Goal: Information Seeking & Learning: Understand process/instructions

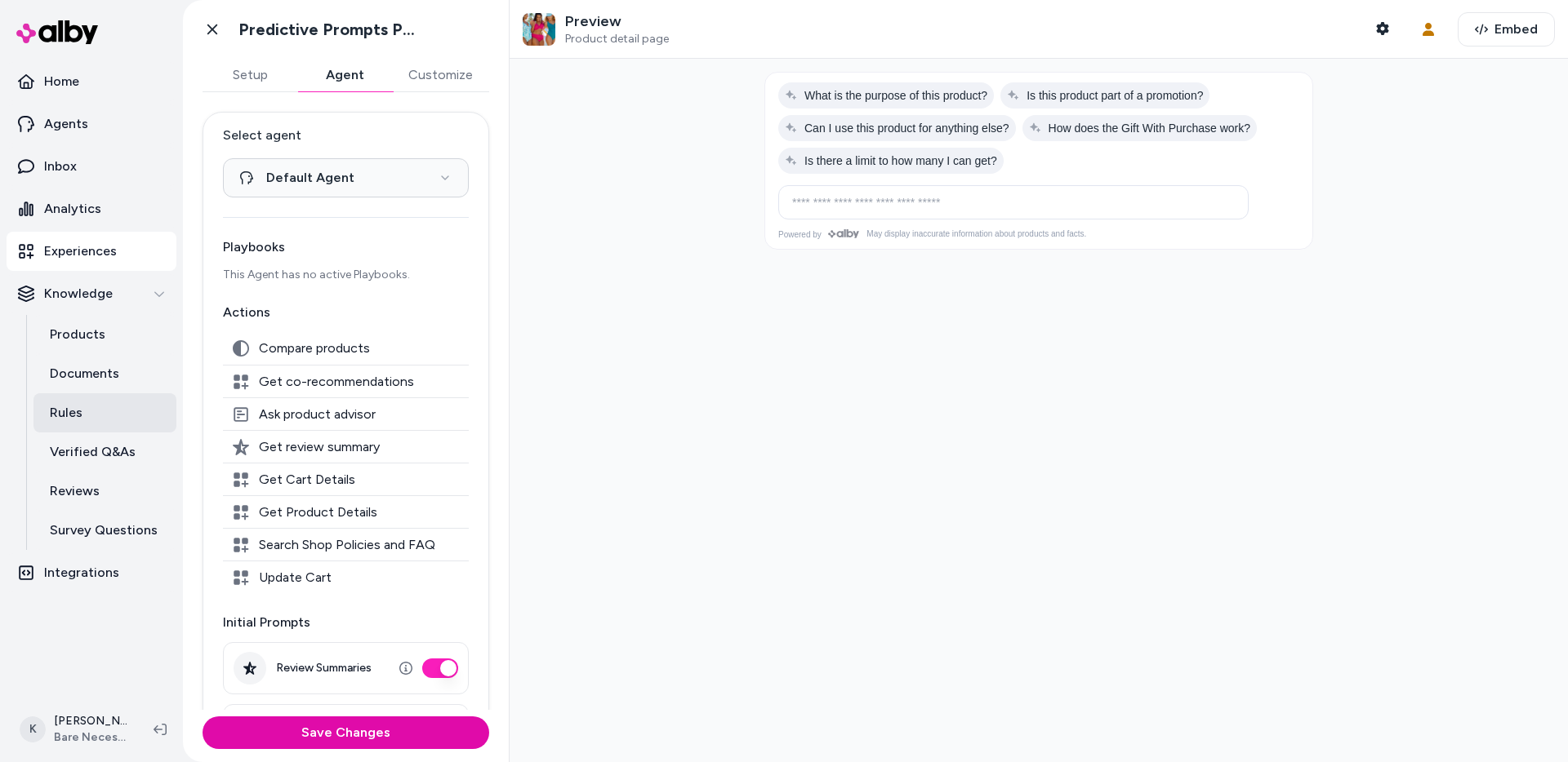
scroll to position [249, 0]
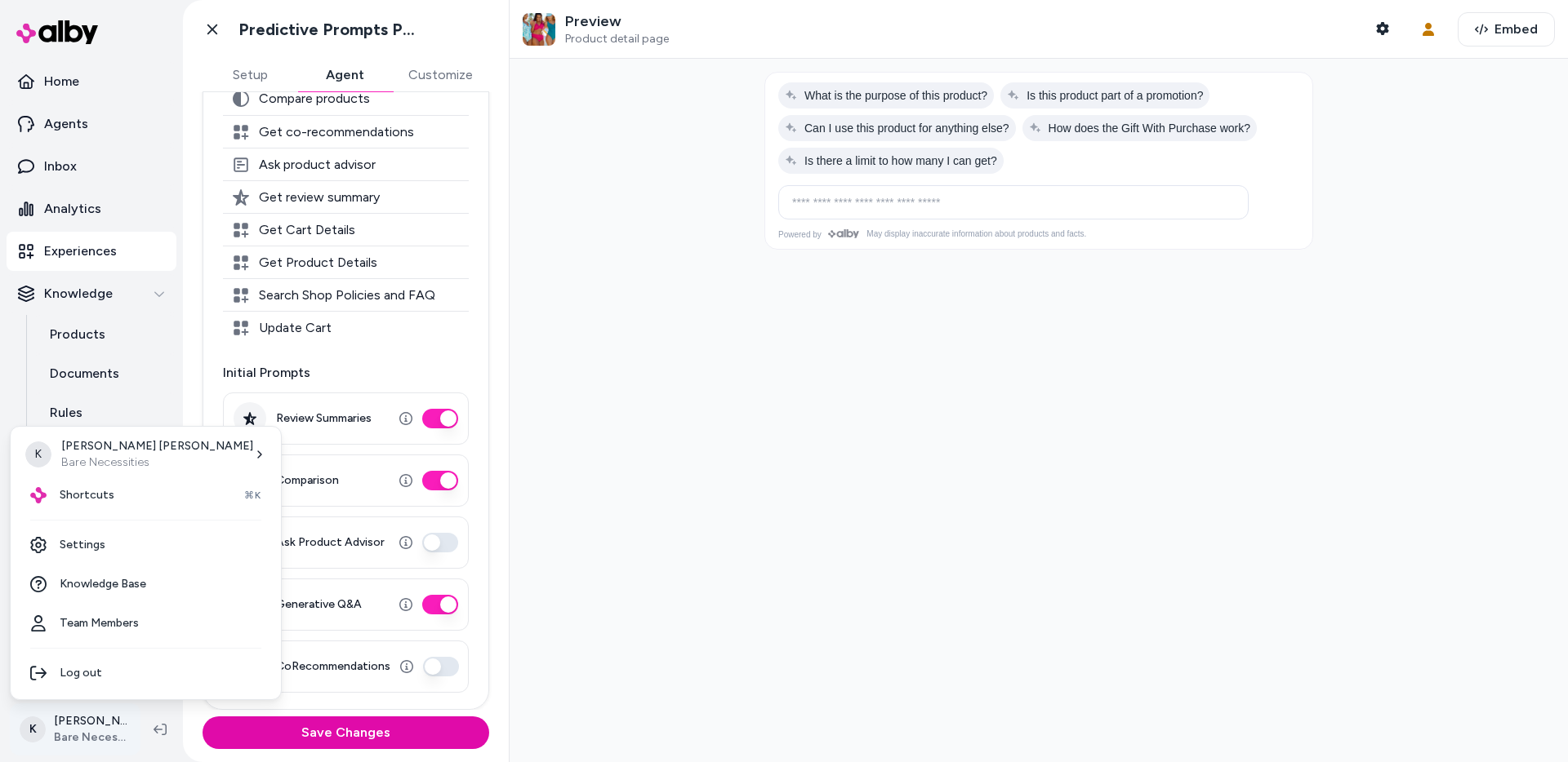
click at [101, 726] on html "**********" at bounding box center [784, 381] width 1568 height 762
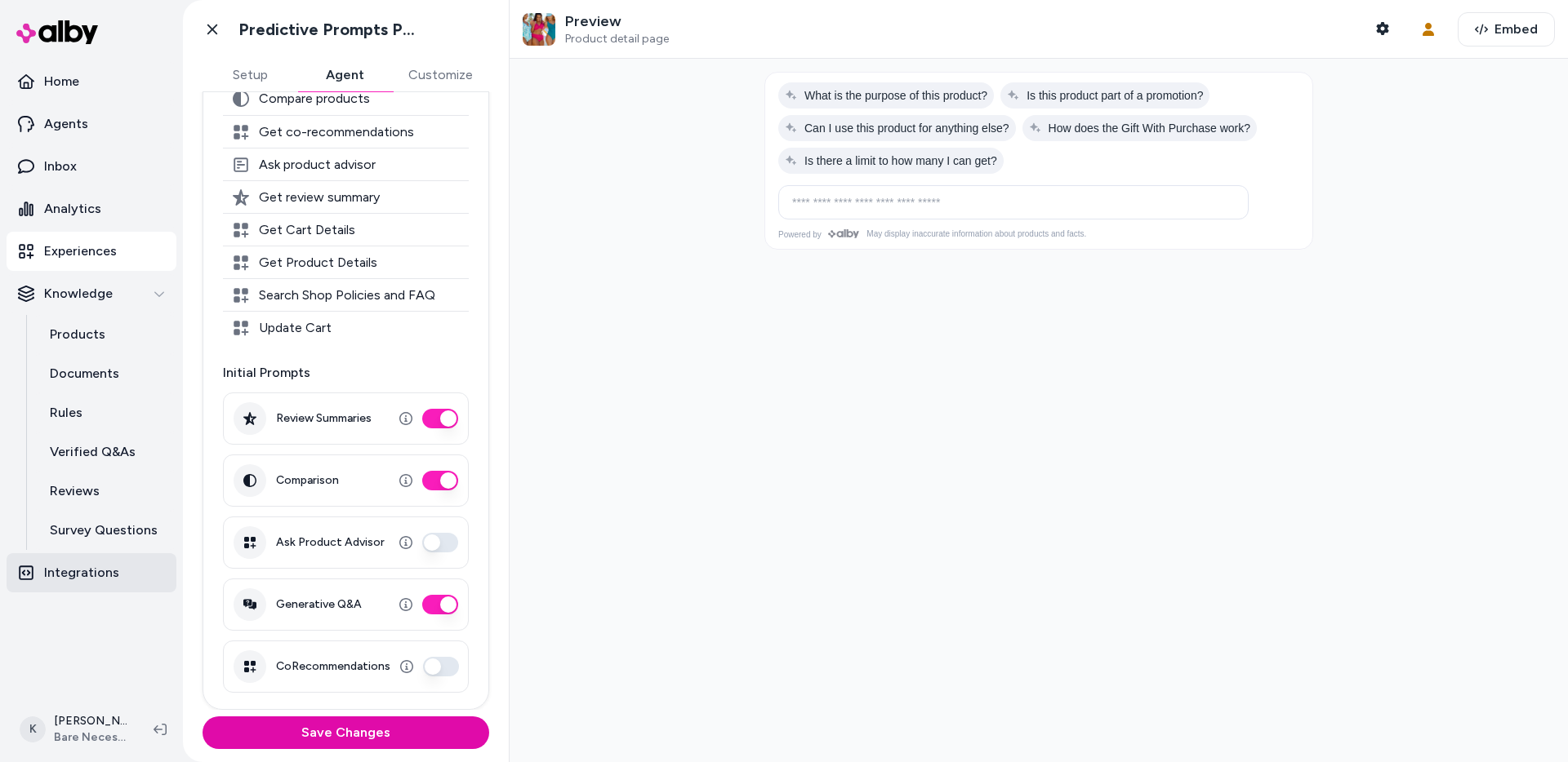
click at [94, 575] on p "Integrations" at bounding box center [81, 573] width 75 height 20
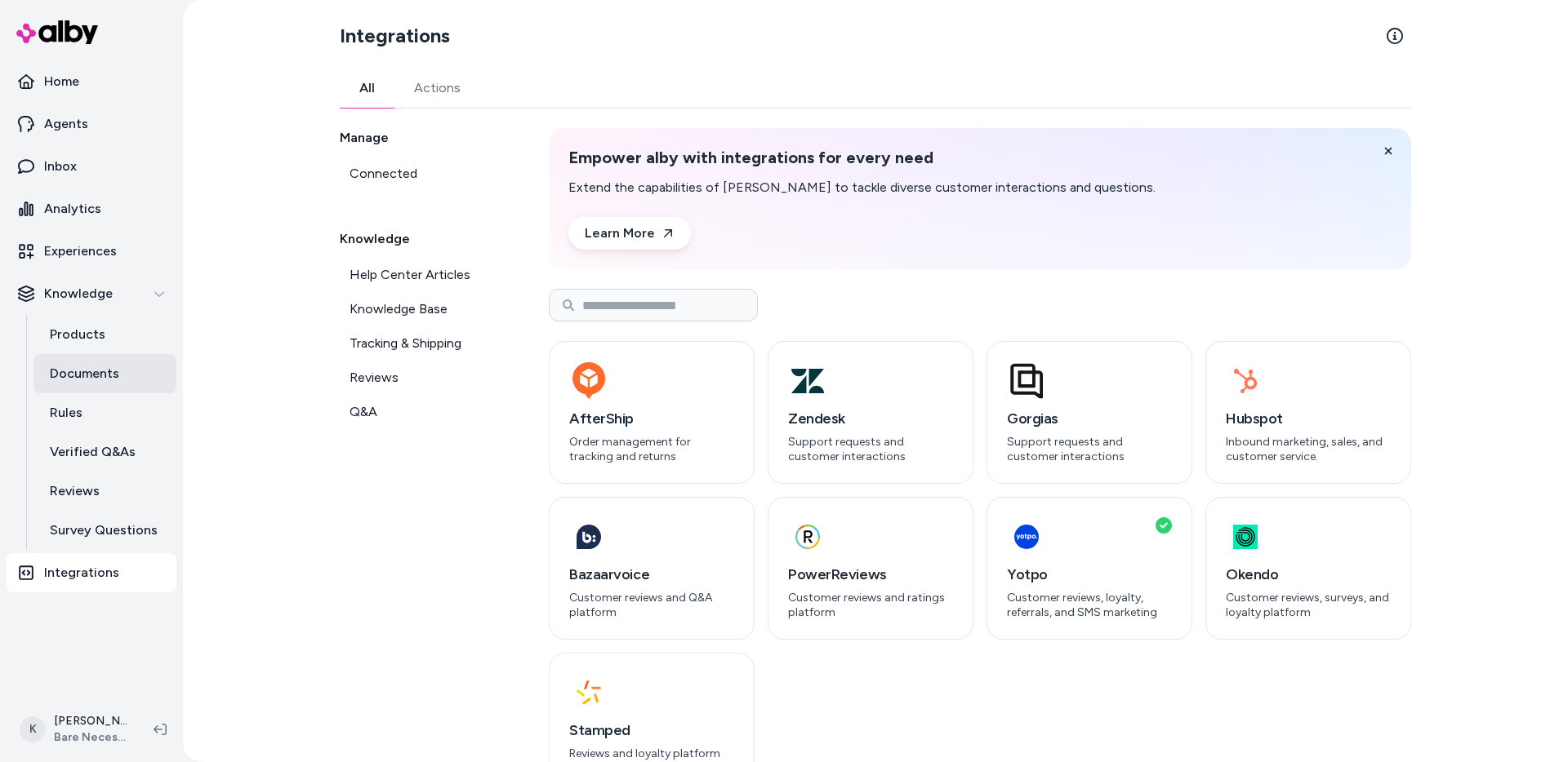
click at [116, 375] on p "Documents" at bounding box center [85, 374] width 69 height 20
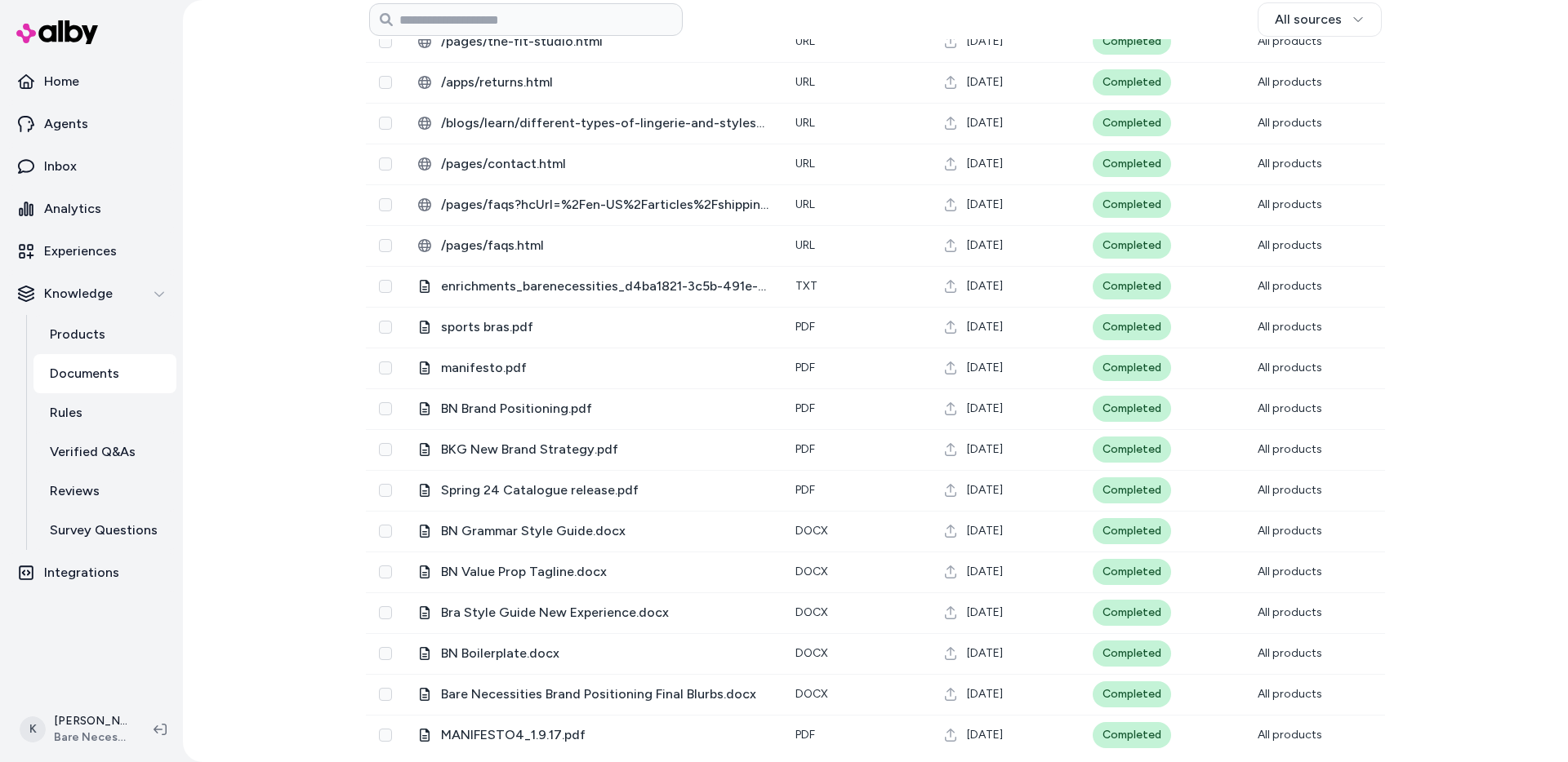
scroll to position [426, 0]
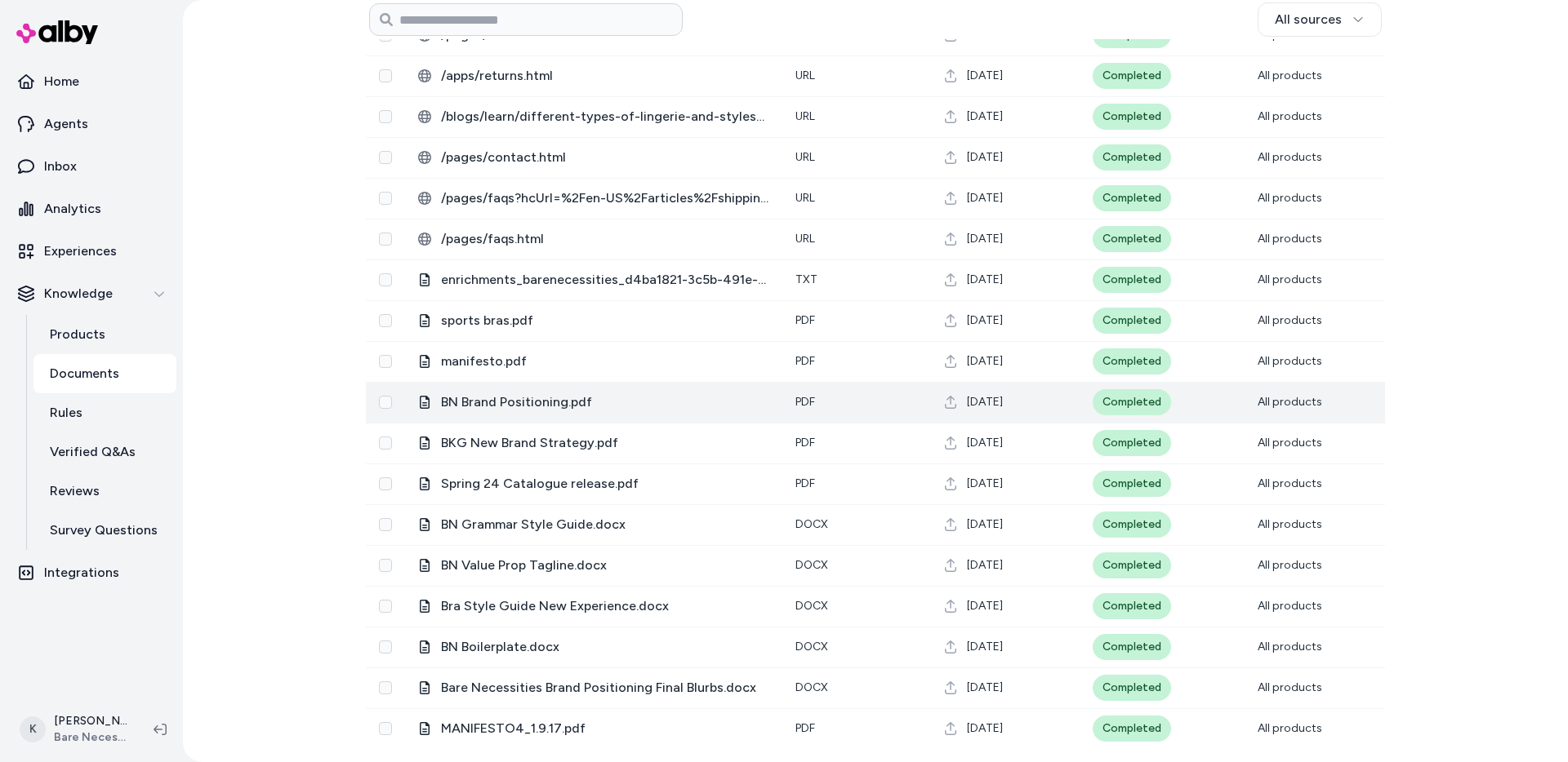
click at [580, 411] on span "BN Brand Positioning.pdf" at bounding box center [605, 402] width 328 height 20
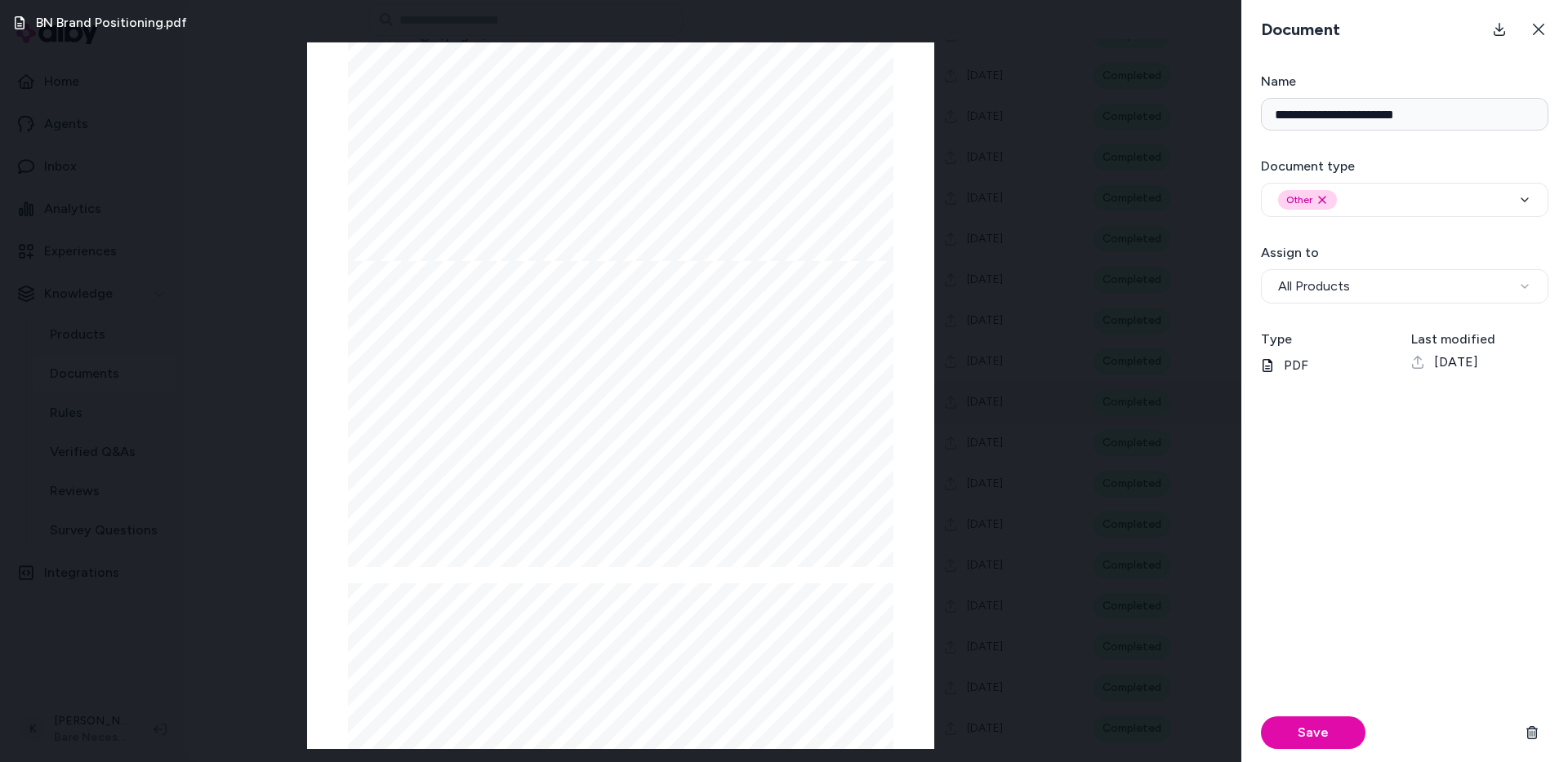
scroll to position [2693, 0]
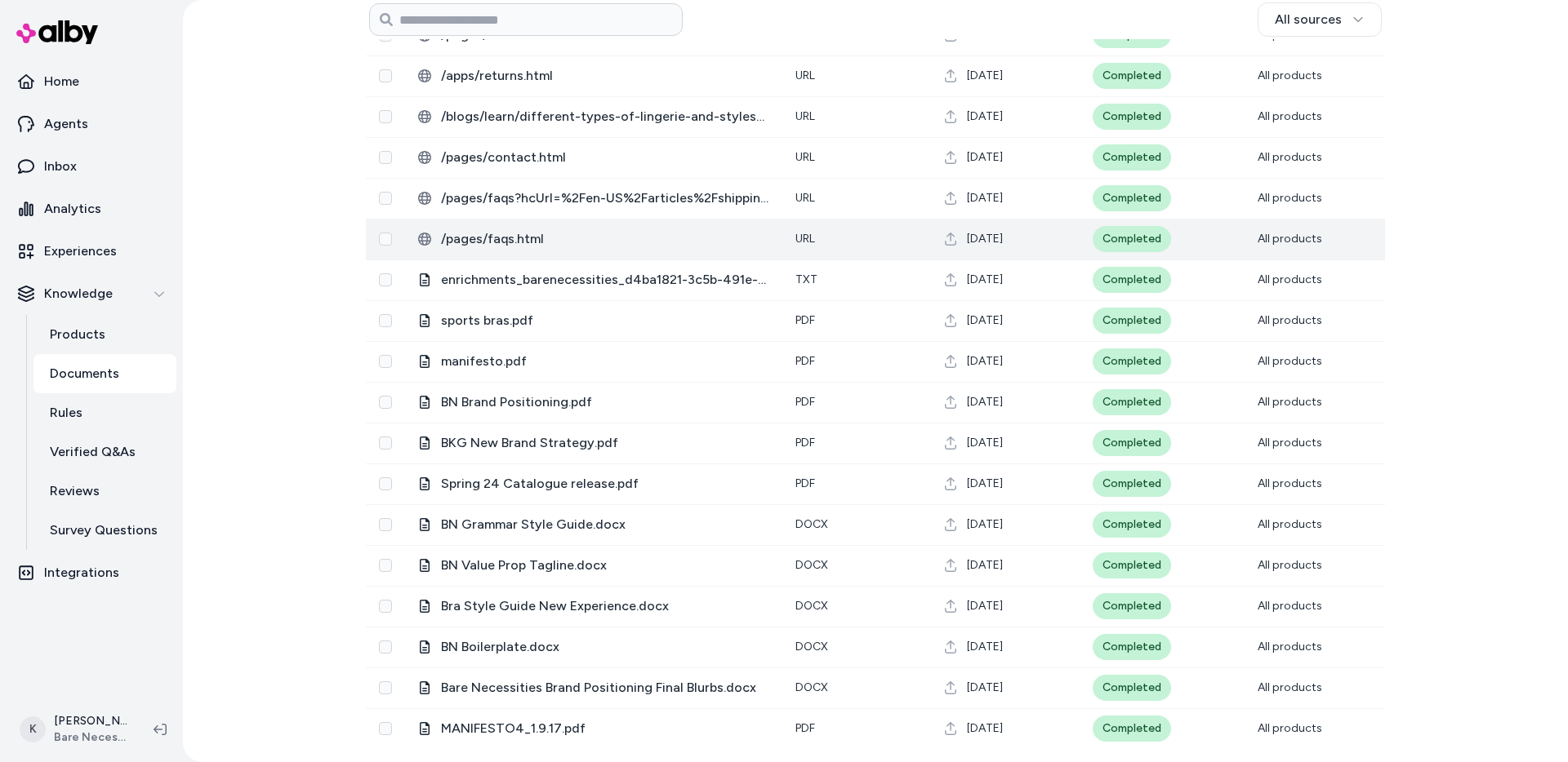
click at [522, 239] on span "/pages/faqs.html" at bounding box center [605, 239] width 328 height 20
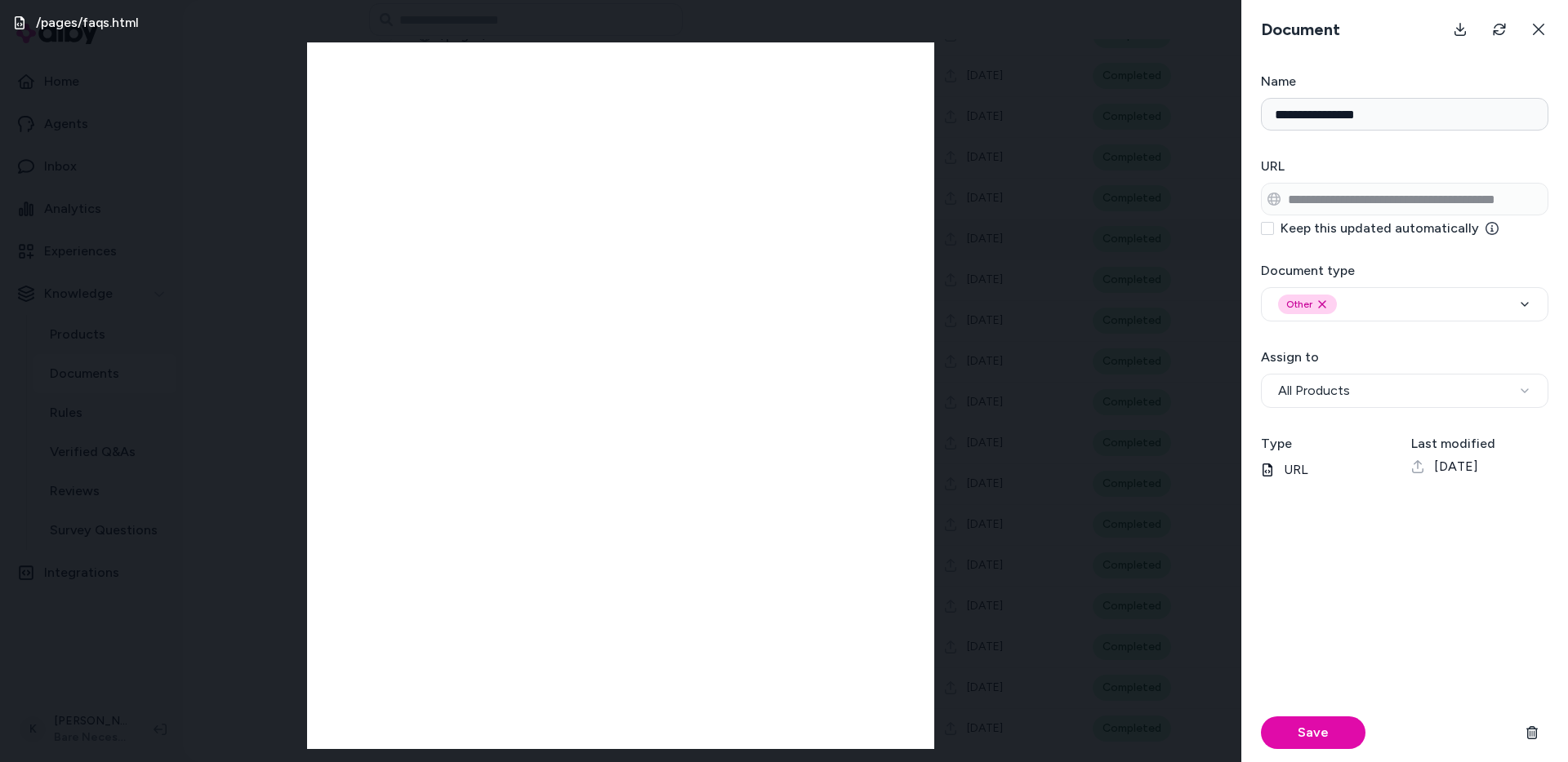
scroll to position [53, 0]
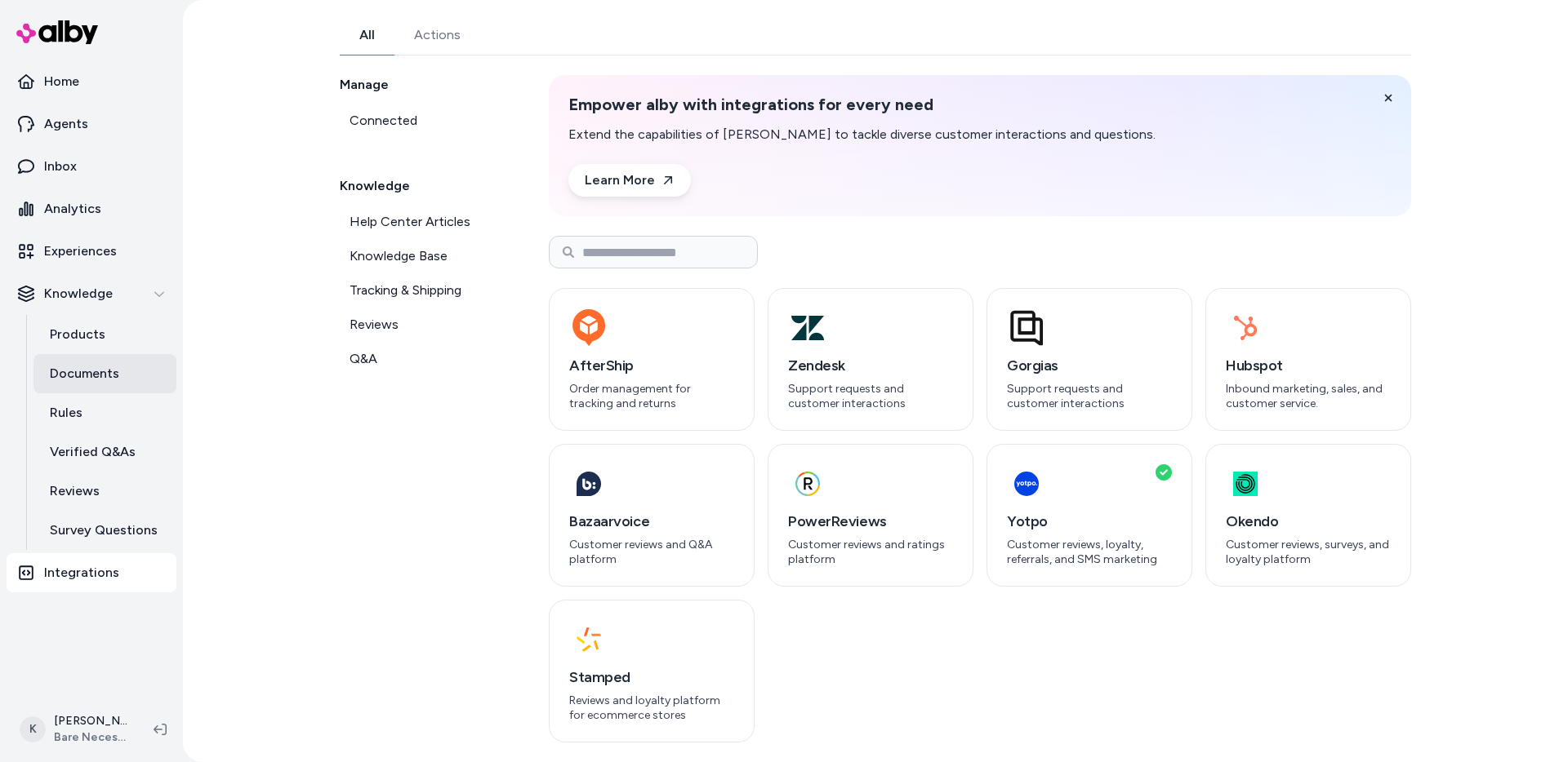
click at [79, 368] on p "Documents" at bounding box center [85, 374] width 69 height 20
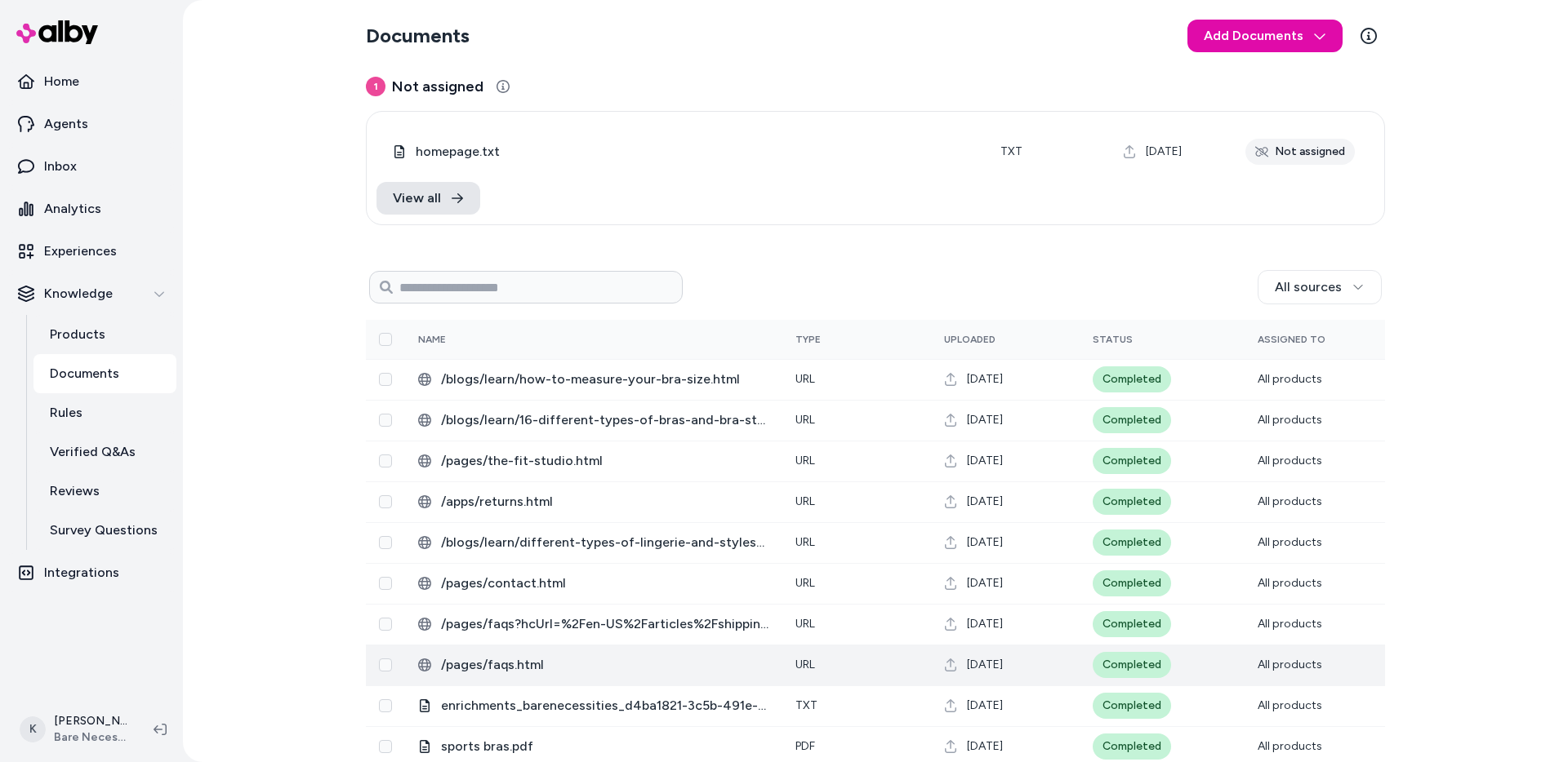
click at [524, 668] on span "/pages/faqs.html" at bounding box center [605, 665] width 328 height 20
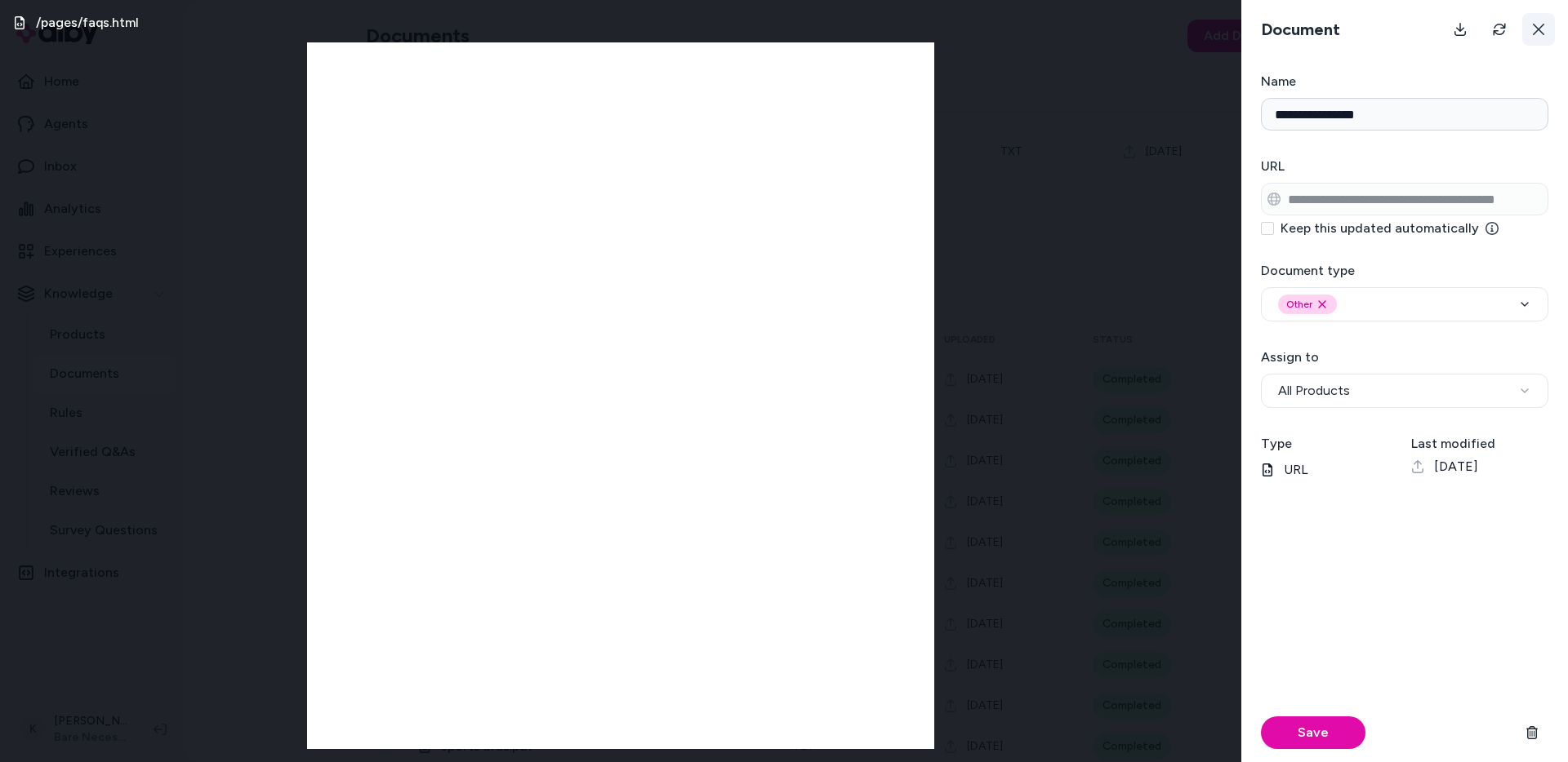
click at [1552, 35] on button at bounding box center [1539, 29] width 33 height 33
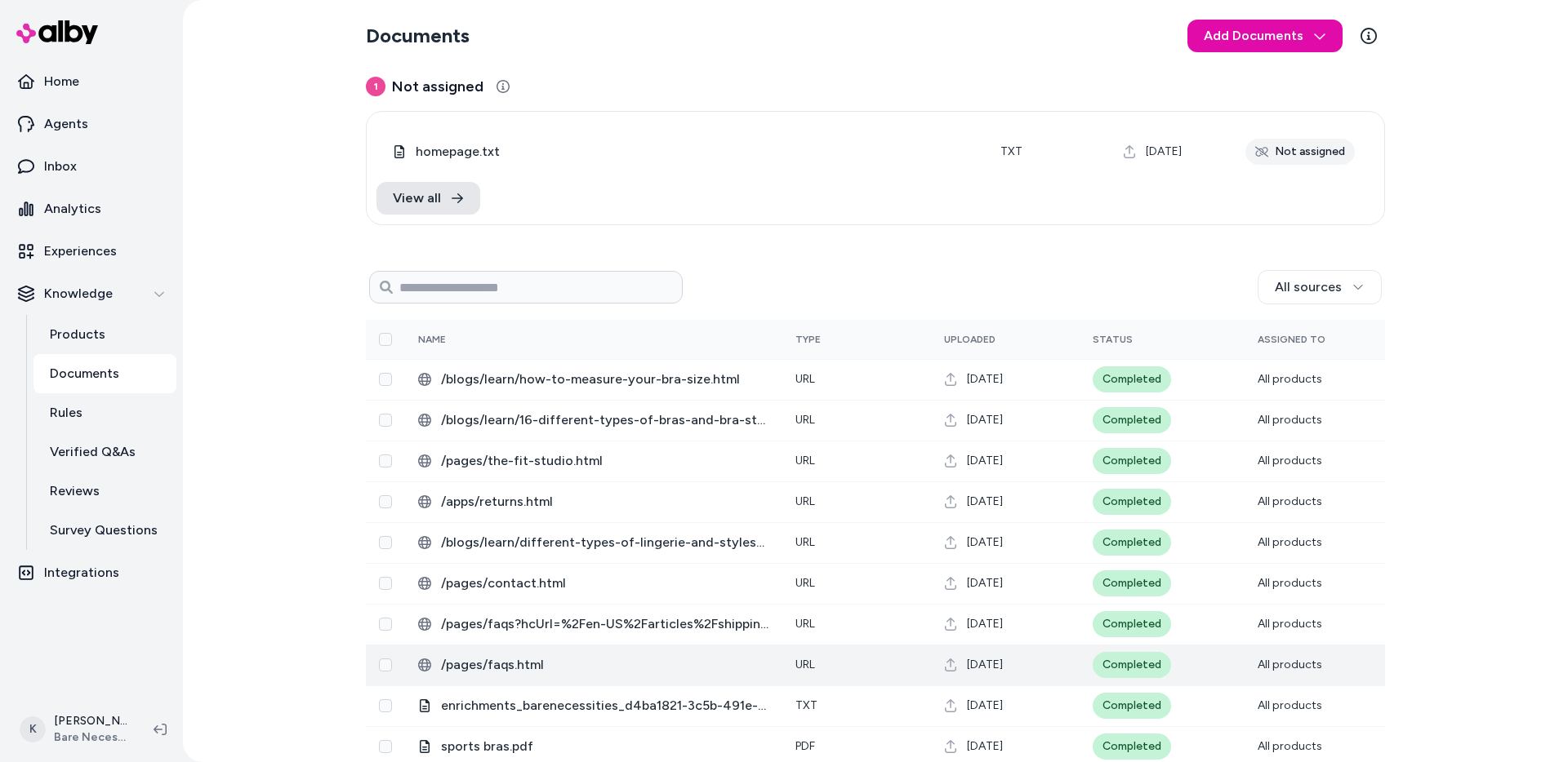
click at [547, 674] on span "/pages/faqs.html" at bounding box center [605, 665] width 328 height 20
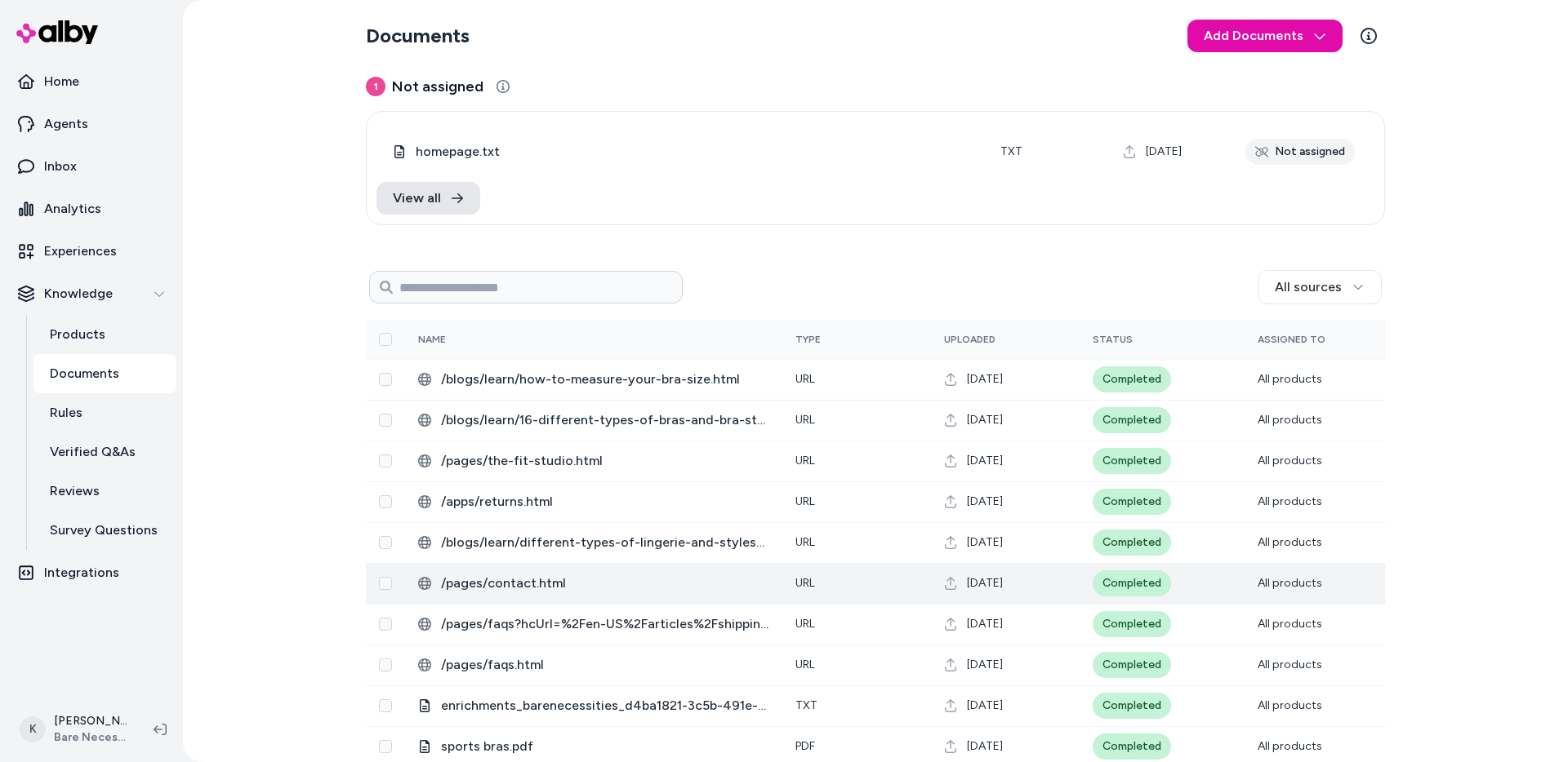
click at [547, 583] on span "/pages/contact.html" at bounding box center [605, 583] width 328 height 20
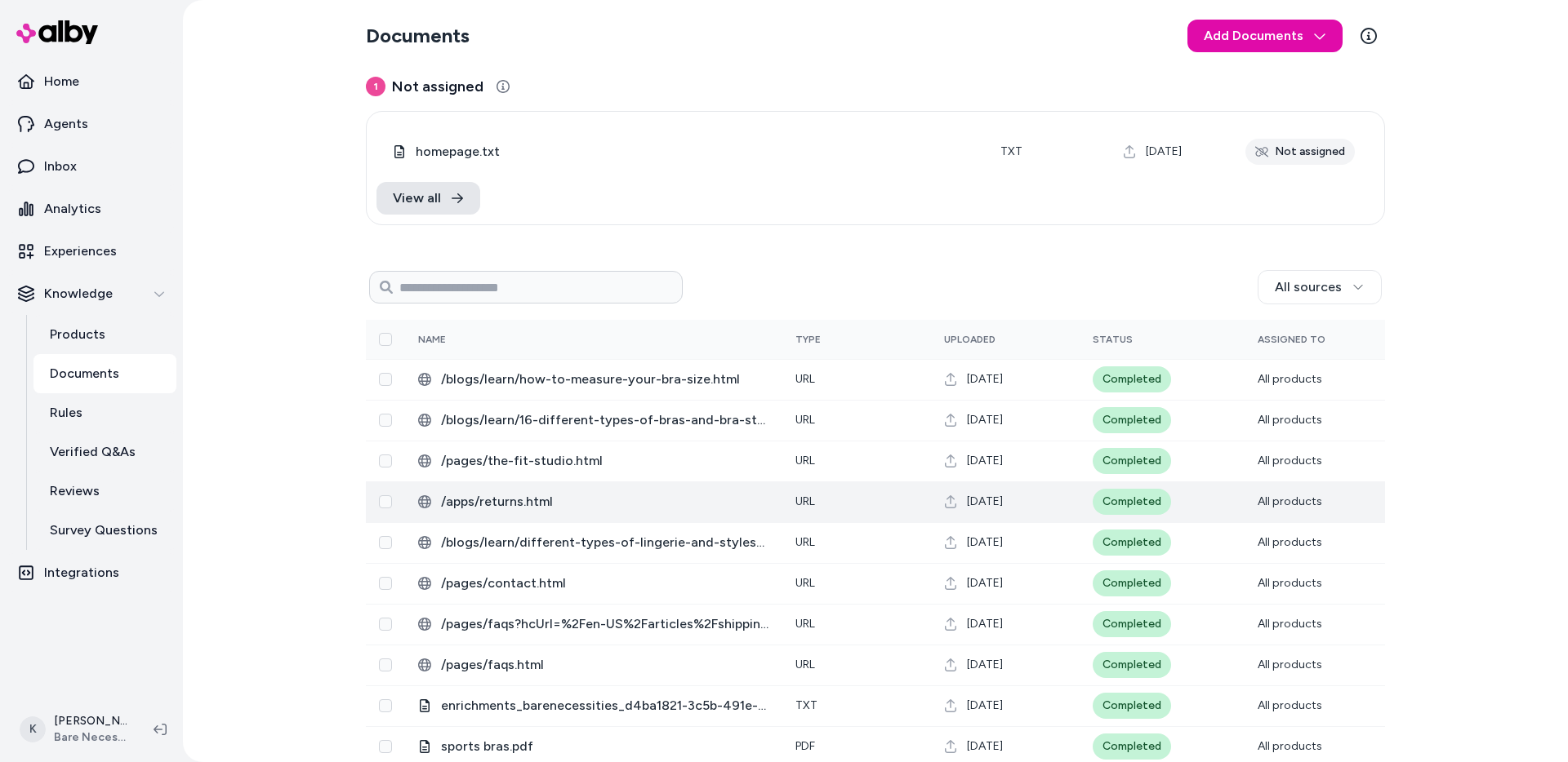
click at [566, 505] on span "/apps/returns.html" at bounding box center [605, 501] width 328 height 20
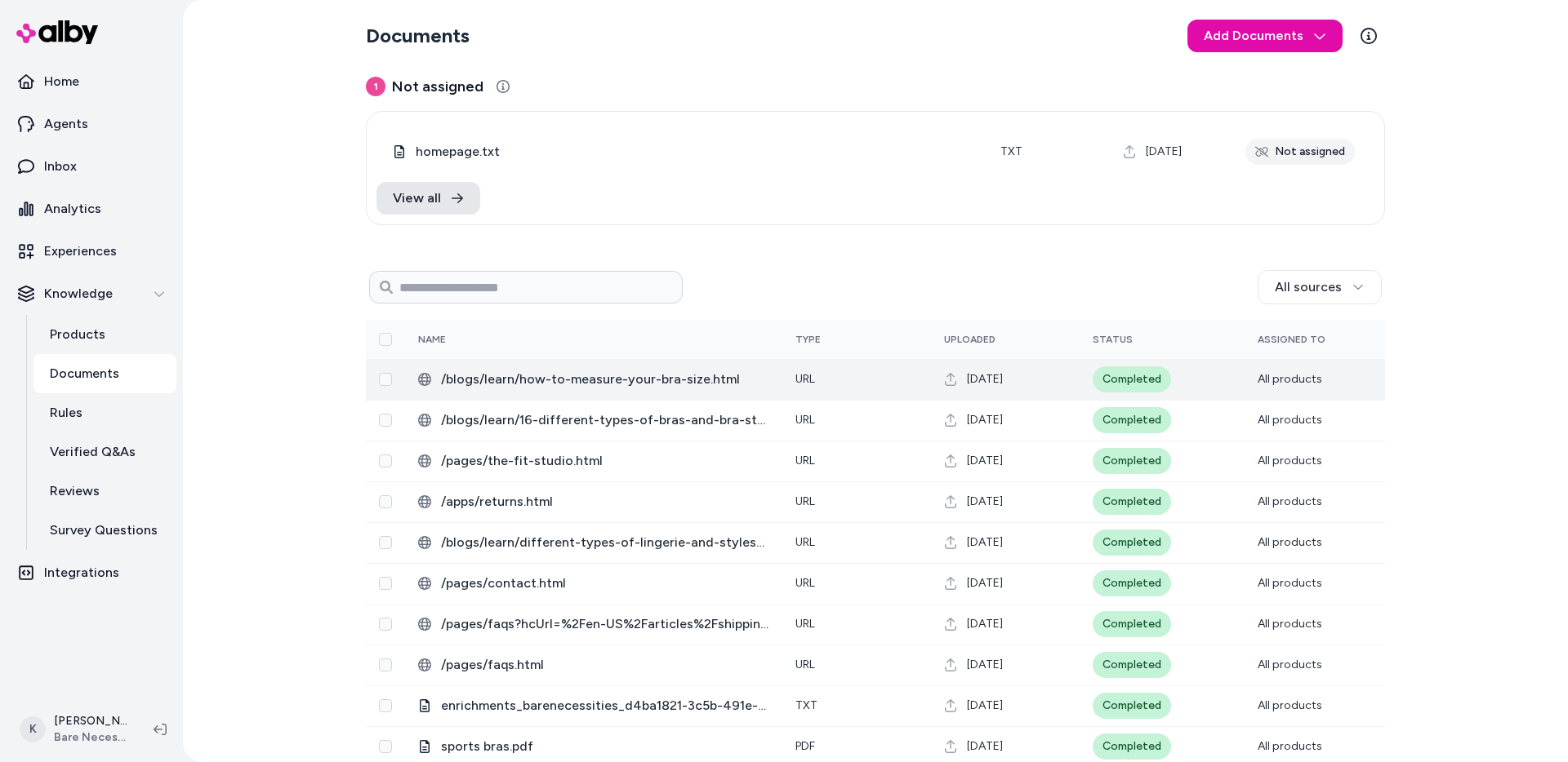
click at [683, 367] on td "/blogs/learn/how-to-measure-your-bra-size.html" at bounding box center [593, 379] width 377 height 41
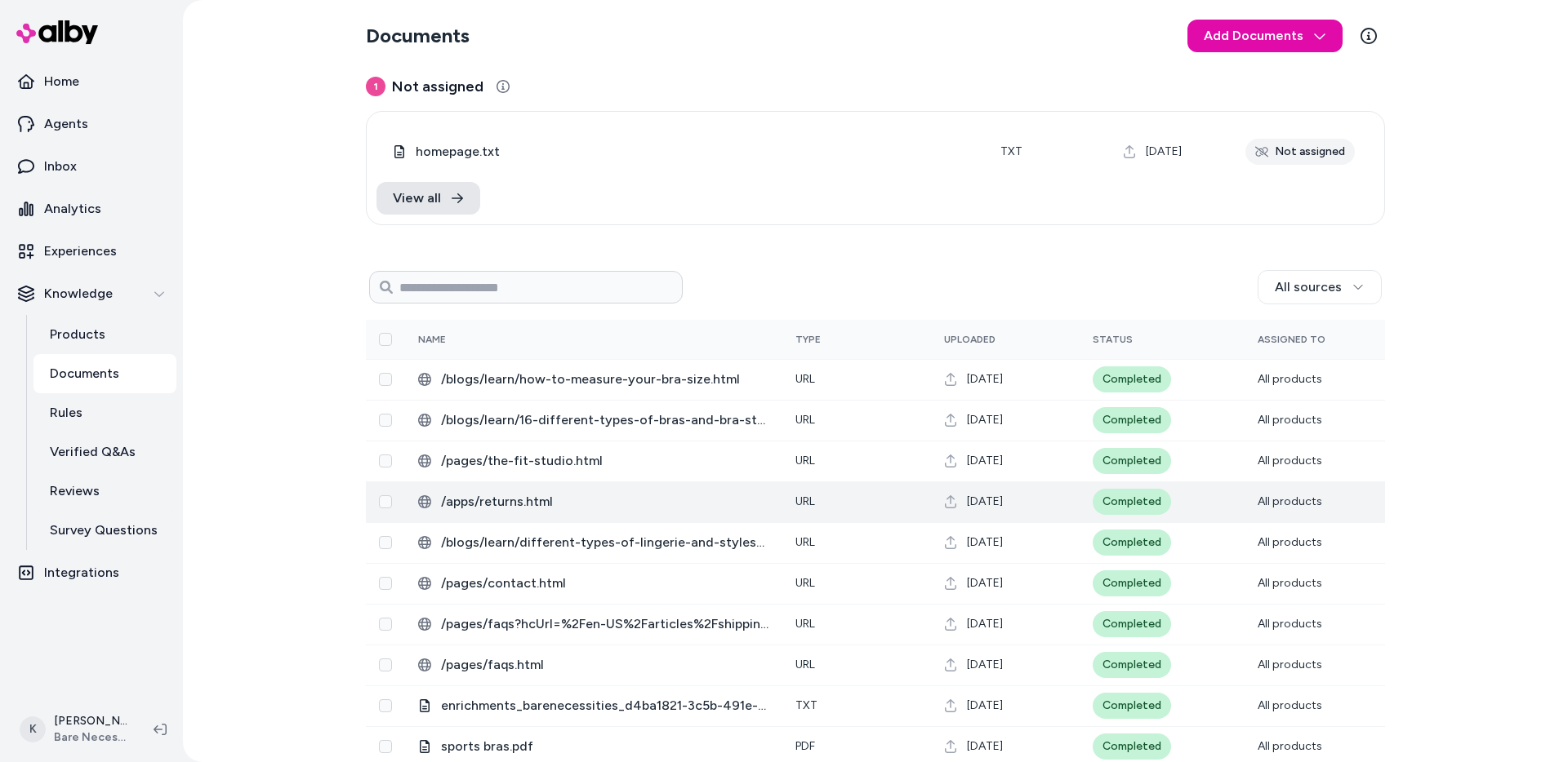
click at [531, 509] on span "/apps/returns.html" at bounding box center [605, 501] width 328 height 20
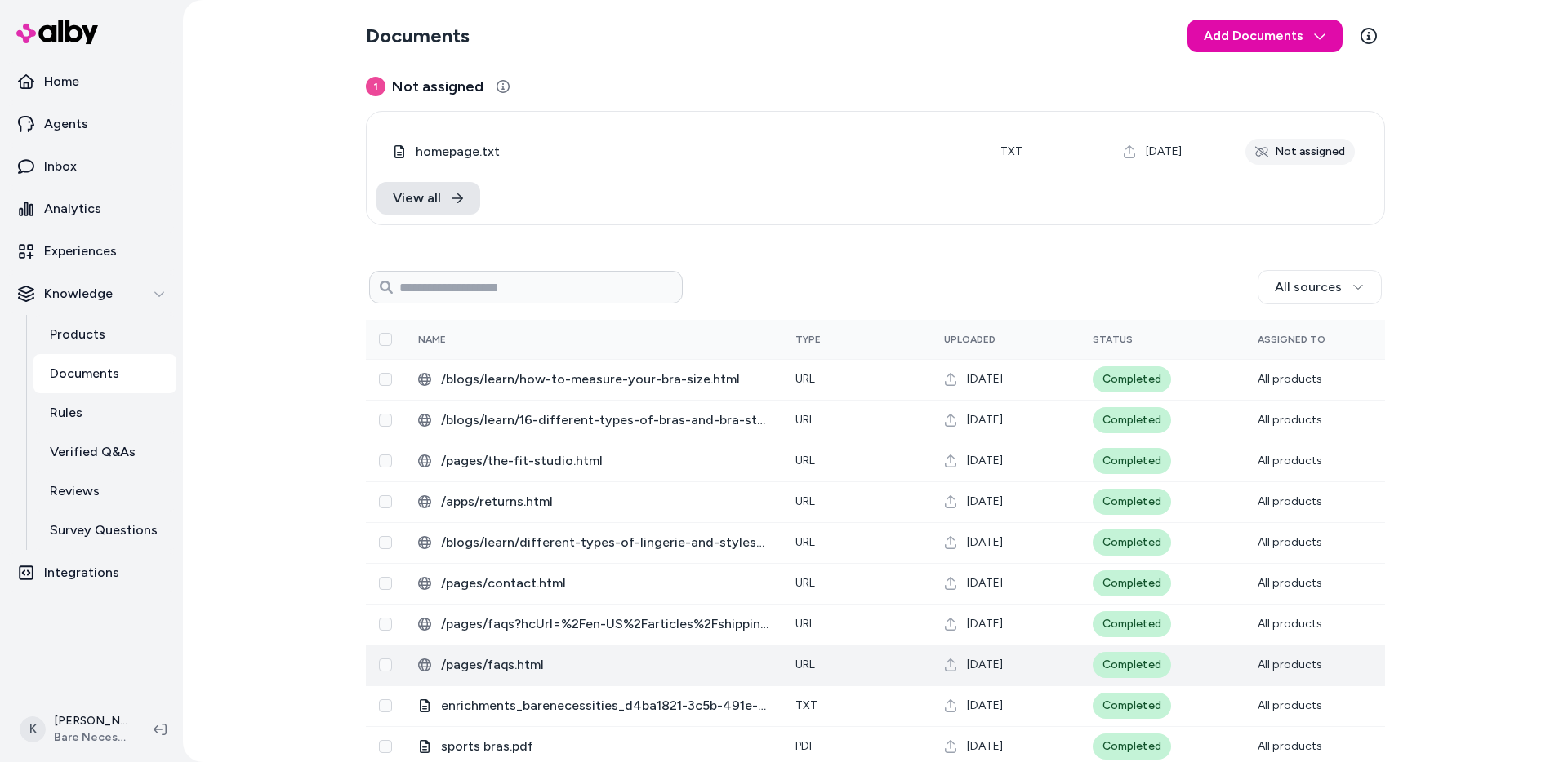
click at [518, 662] on span "/pages/faqs.html" at bounding box center [605, 665] width 328 height 20
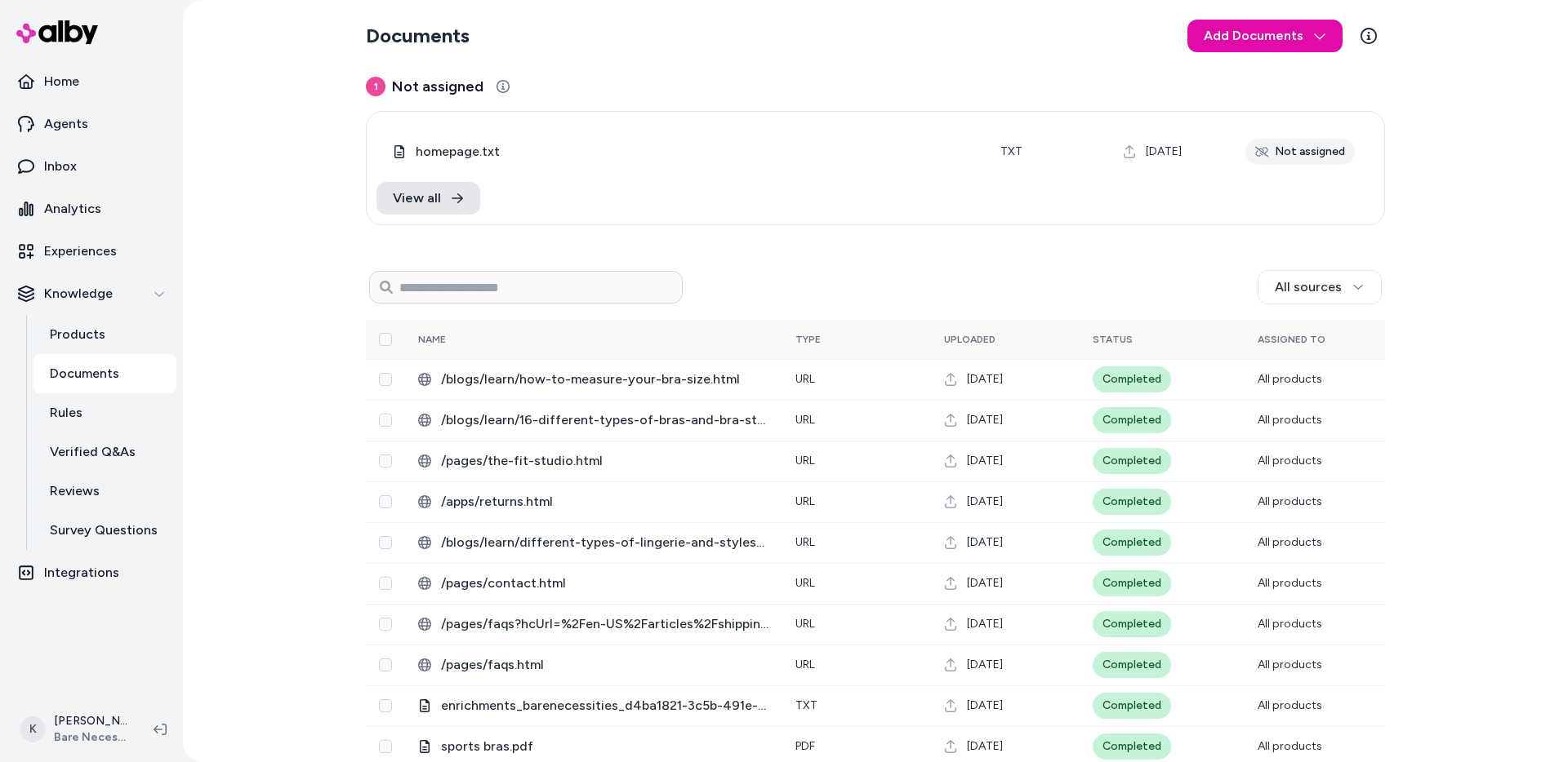
click at [295, 428] on div "Documents Add Documents 1 Not assigned 0 Selected Edit homepage.txt txt Aug 12,…" at bounding box center [876, 381] width 1385 height 762
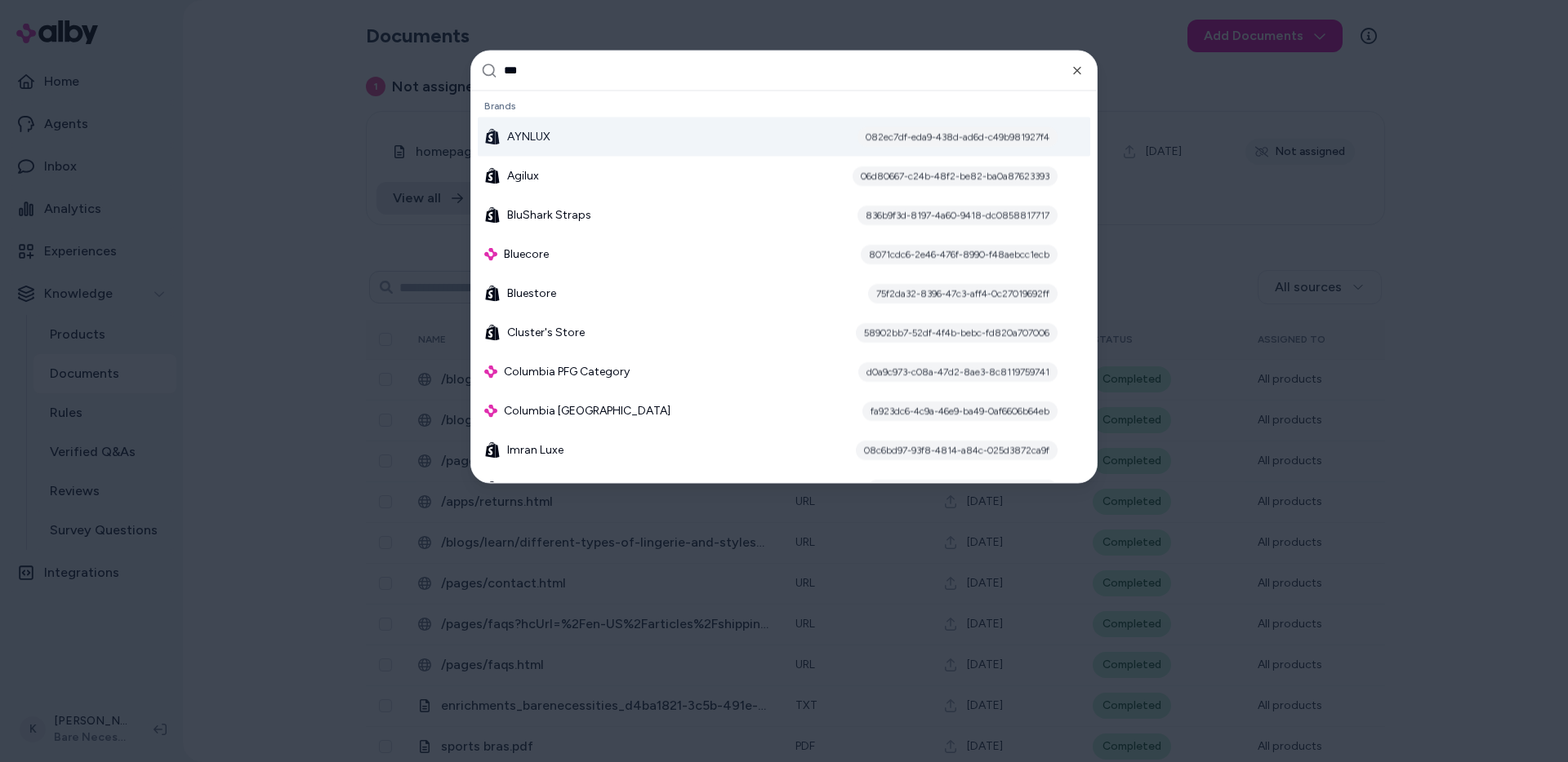
type input "****"
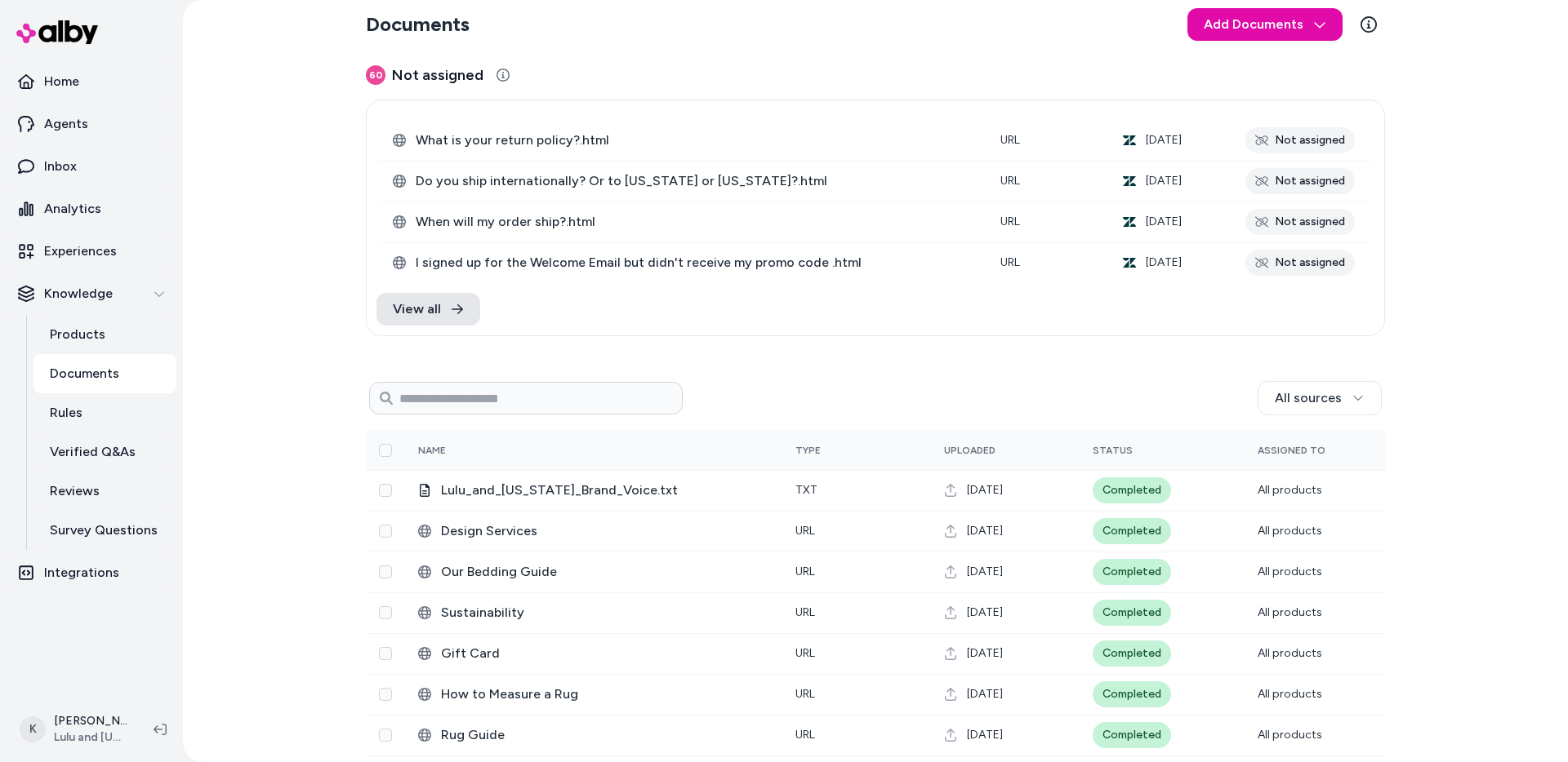
scroll to position [99, 0]
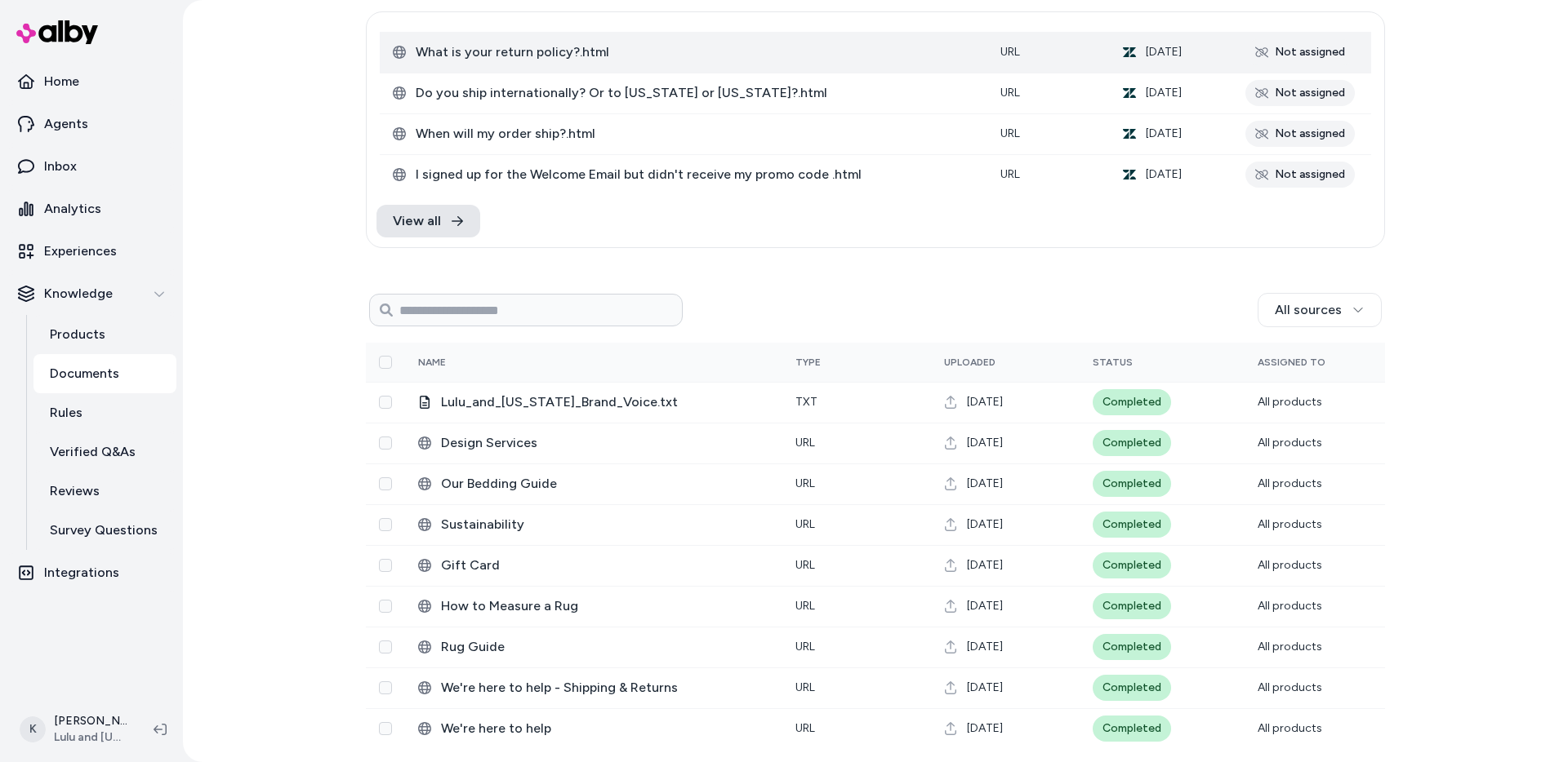
click at [544, 59] on span "What is your return policy?.html" at bounding box center [694, 52] width 559 height 20
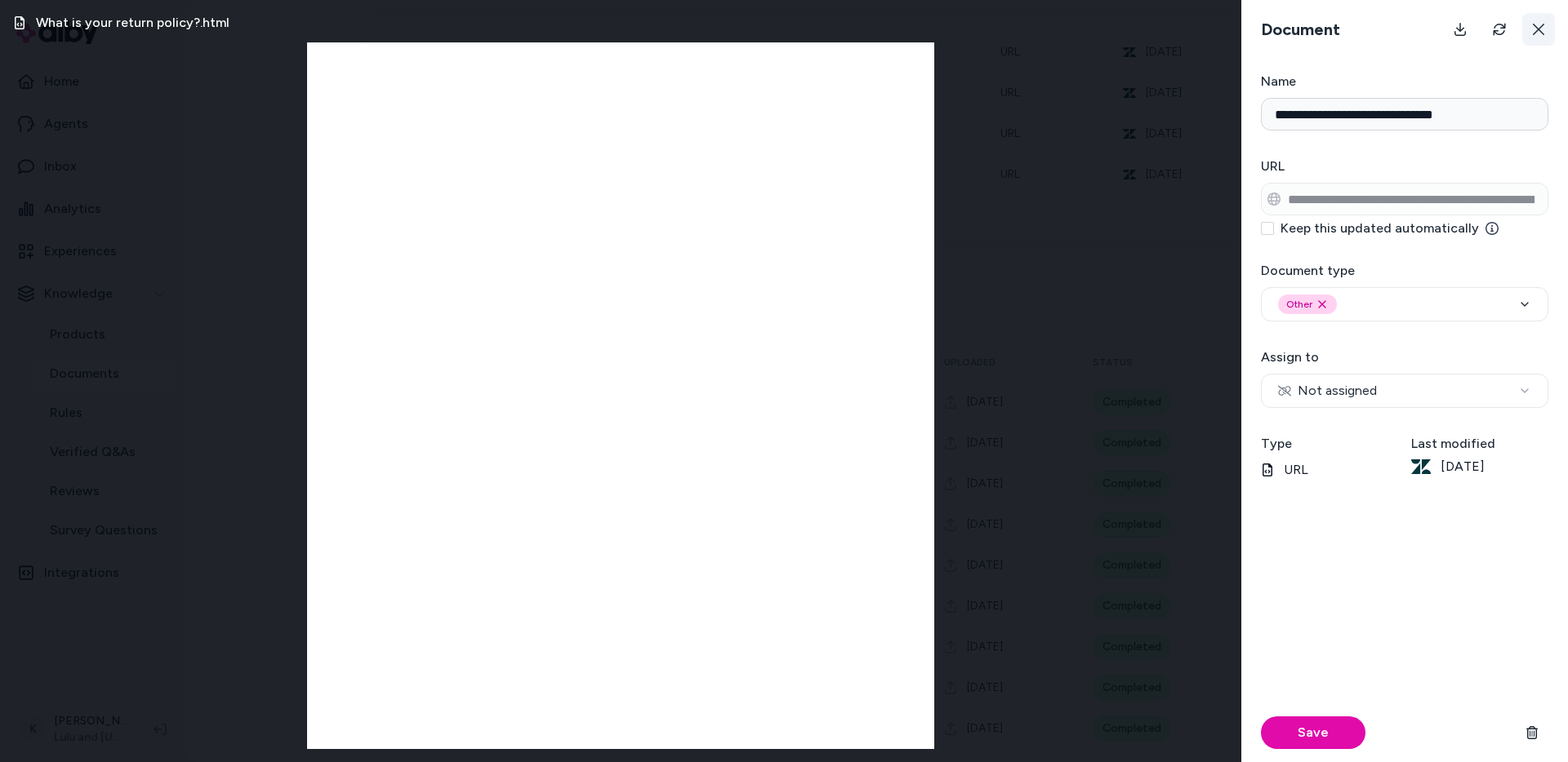
click at [1545, 31] on icon at bounding box center [1539, 28] width 13 height 13
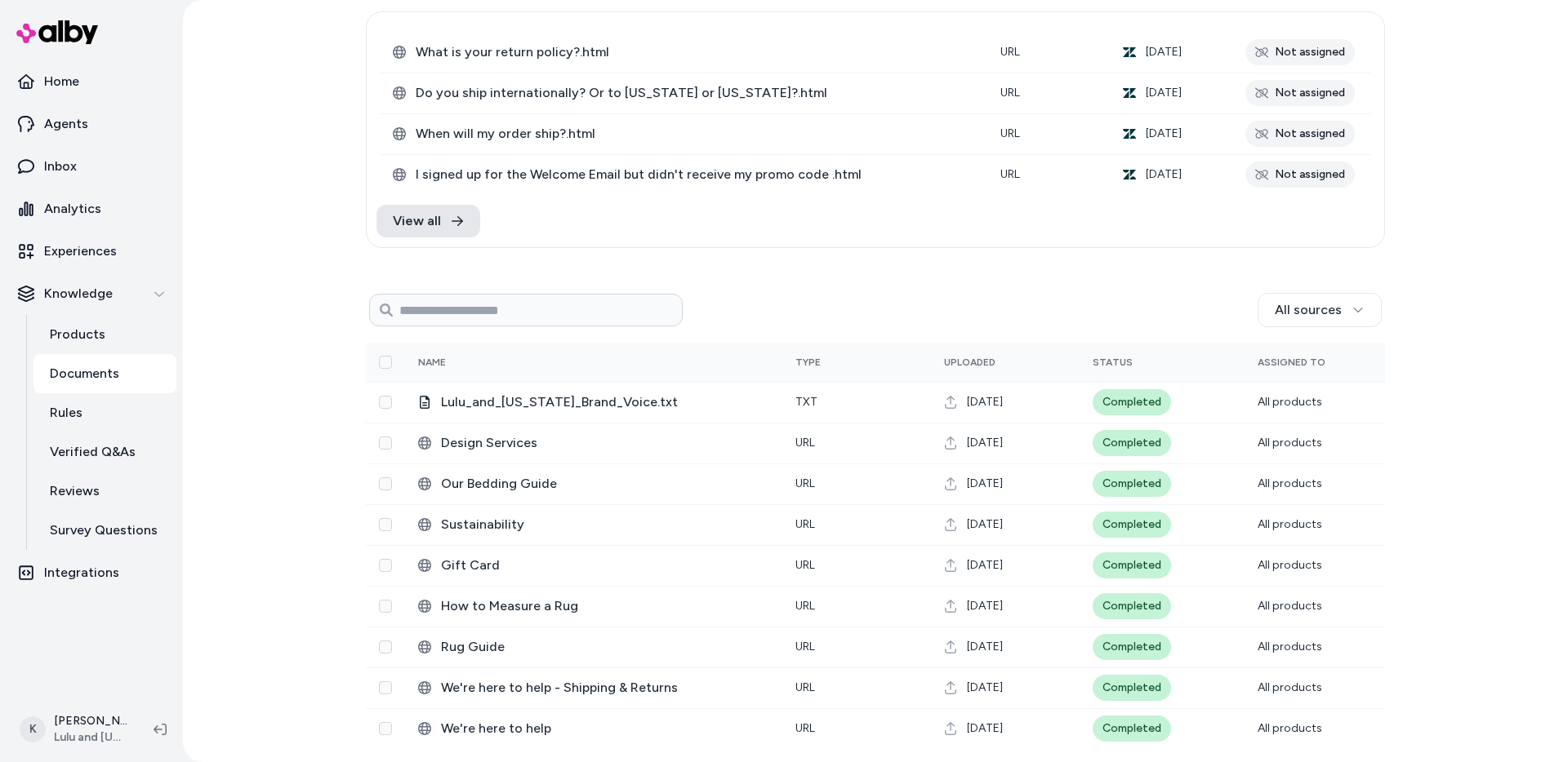
click at [269, 347] on div "Documents Add Documents 60 Not assigned 0 Selected Edit What is your return pol…" at bounding box center [876, 381] width 1385 height 762
click at [106, 113] on link "Agents" at bounding box center [92, 123] width 170 height 39
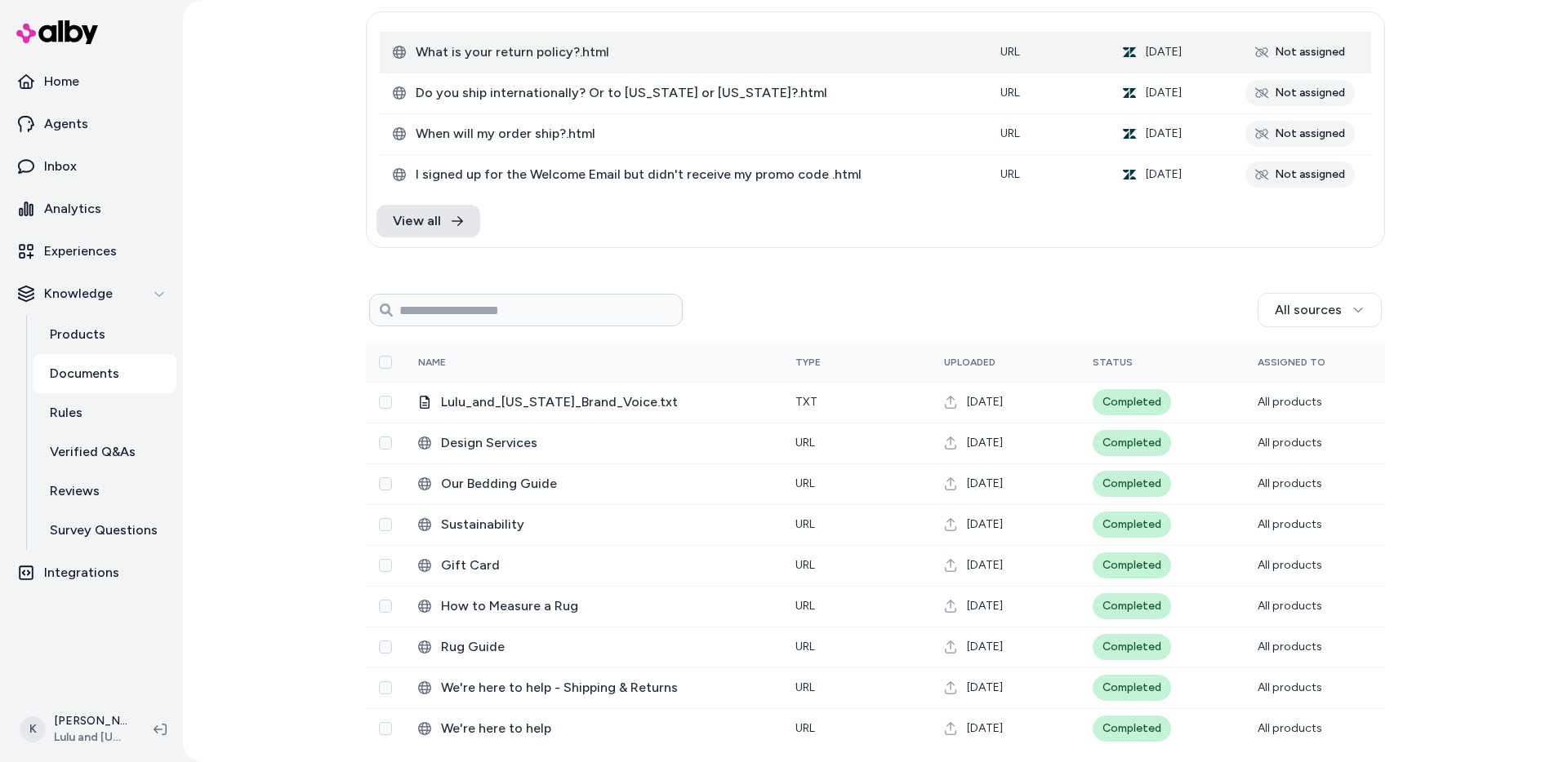
click at [553, 56] on span "What is your return policy?.html" at bounding box center [694, 52] width 559 height 20
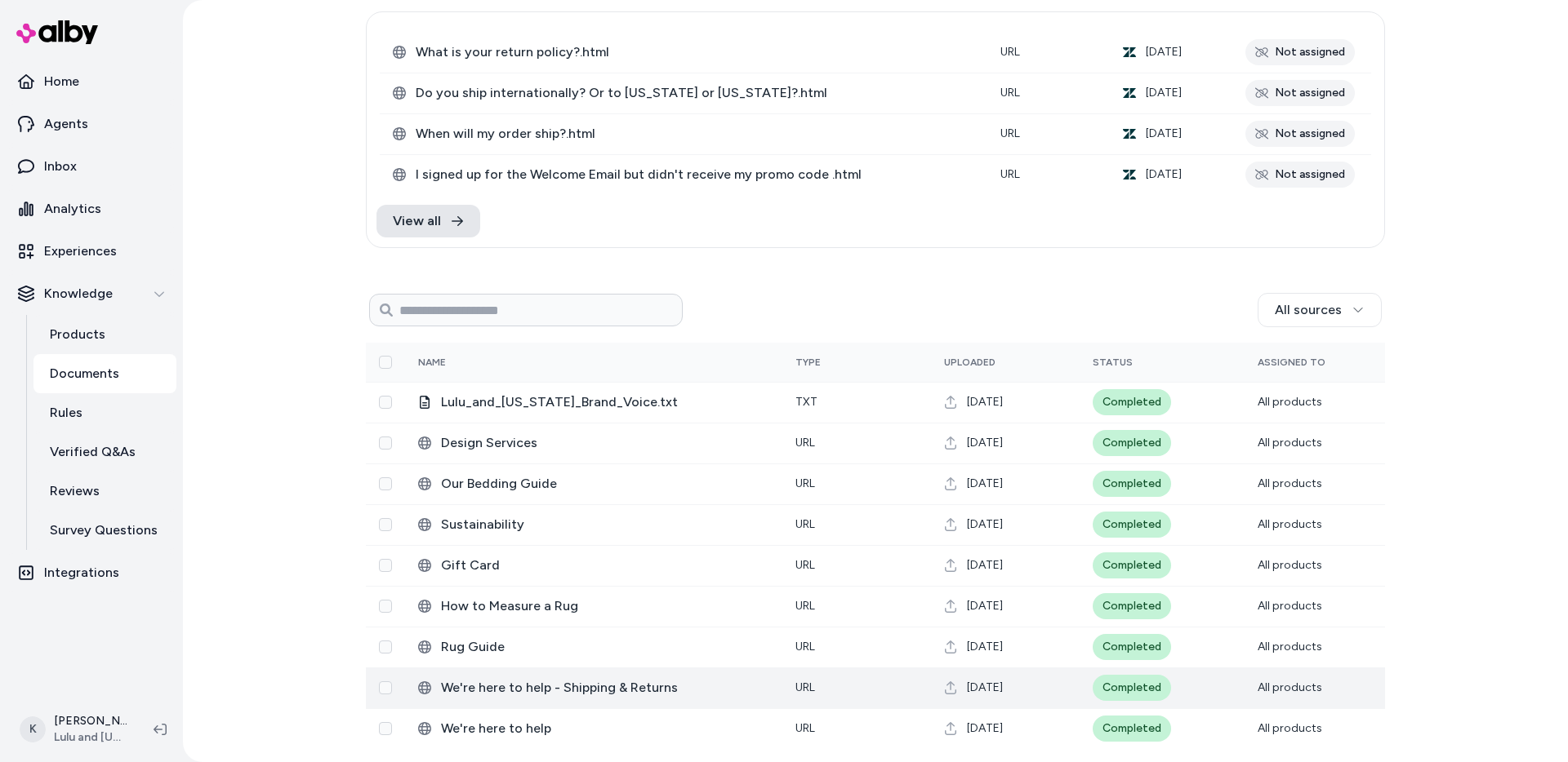
click at [619, 696] on span "We're here to help - Shipping & Returns" at bounding box center [605, 688] width 328 height 20
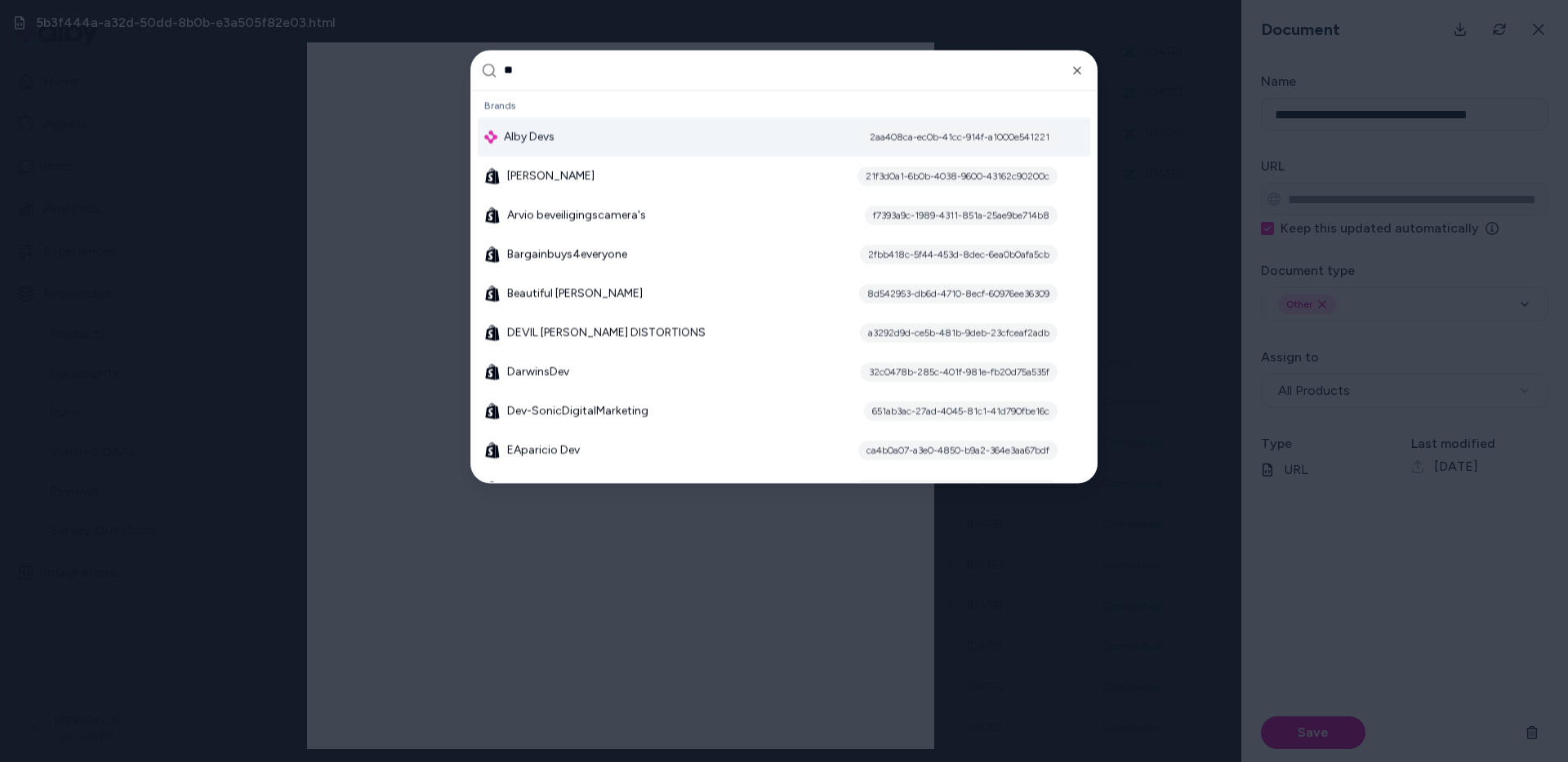
type input "***"
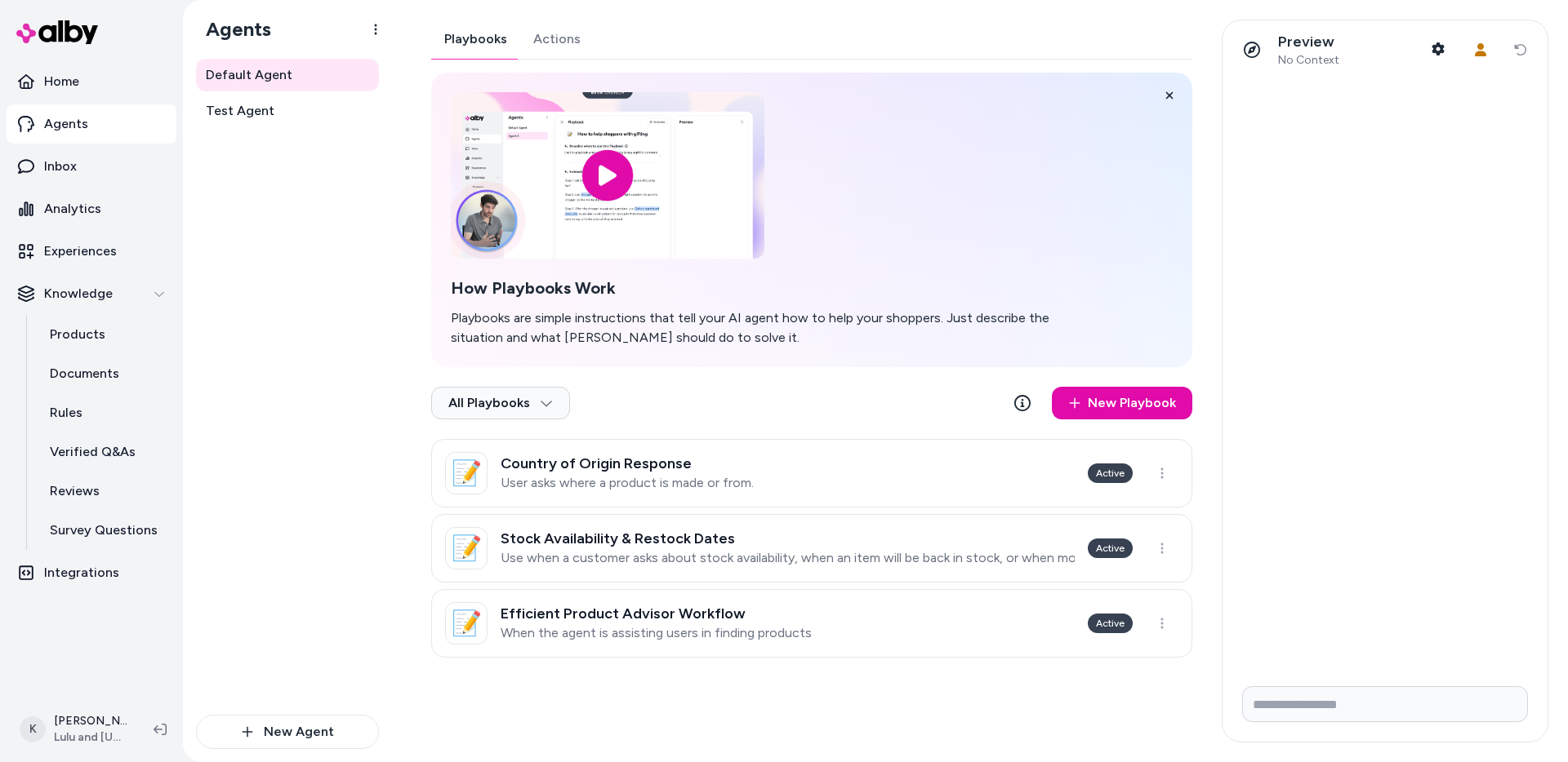
click at [1337, 723] on form at bounding box center [1385, 707] width 325 height 68
click at [1339, 714] on input "Write your prompt here" at bounding box center [1385, 705] width 286 height 36
type input "**********"
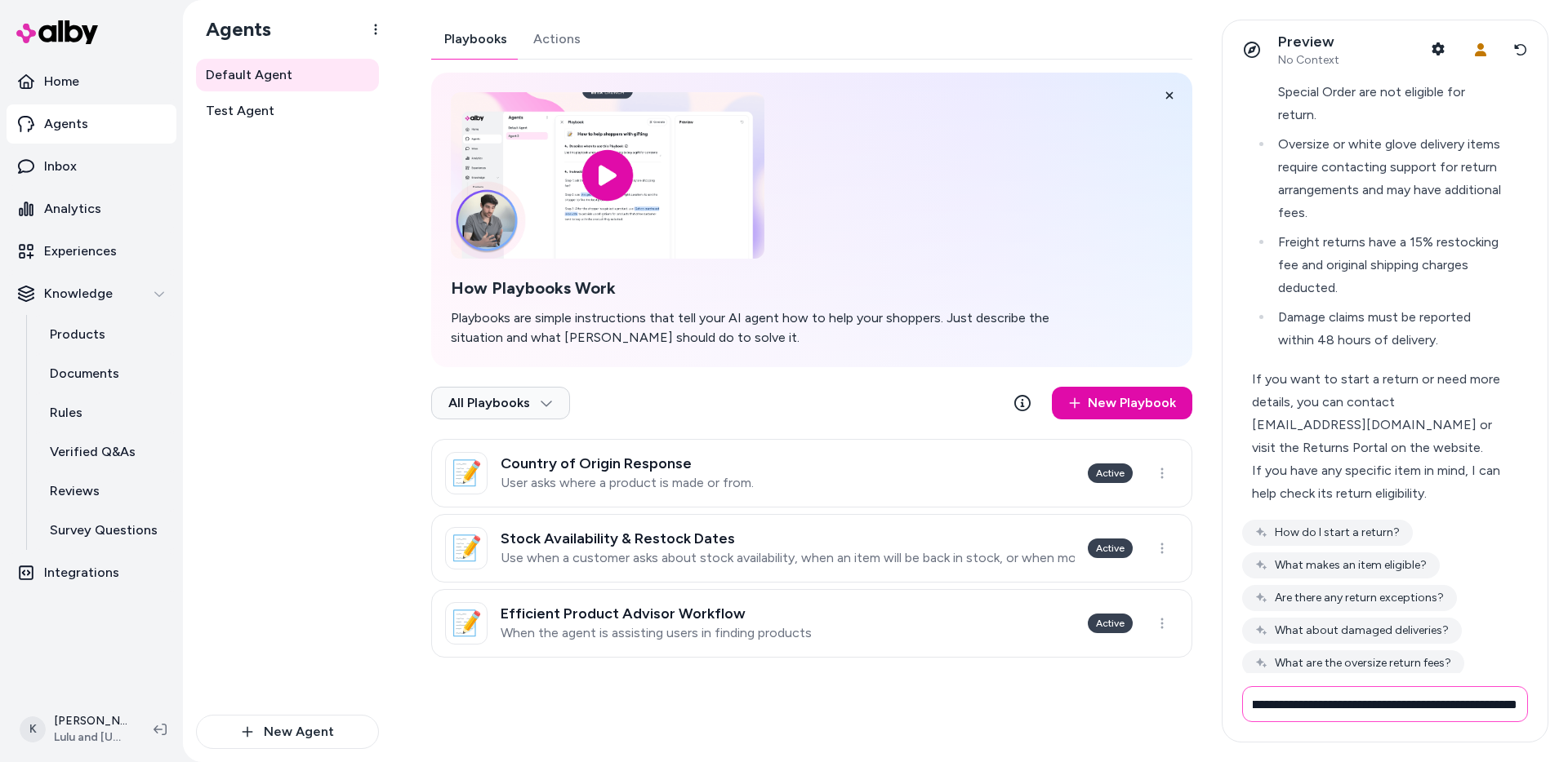
scroll to position [0, 112]
type input "**********"
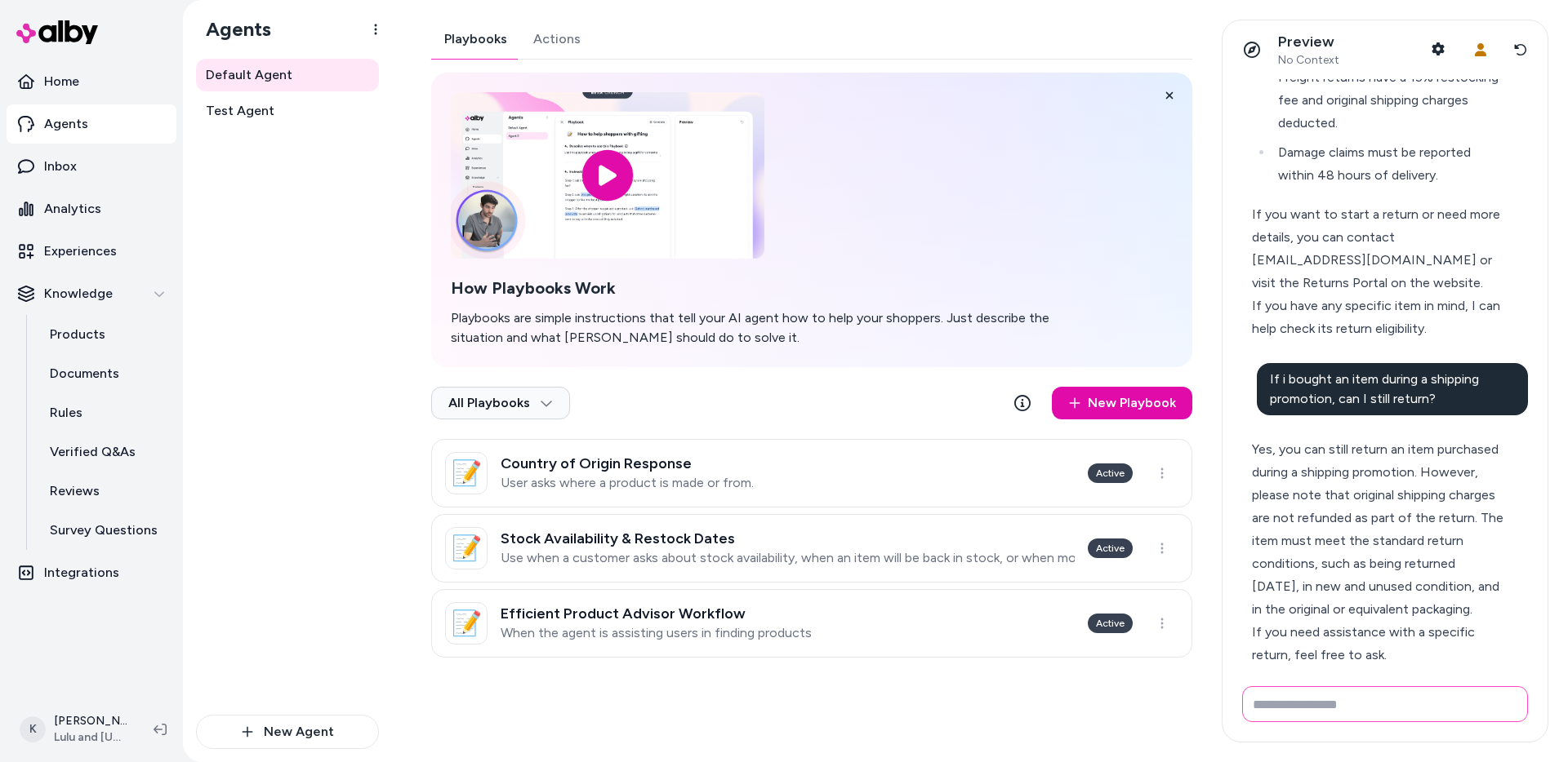
scroll to position [879, 0]
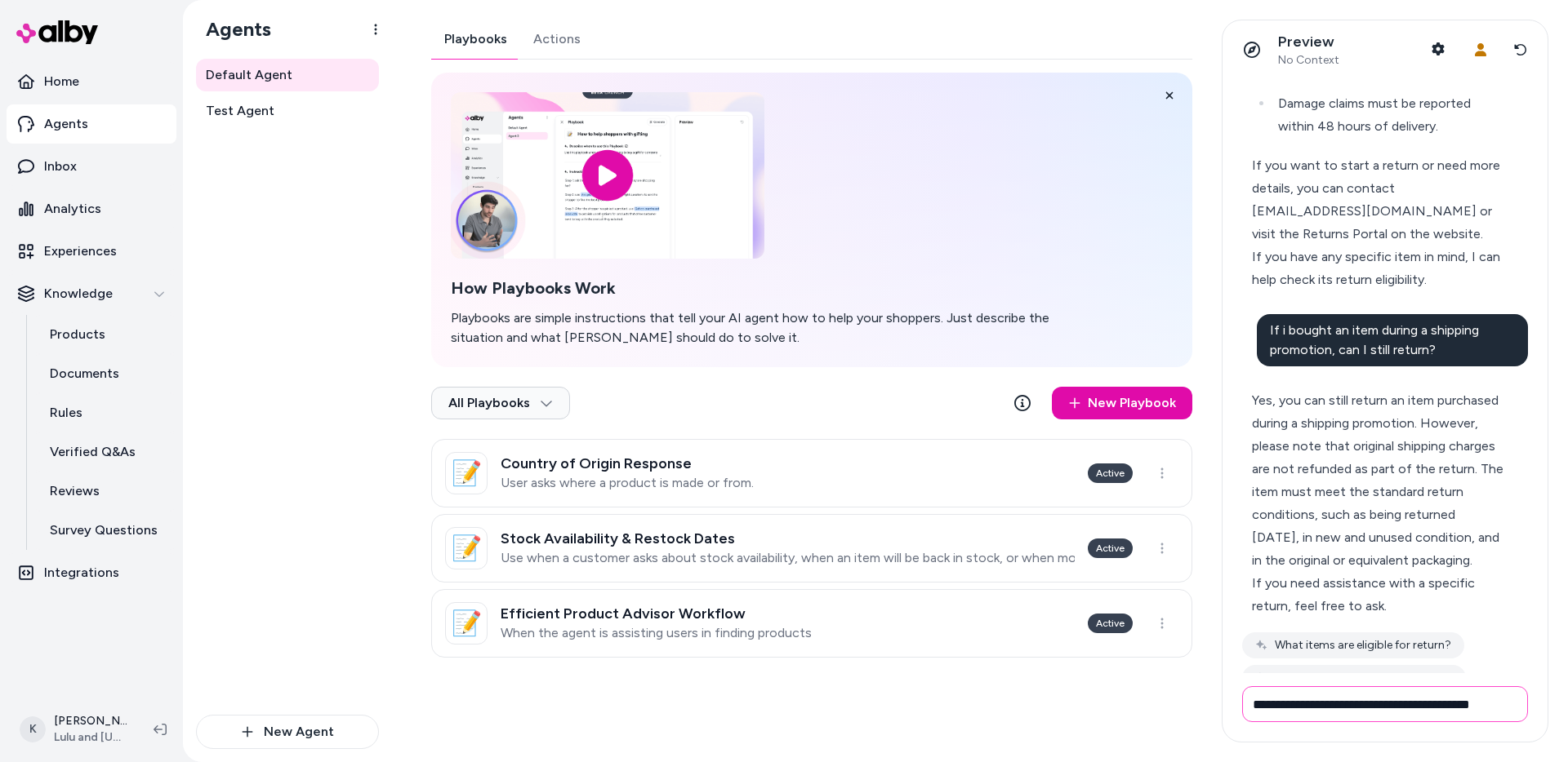
type input "**********"
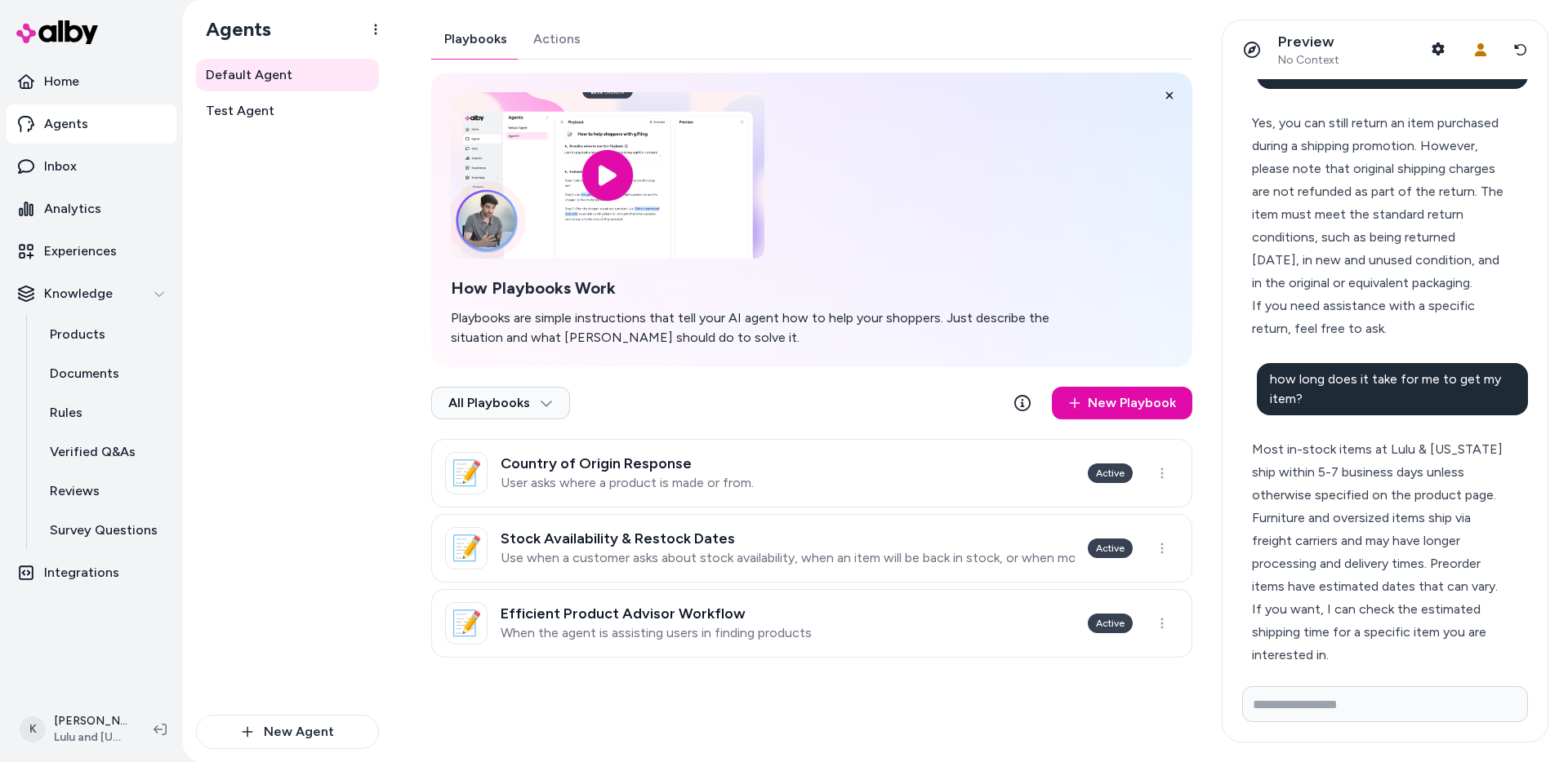
scroll to position [1205, 0]
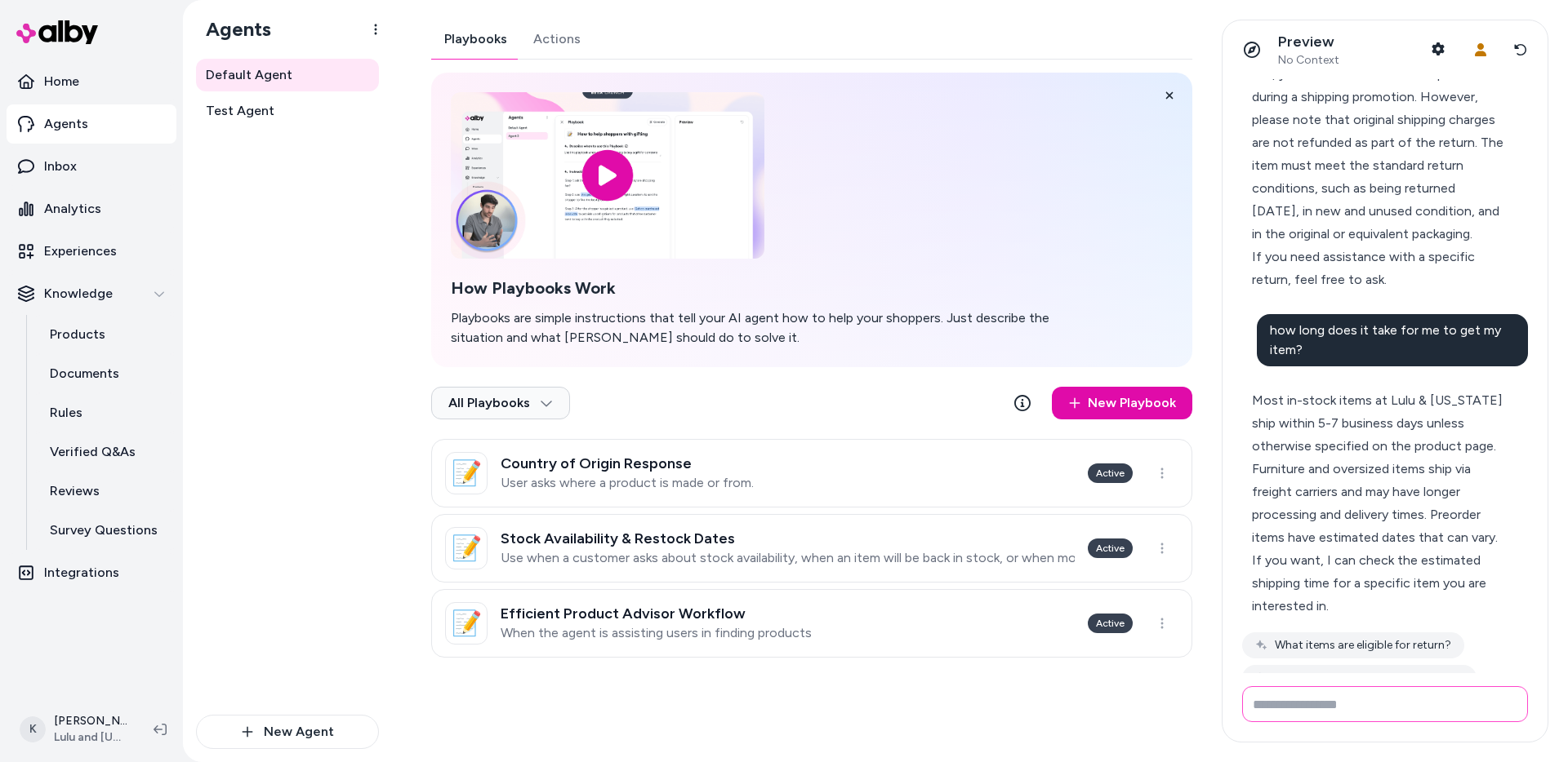
type input "*"
type input "**********"
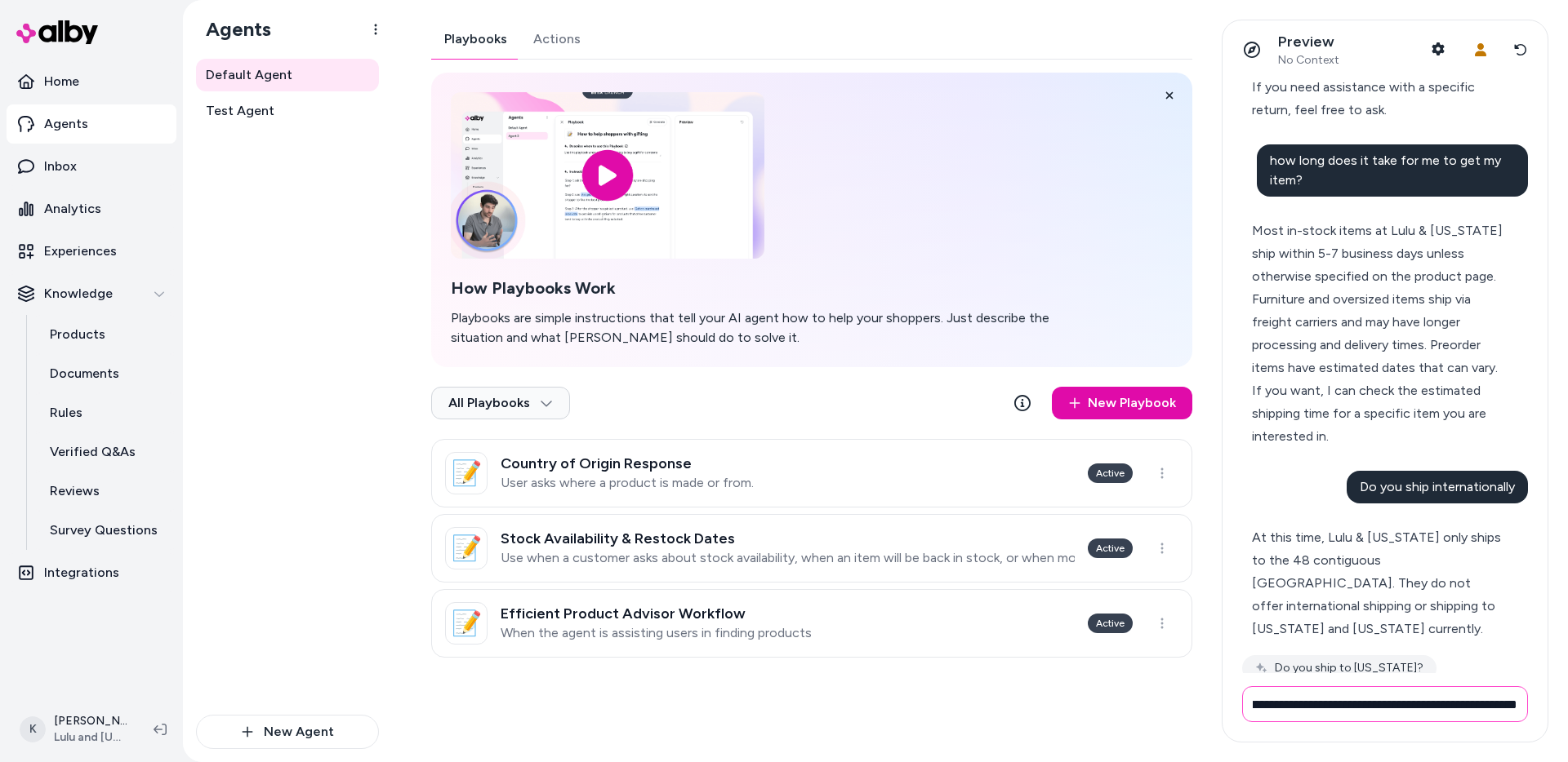
scroll to position [0, 53]
type input "**********"
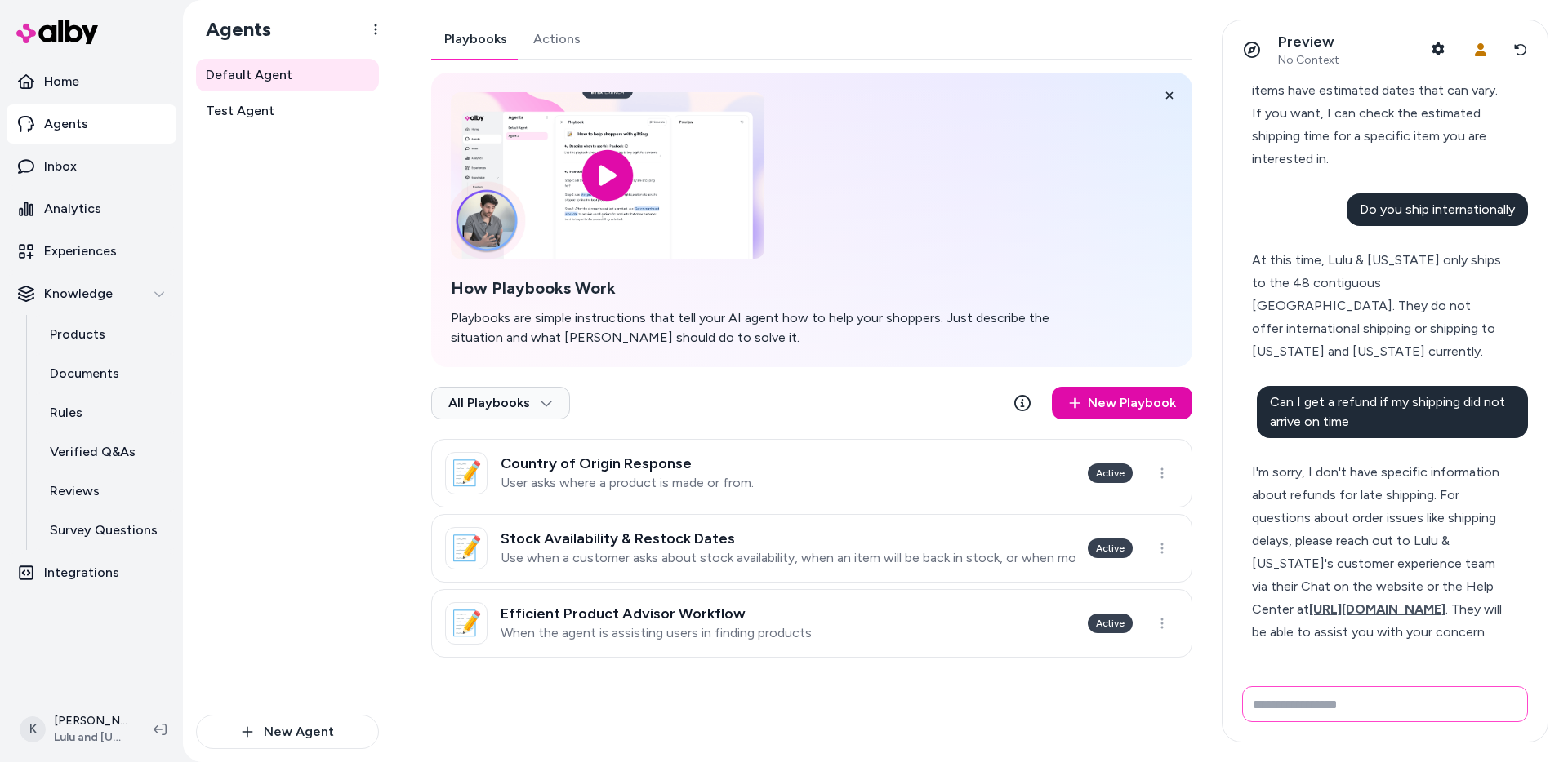
scroll to position [1709, 0]
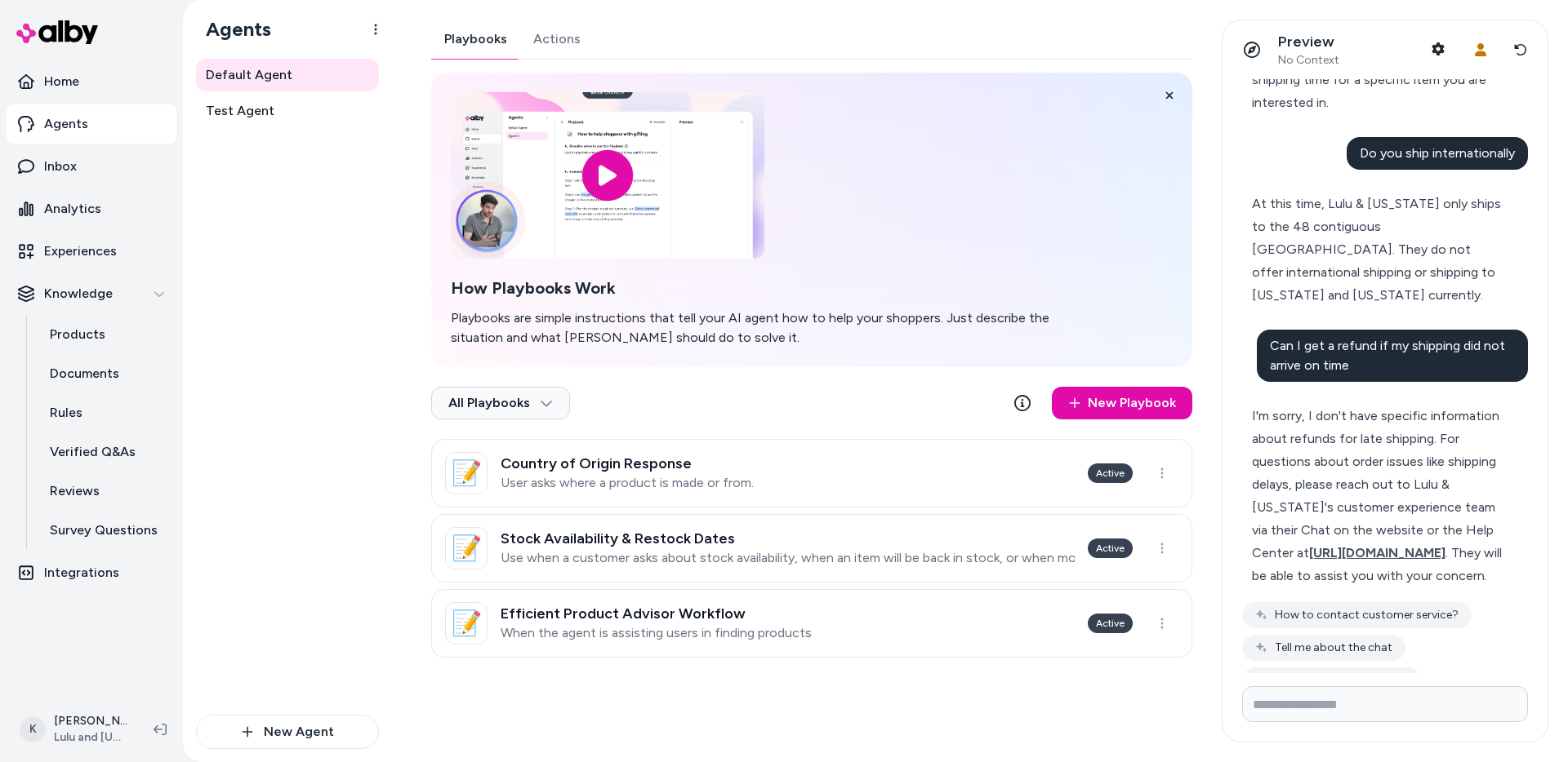
click at [325, 303] on div "Default Agent Test Agent" at bounding box center [288, 387] width 183 height 657
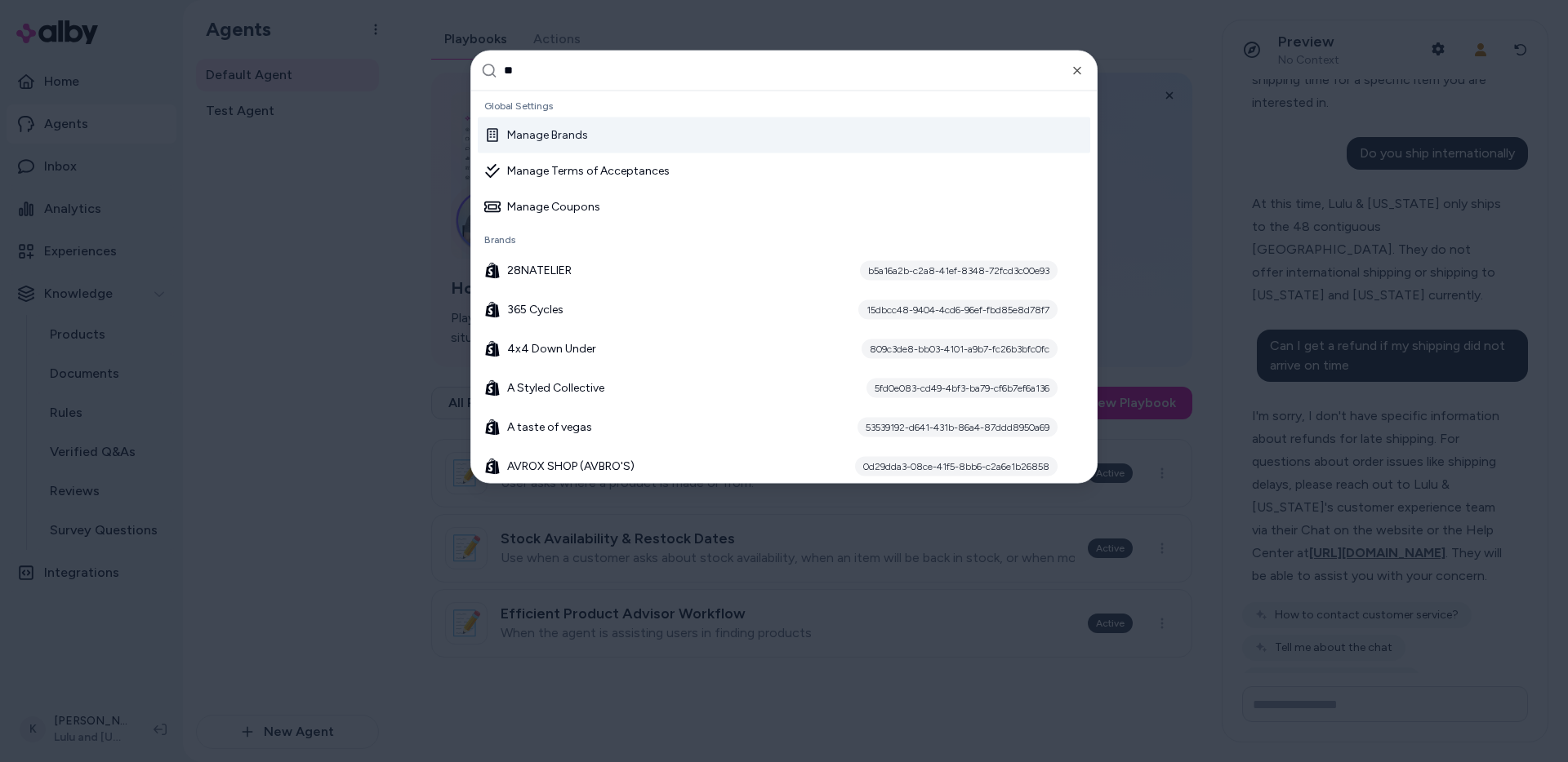
type input "***"
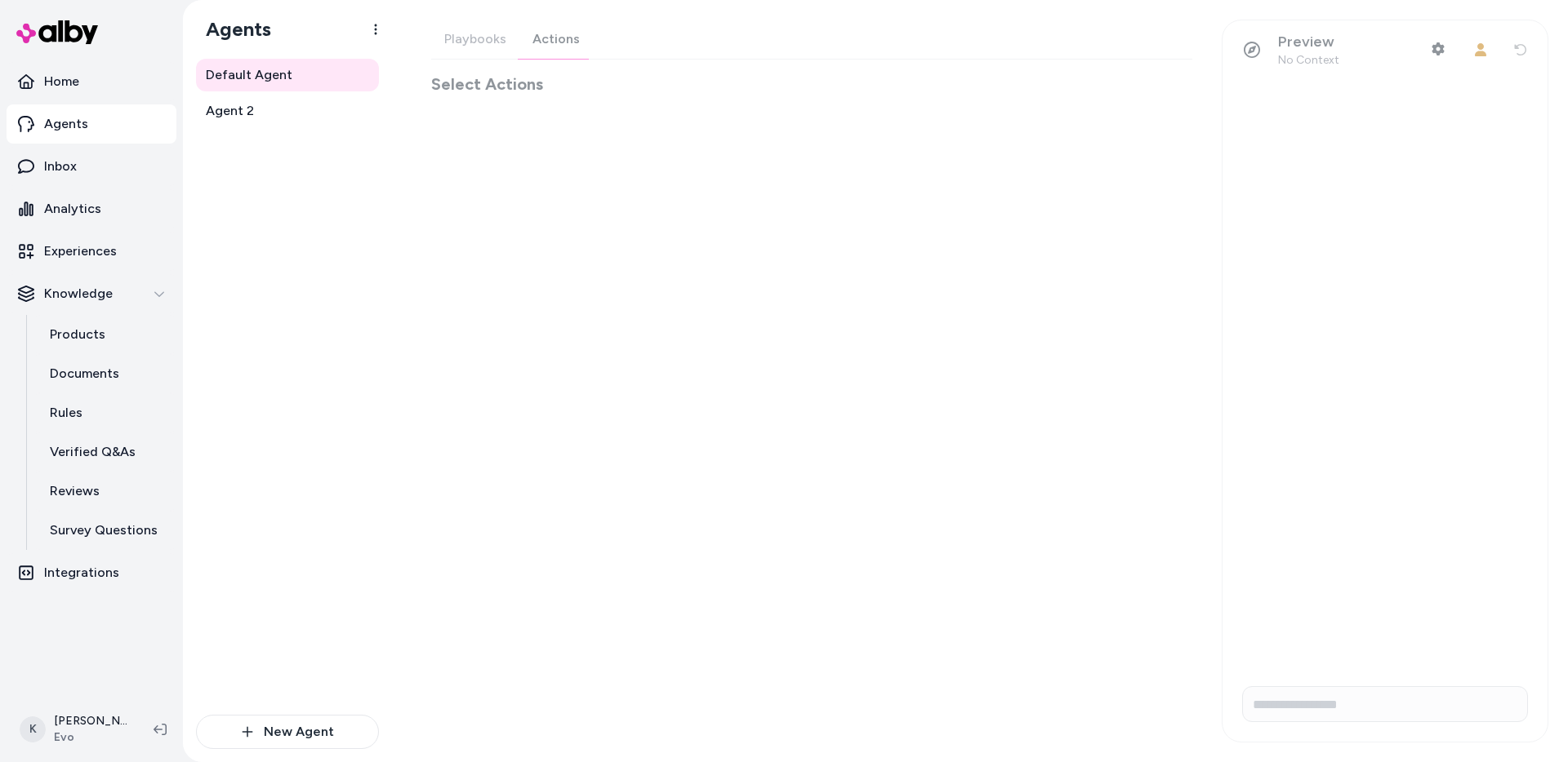
click at [566, 41] on div "Playbooks Actions Select Actions" at bounding box center [812, 58] width 762 height 76
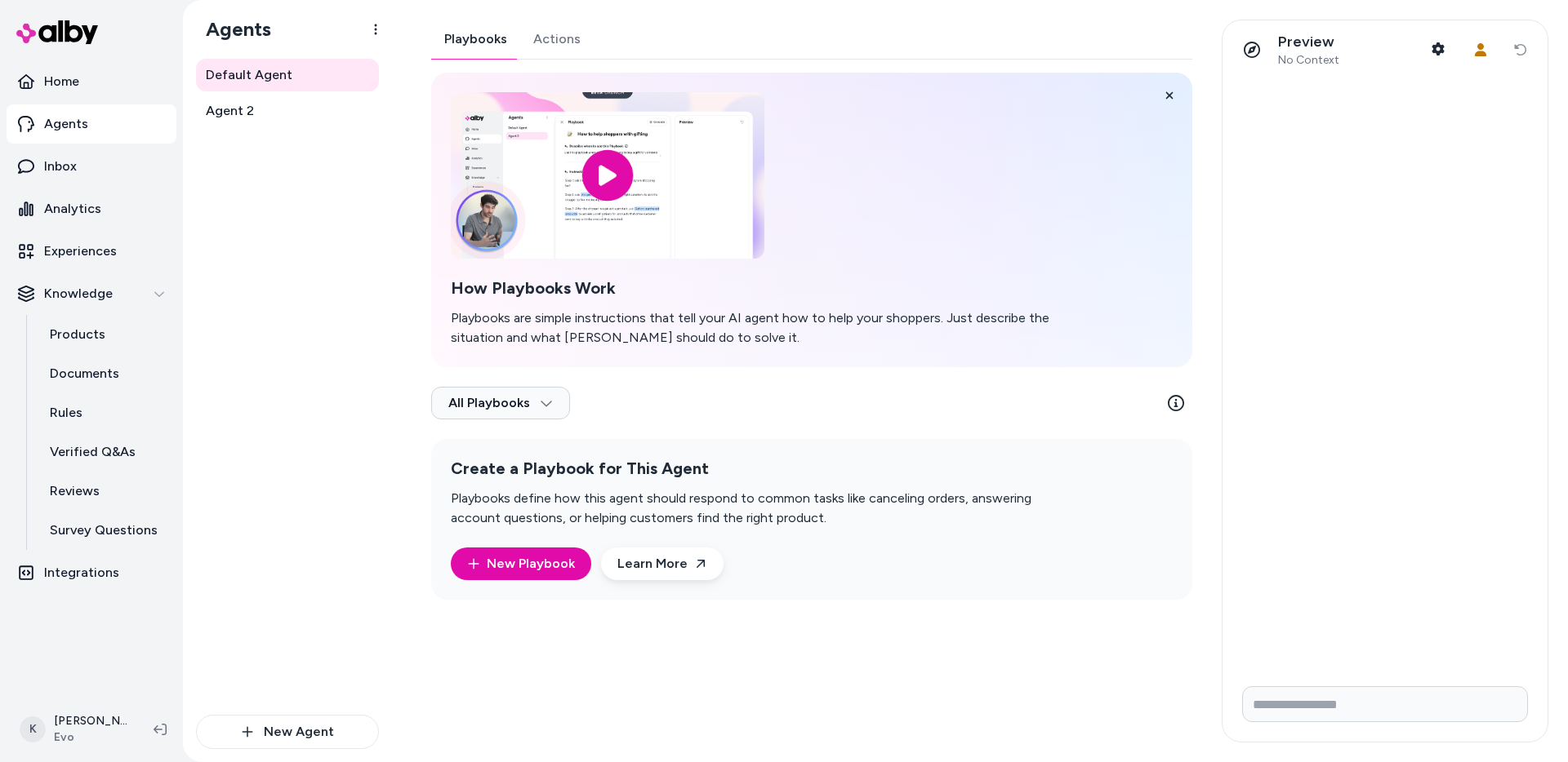
click at [496, 47] on button "Playbooks" at bounding box center [475, 39] width 89 height 39
click at [125, 365] on link "Documents" at bounding box center [105, 374] width 143 height 39
click at [1356, 707] on input "Write your prompt here" at bounding box center [1385, 705] width 286 height 36
type input "**********"
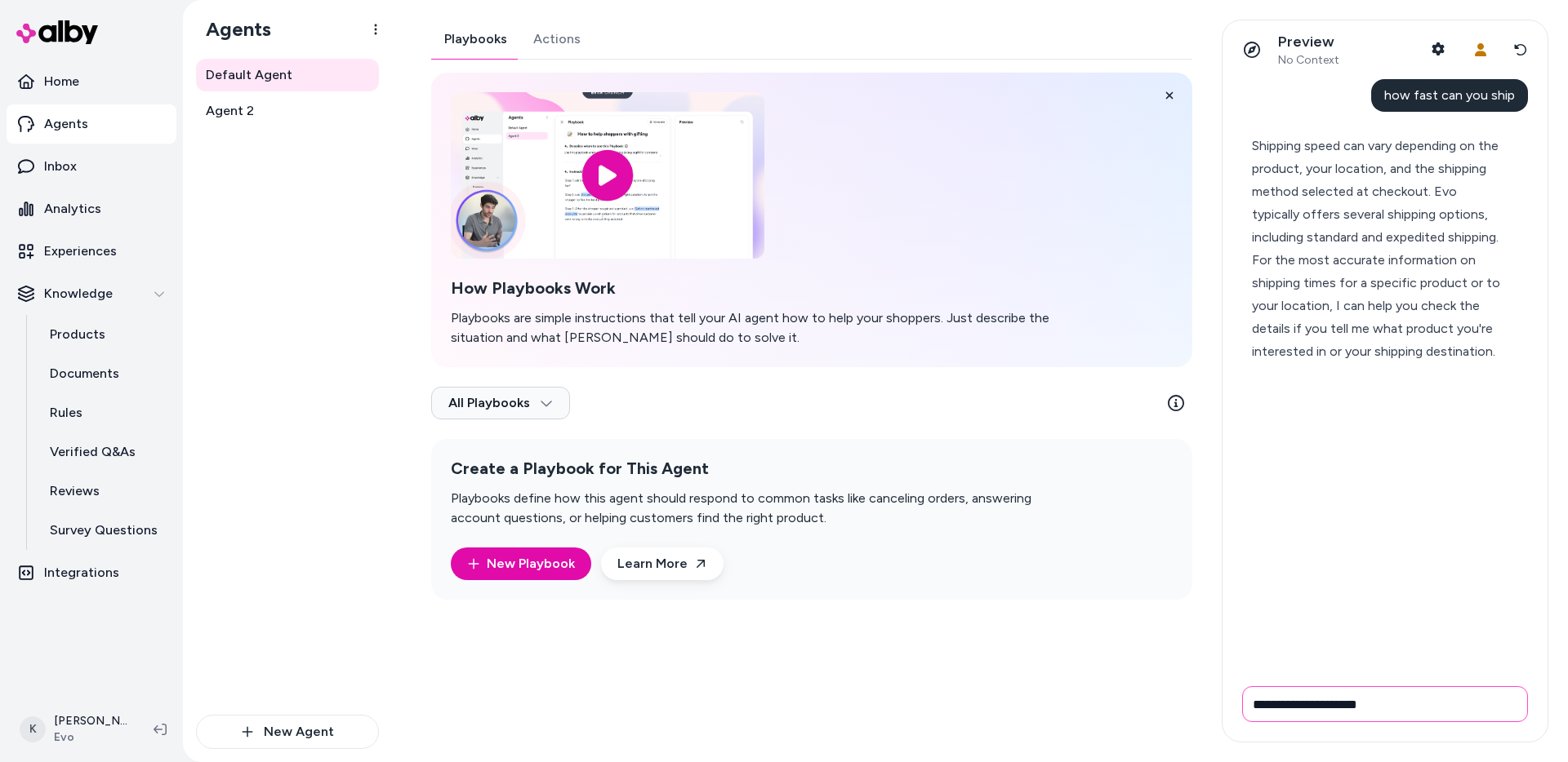
type input "**********"
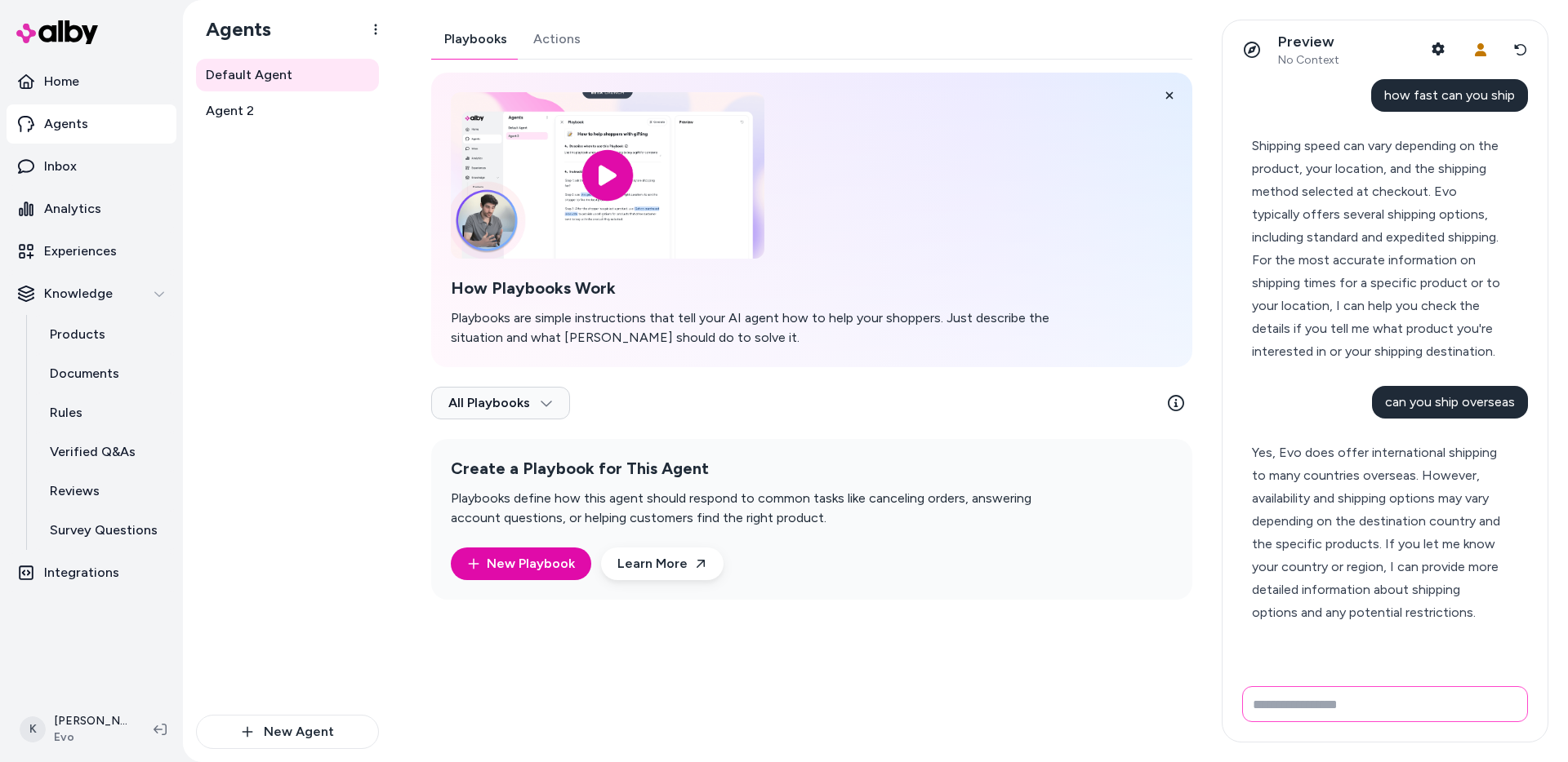
click at [1391, 705] on input "Write your prompt here" at bounding box center [1385, 705] width 286 height 36
type input "**********"
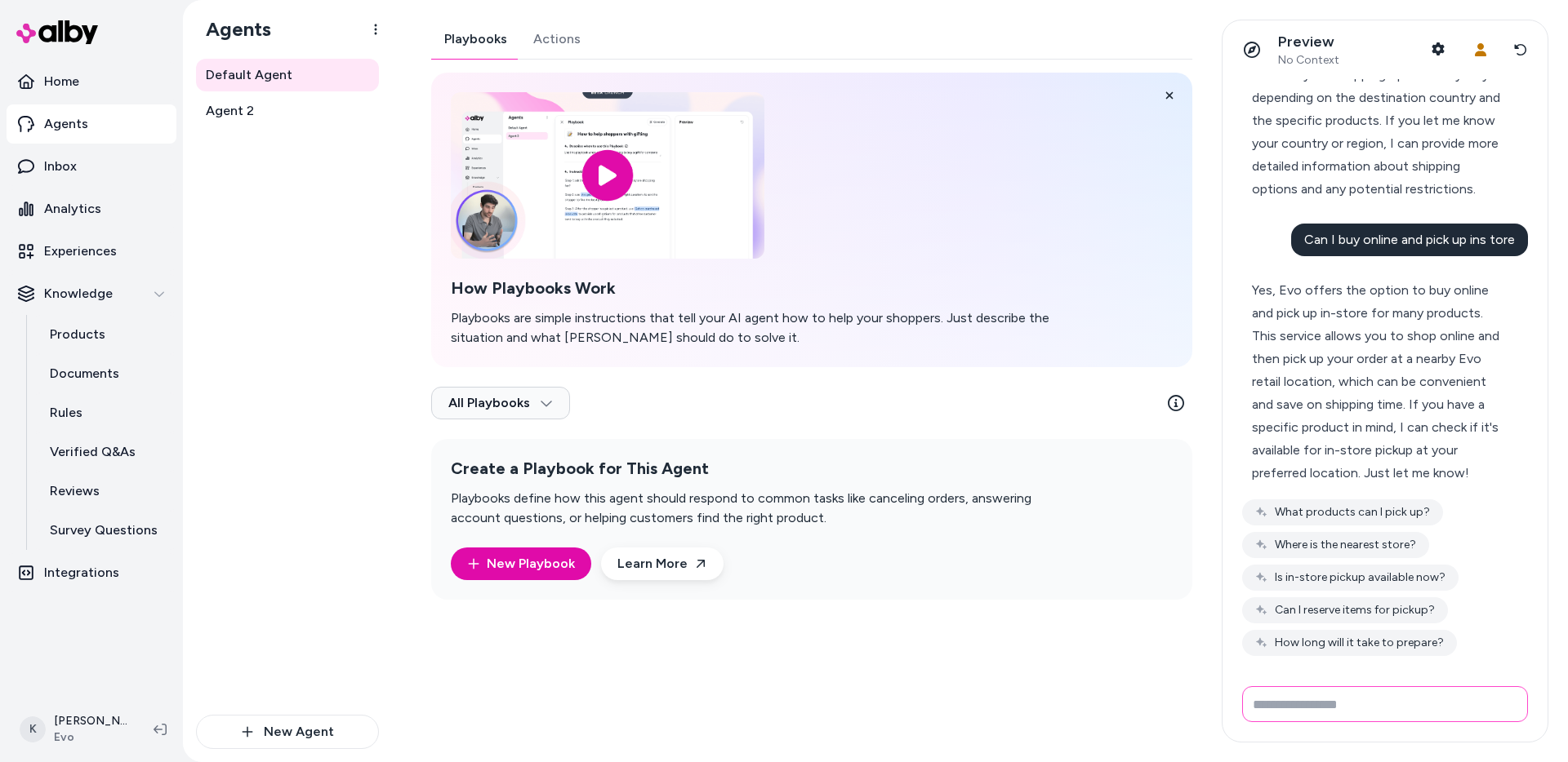
scroll to position [426, 0]
type input "**********"
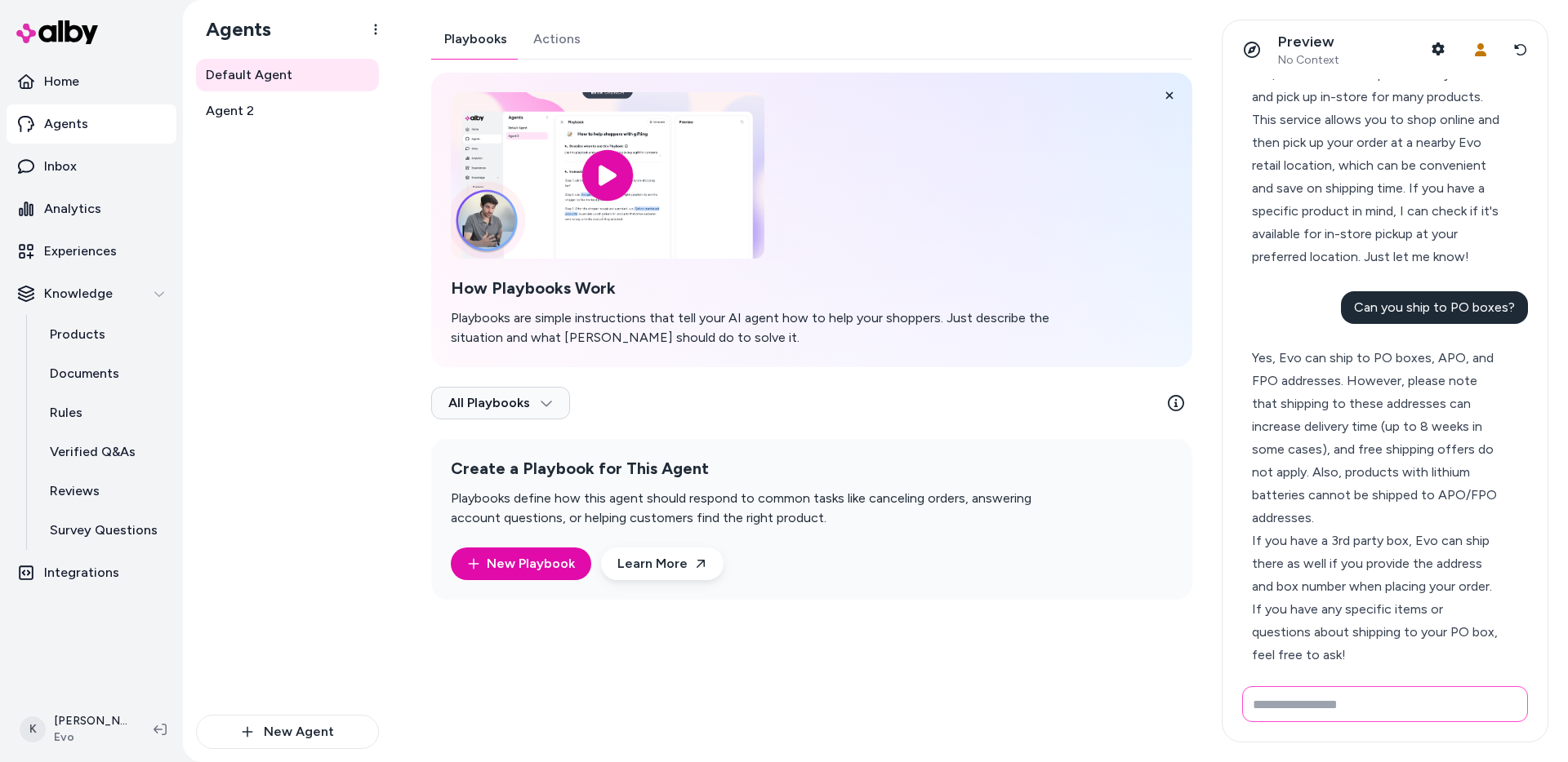
scroll to position [689, 0]
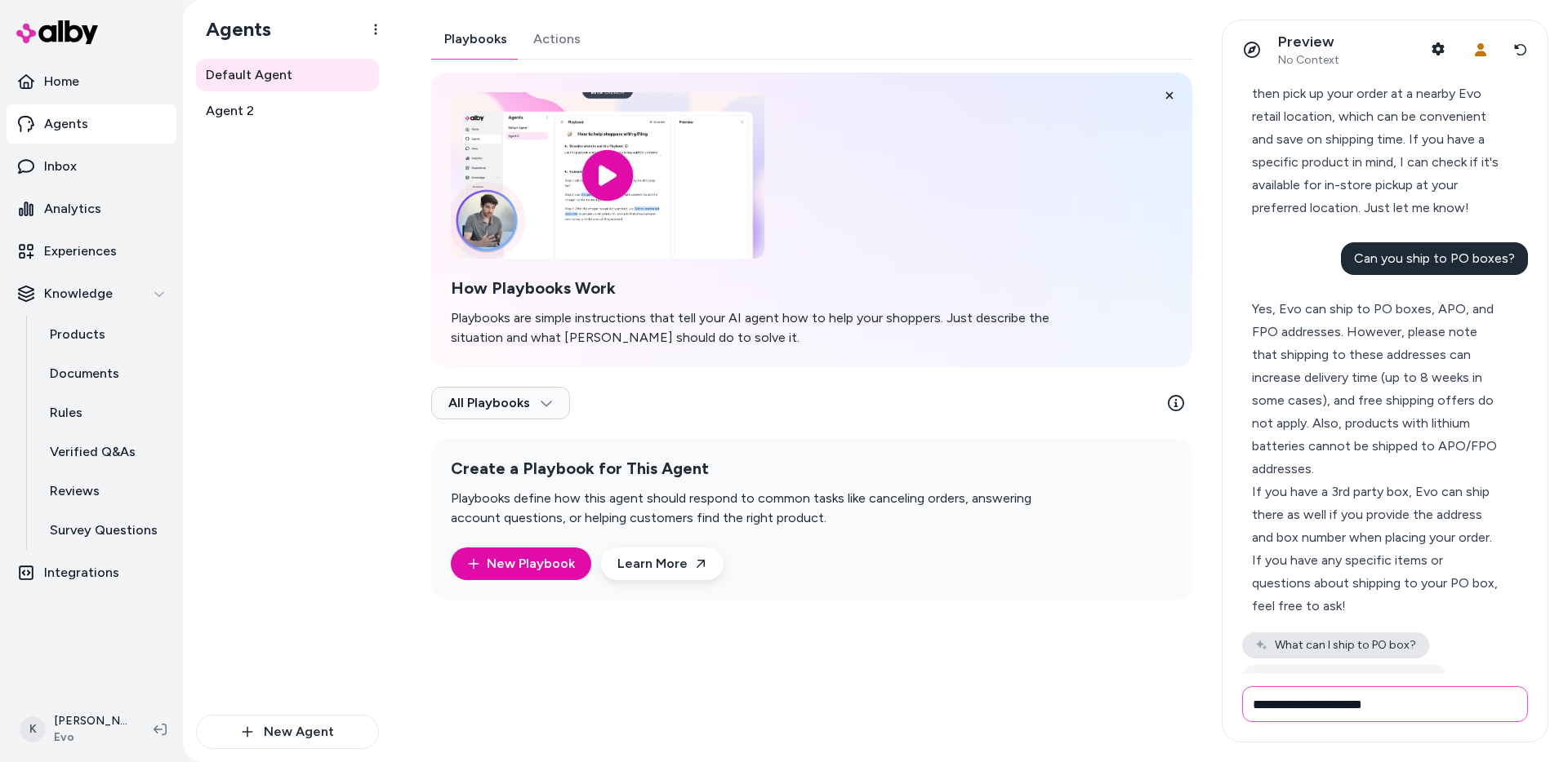
type input "**********"
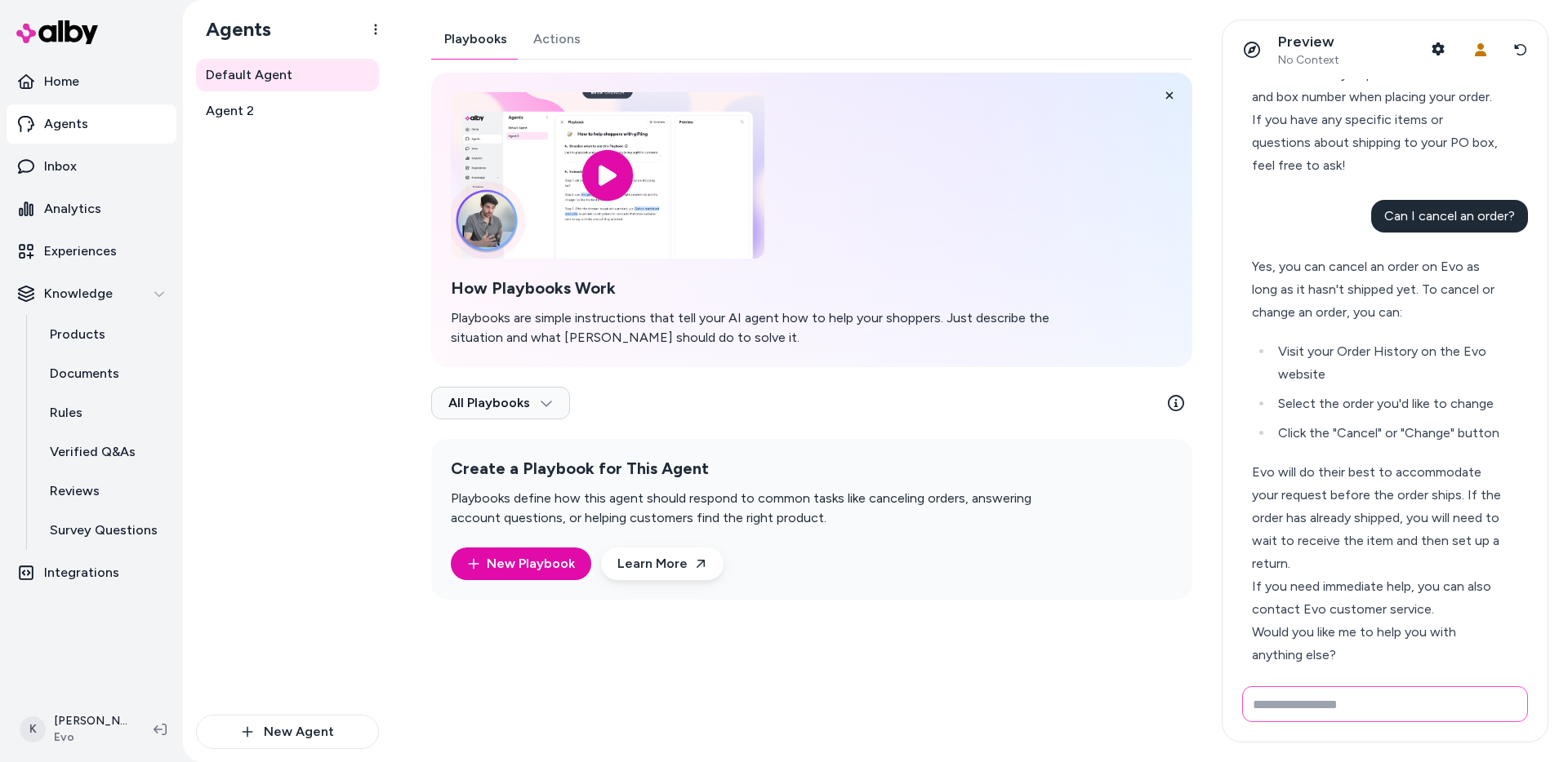
scroll to position [1179, 0]
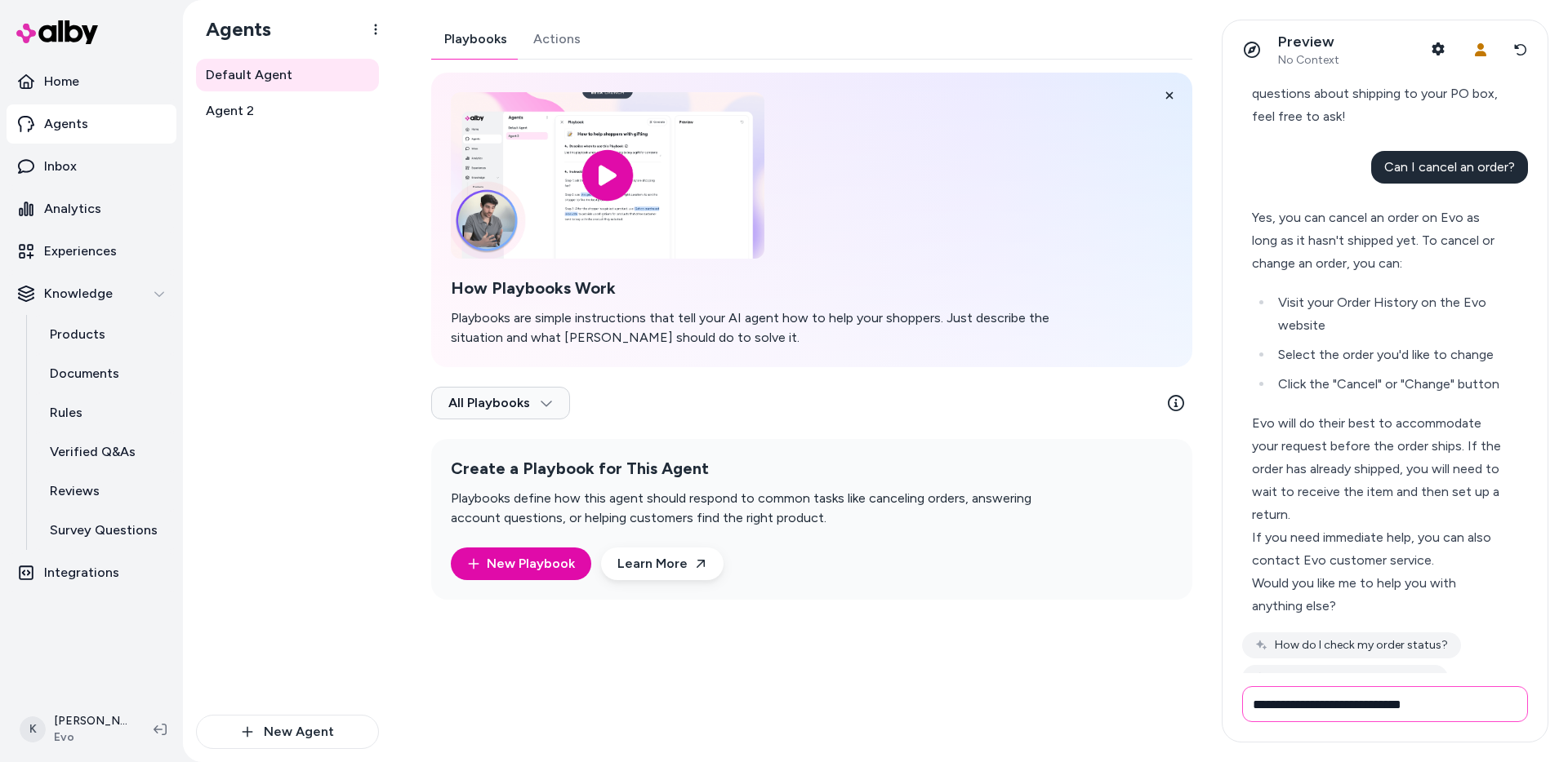
type input "**********"
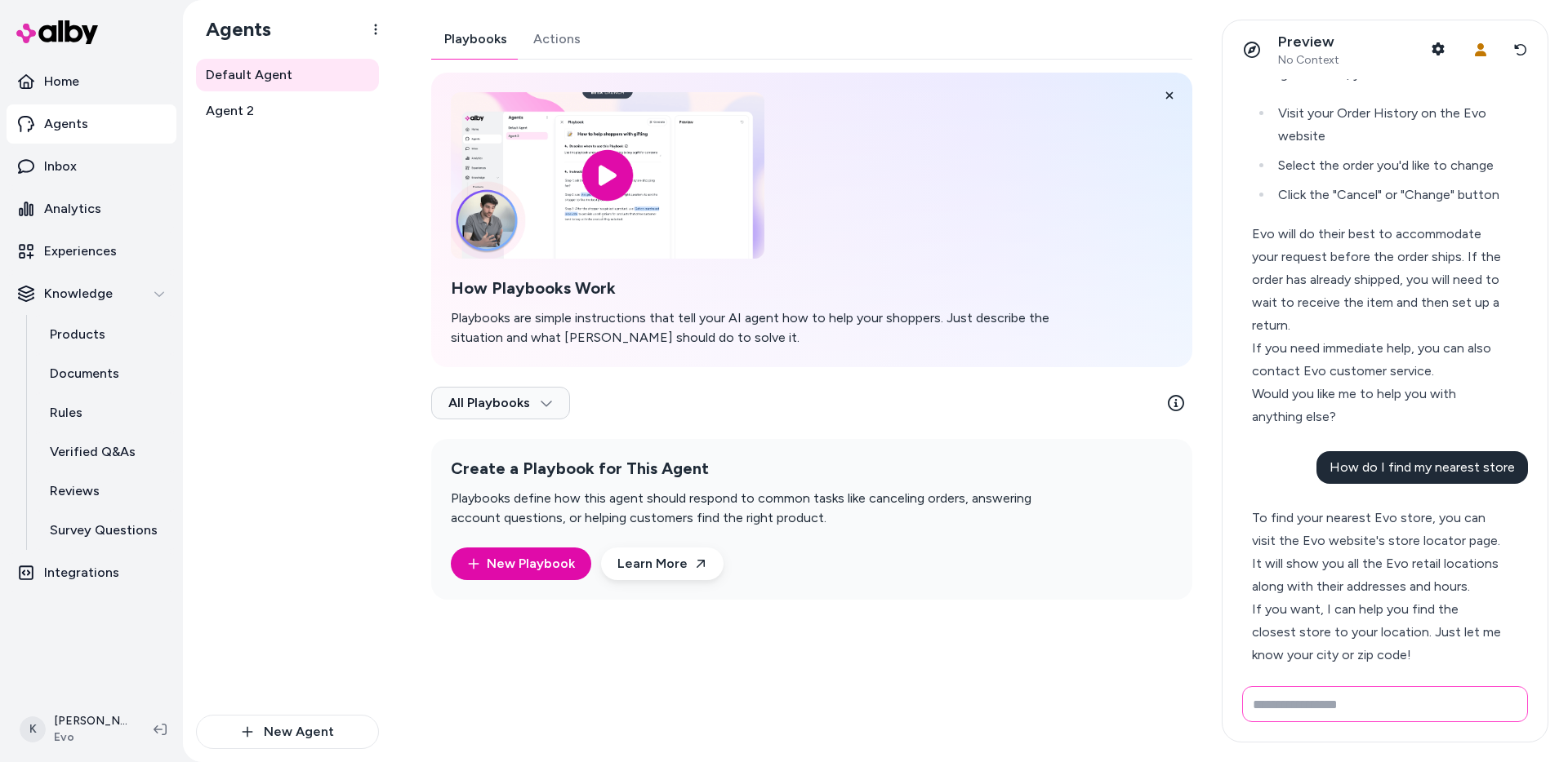
scroll to position [1417, 0]
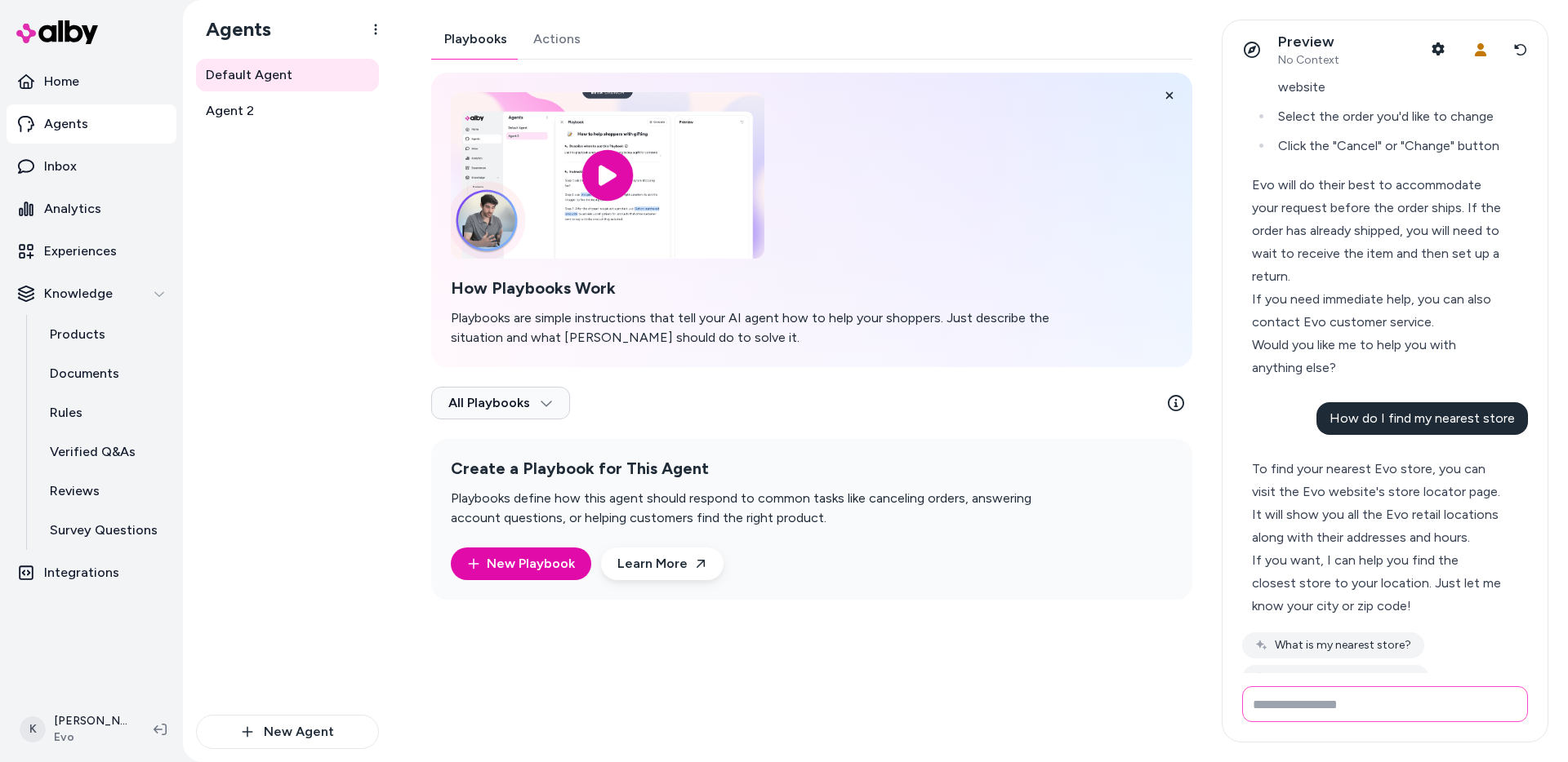
type input "*"
type input "*****"
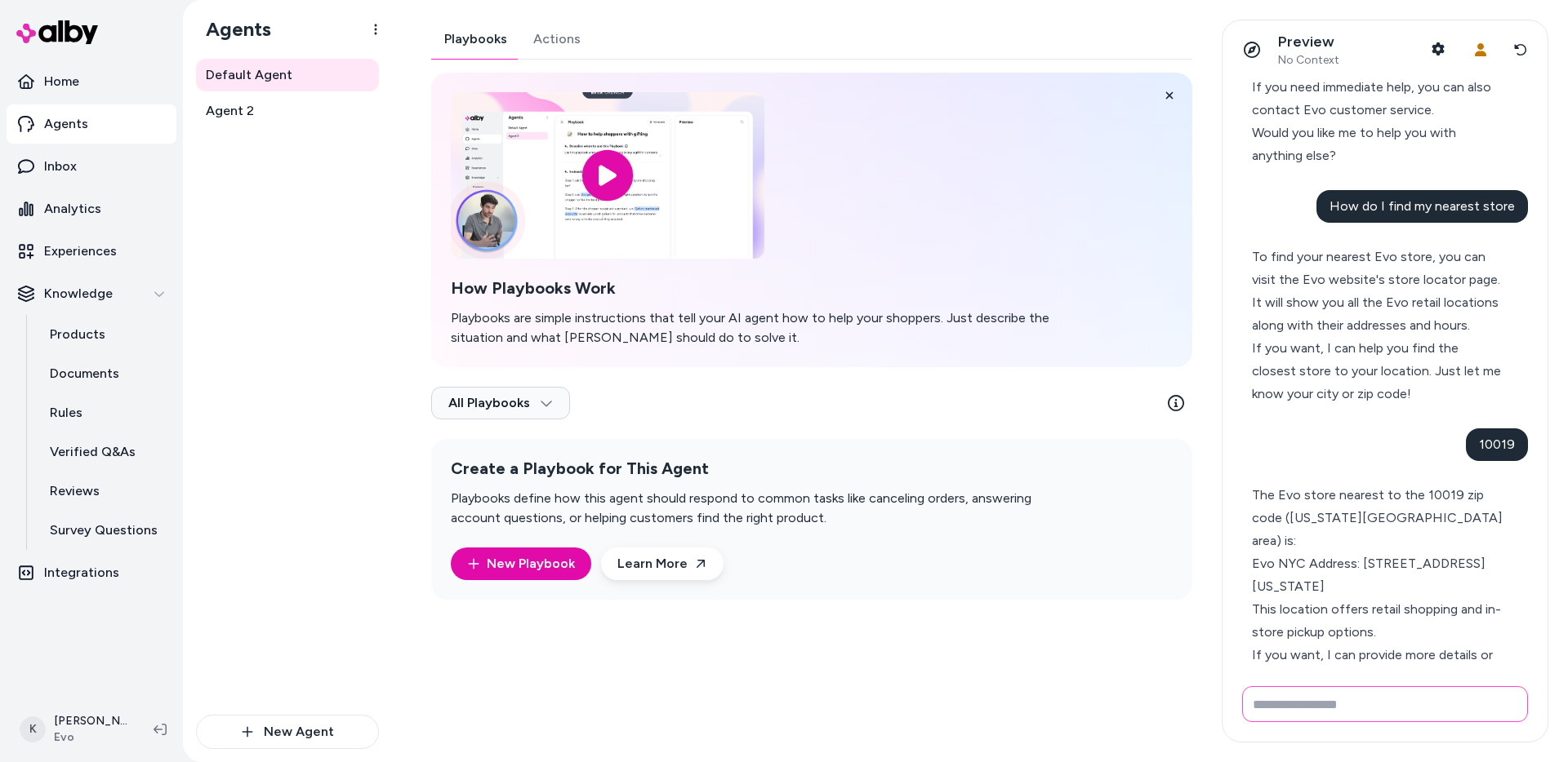
scroll to position [1678, 0]
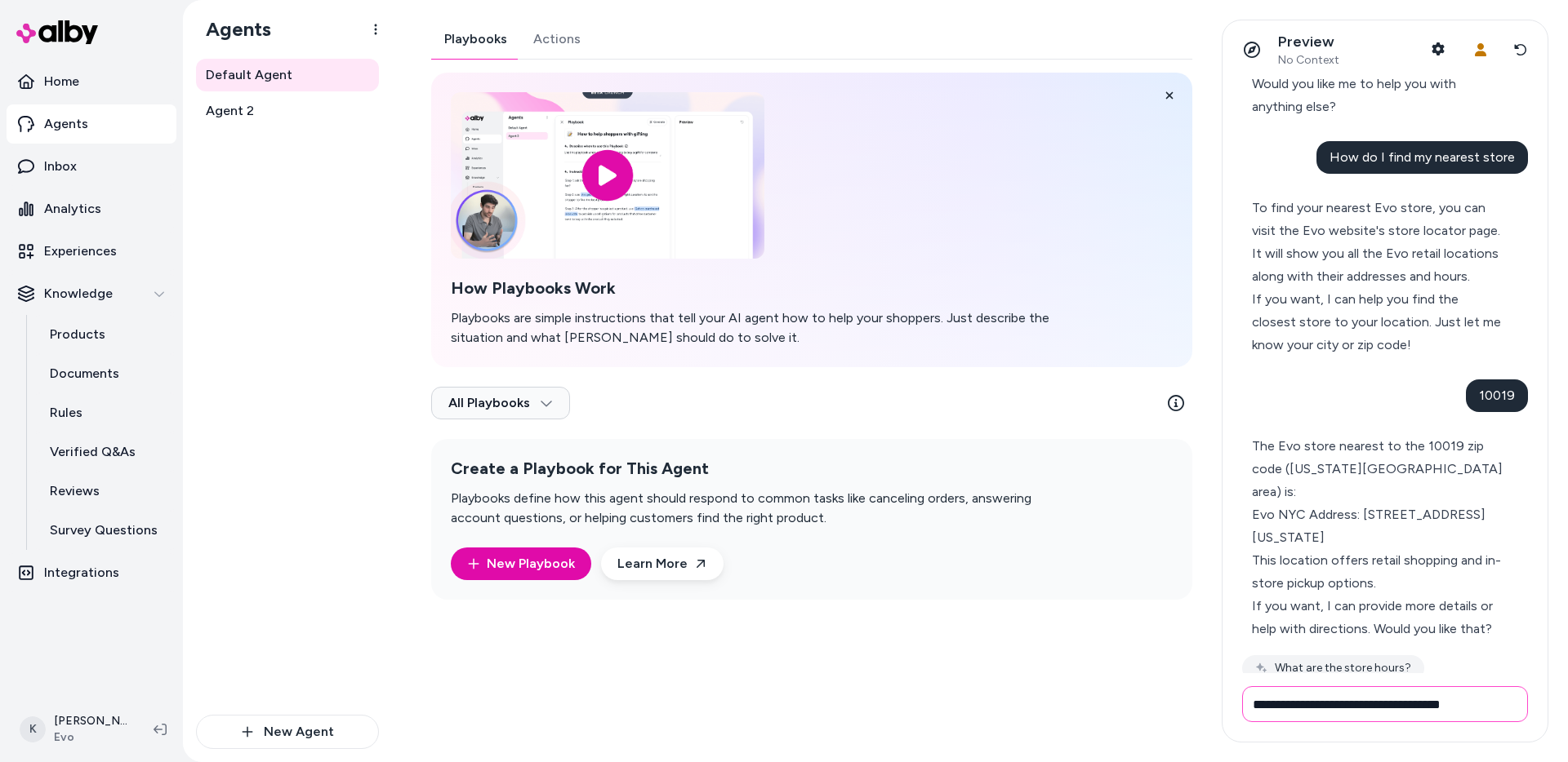
type input "**********"
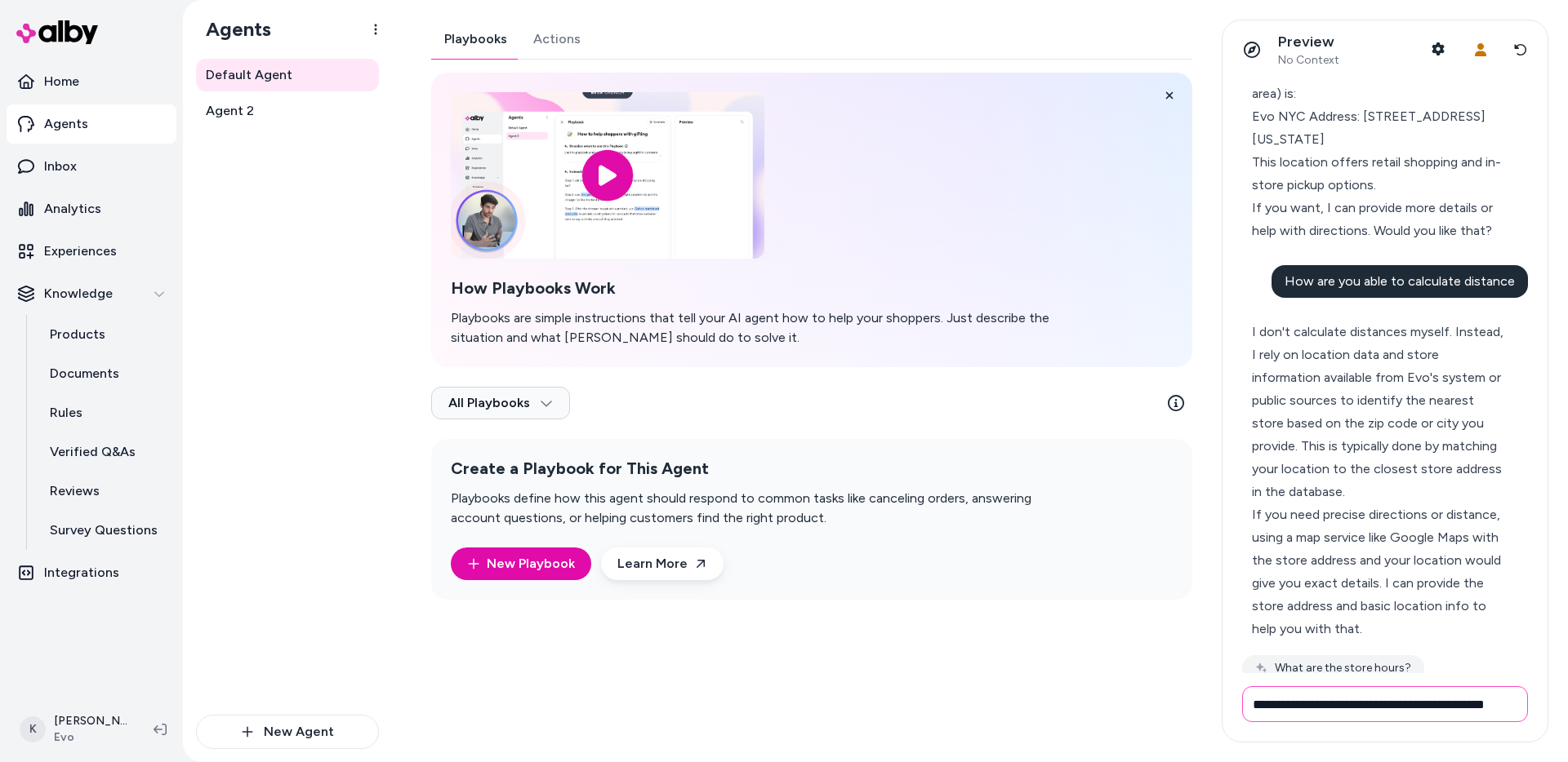
scroll to position [0, 0]
type input "**********"
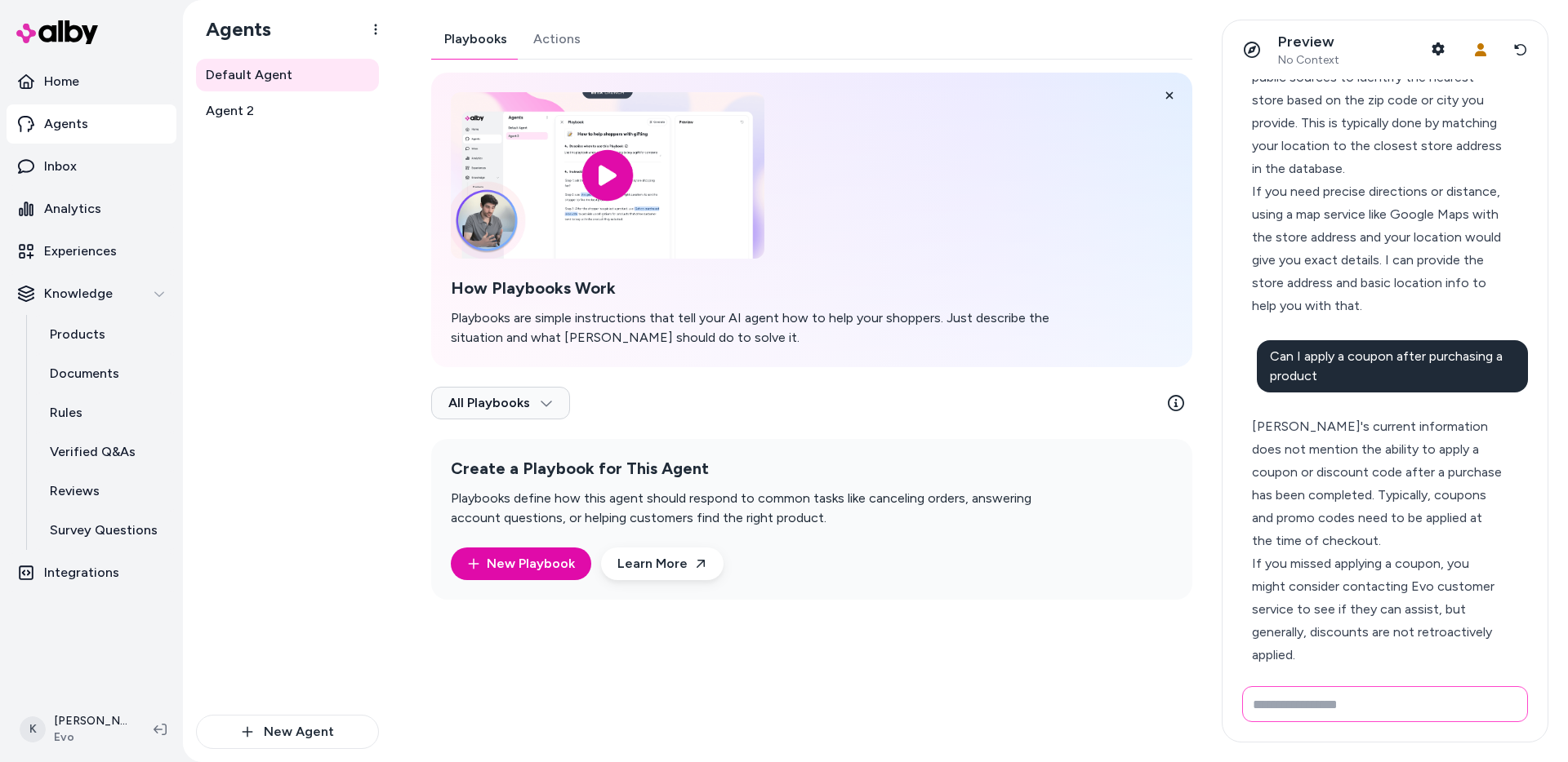
scroll to position [2449, 0]
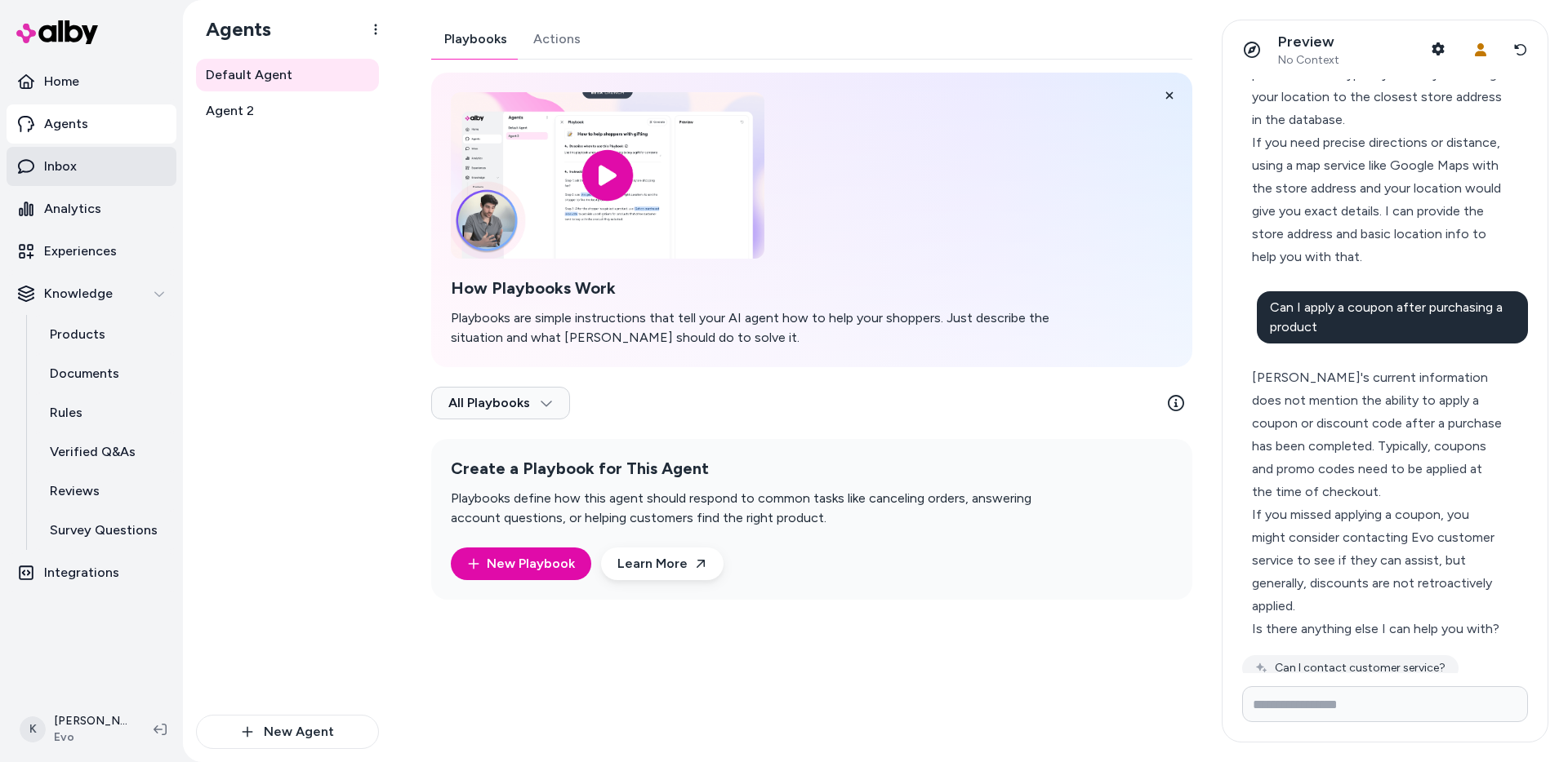
click at [114, 174] on link "Inbox" at bounding box center [92, 166] width 170 height 39
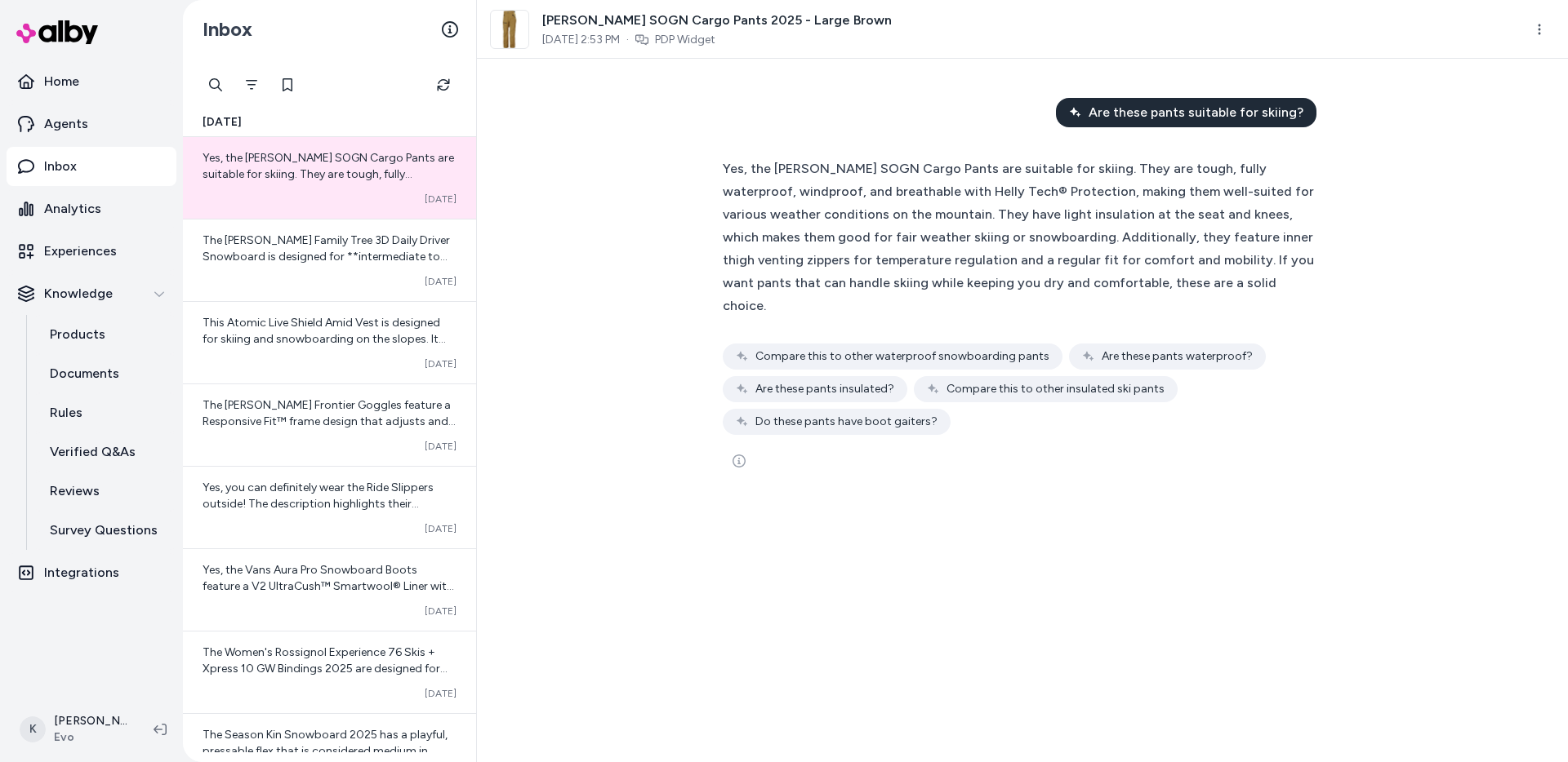
click at [269, 78] on div at bounding box center [330, 85] width 261 height 33
click at [256, 83] on icon "Filter" at bounding box center [251, 85] width 13 height 13
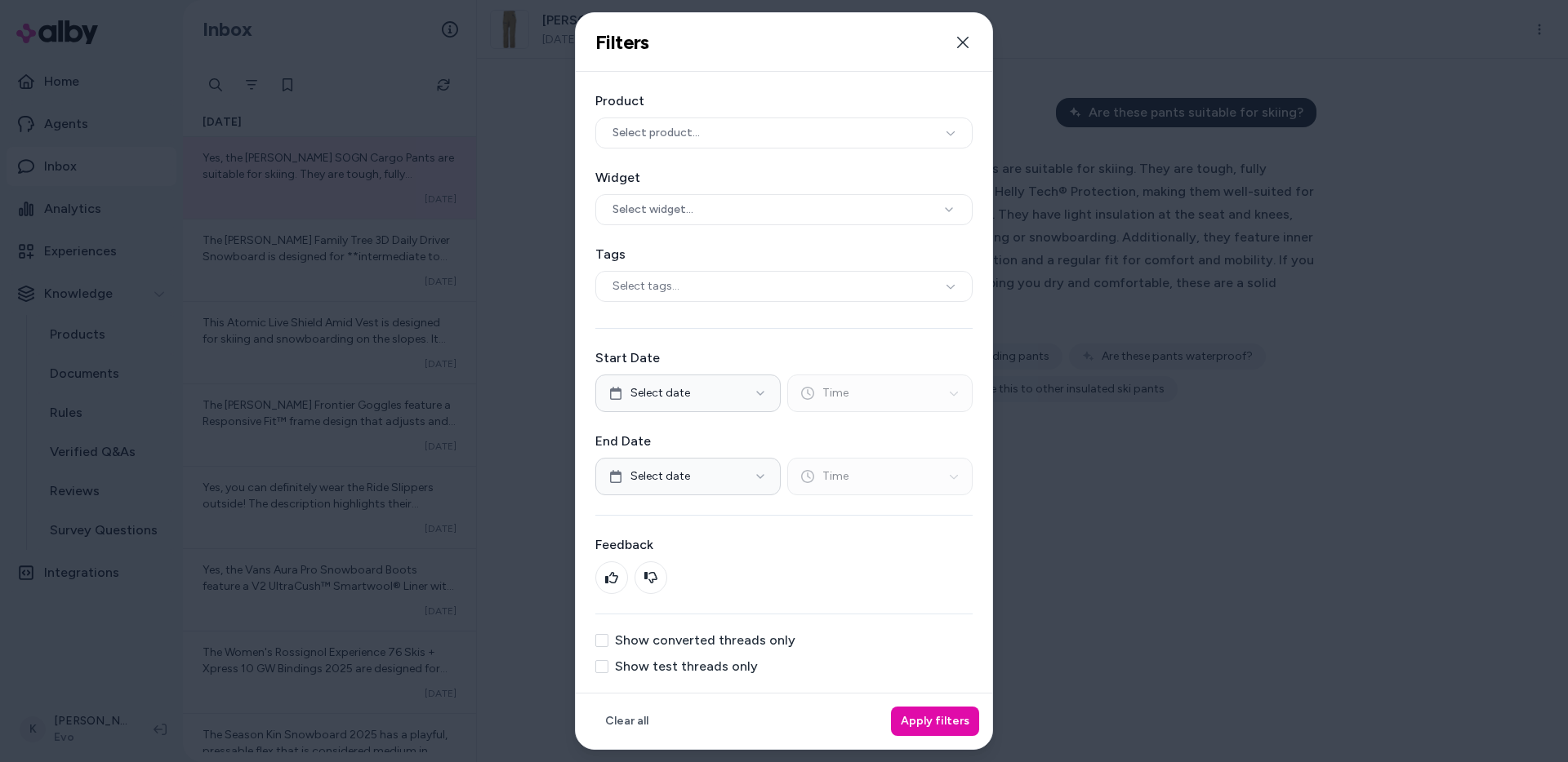
click at [705, 663] on label "Show test threads only" at bounding box center [686, 666] width 143 height 13
click at [609, 663] on button "Show test threads only" at bounding box center [602, 666] width 13 height 13
click at [919, 727] on button "Apply filters" at bounding box center [935, 721] width 88 height 29
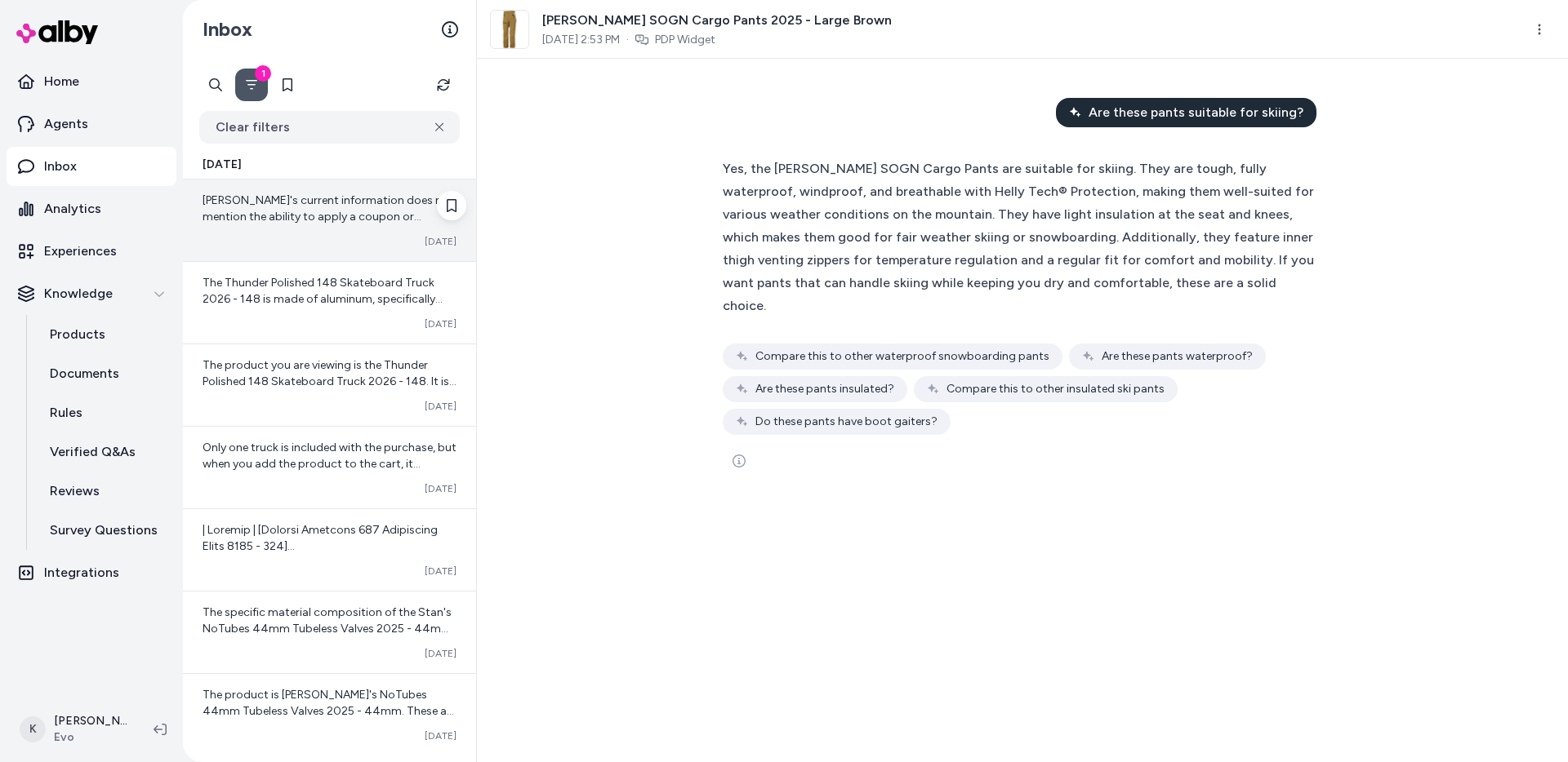
click at [361, 204] on span "Evo's current information does not mention the ability to apply a coupon or dis…" at bounding box center [328, 274] width 251 height 161
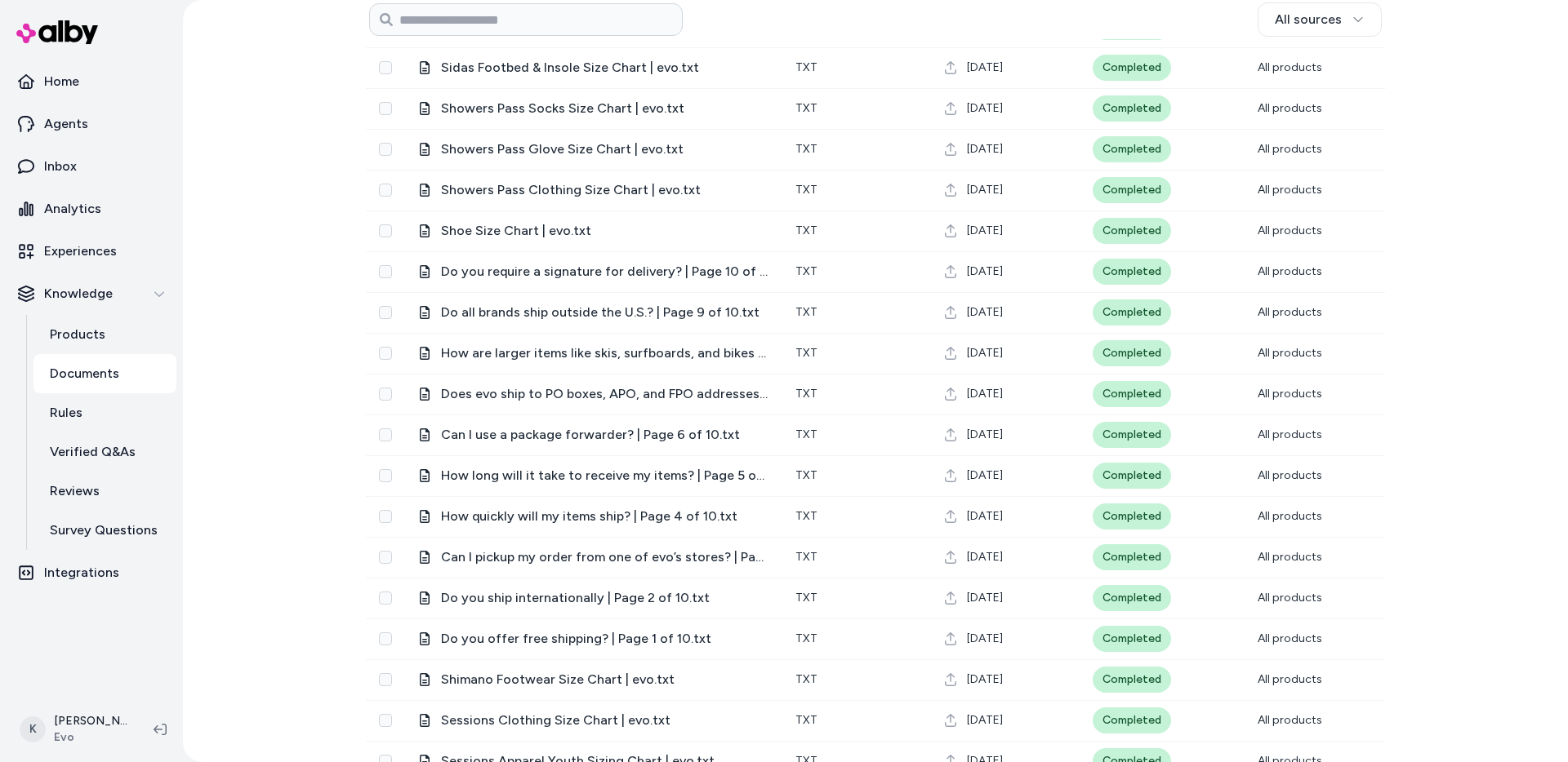
scroll to position [17023, 0]
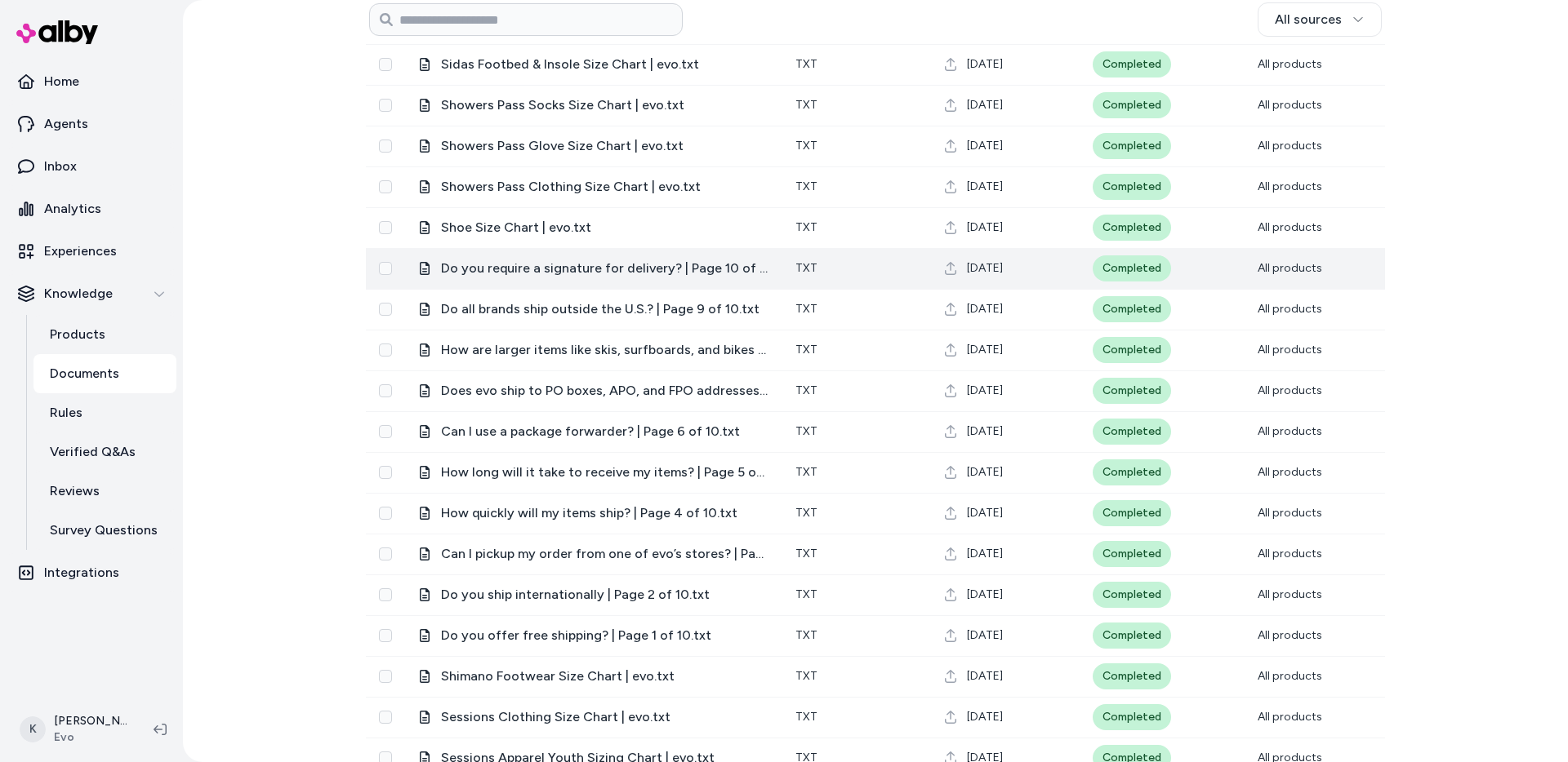
click at [699, 271] on span "Do you require a signature for delivery? | Page 10 of 10.txt" at bounding box center [605, 268] width 328 height 20
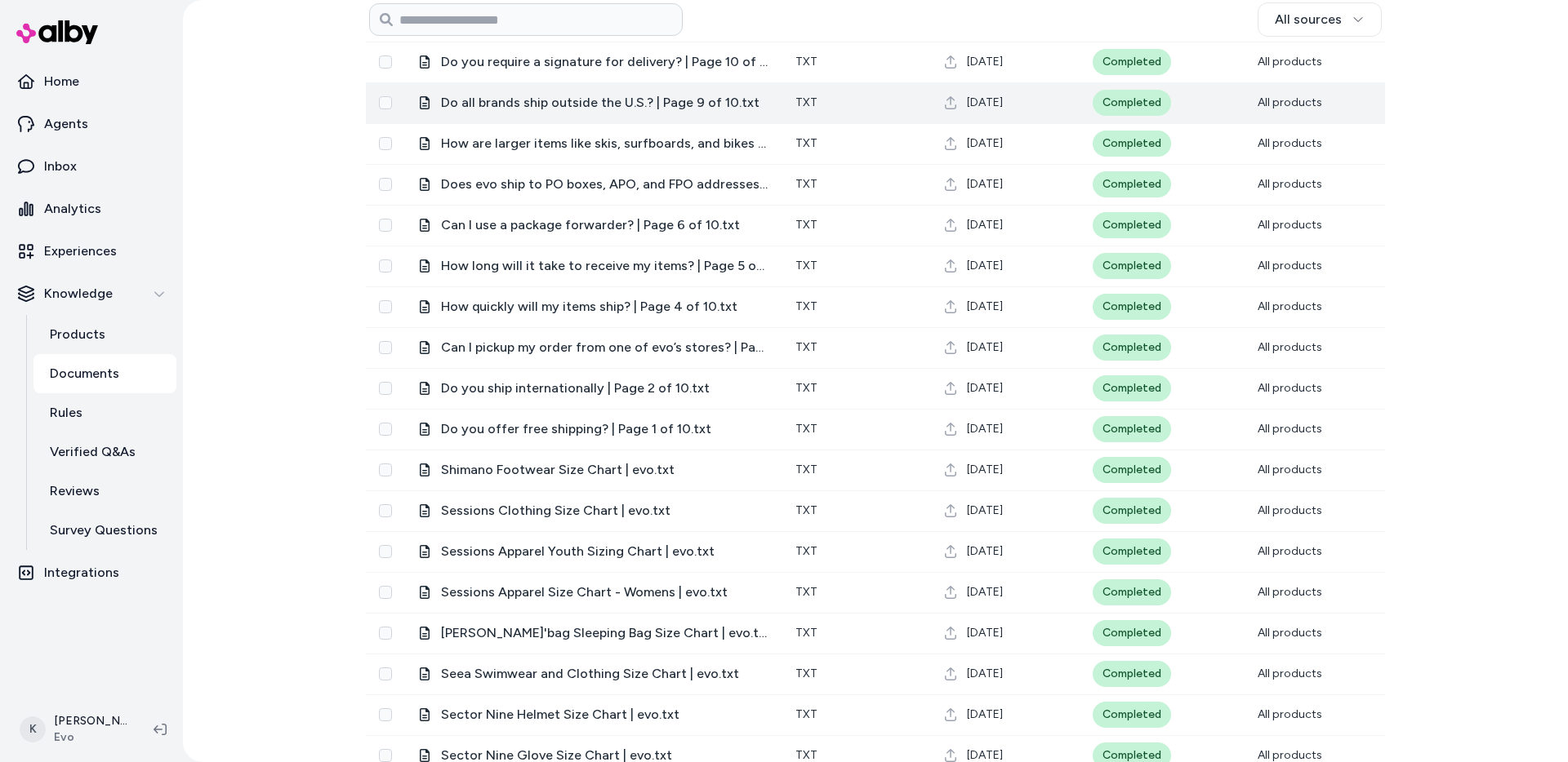
scroll to position [17233, 0]
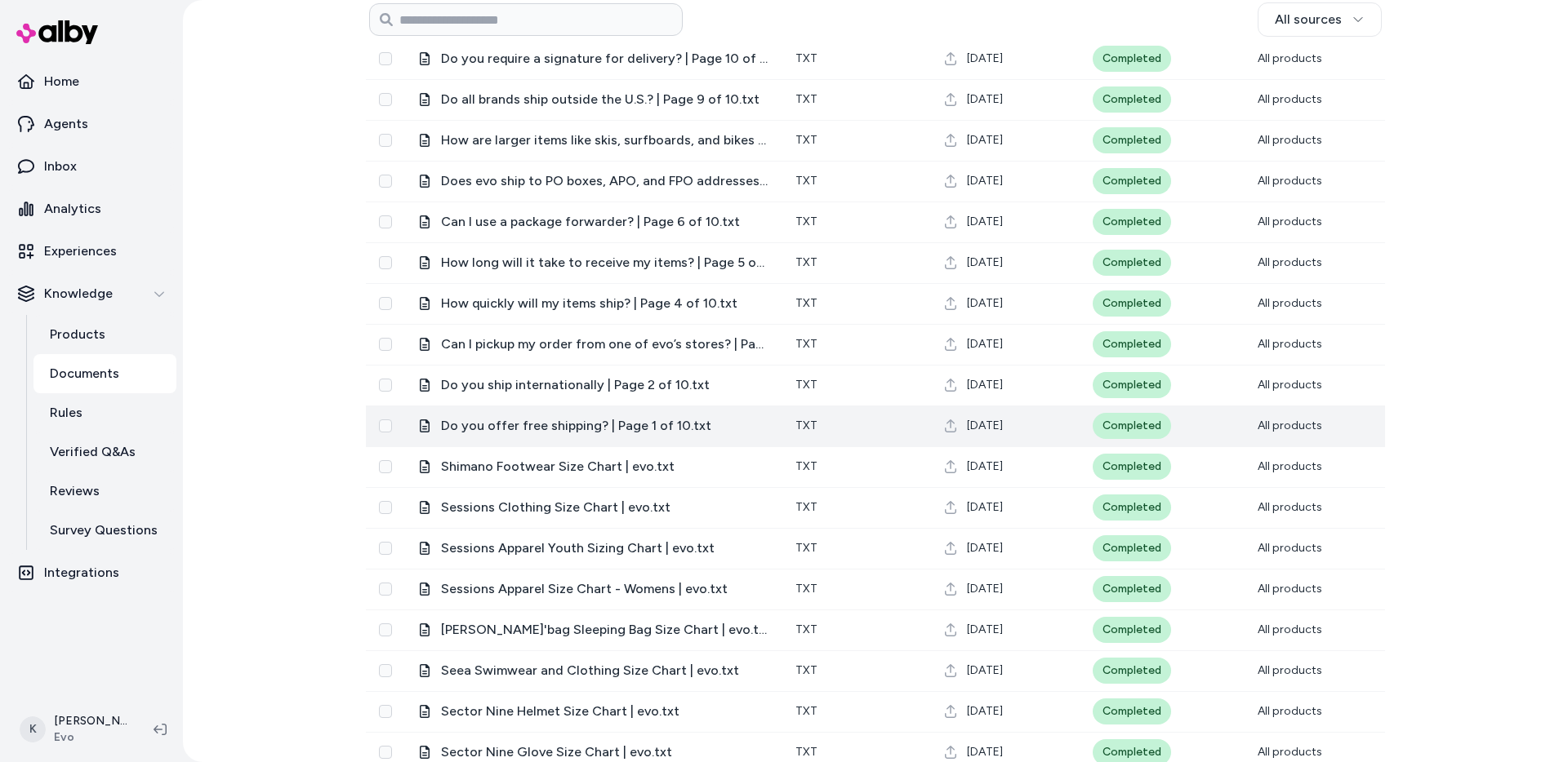
click at [584, 429] on span "Do you offer free shipping? | Page 1 of 10.txt" at bounding box center [605, 425] width 328 height 20
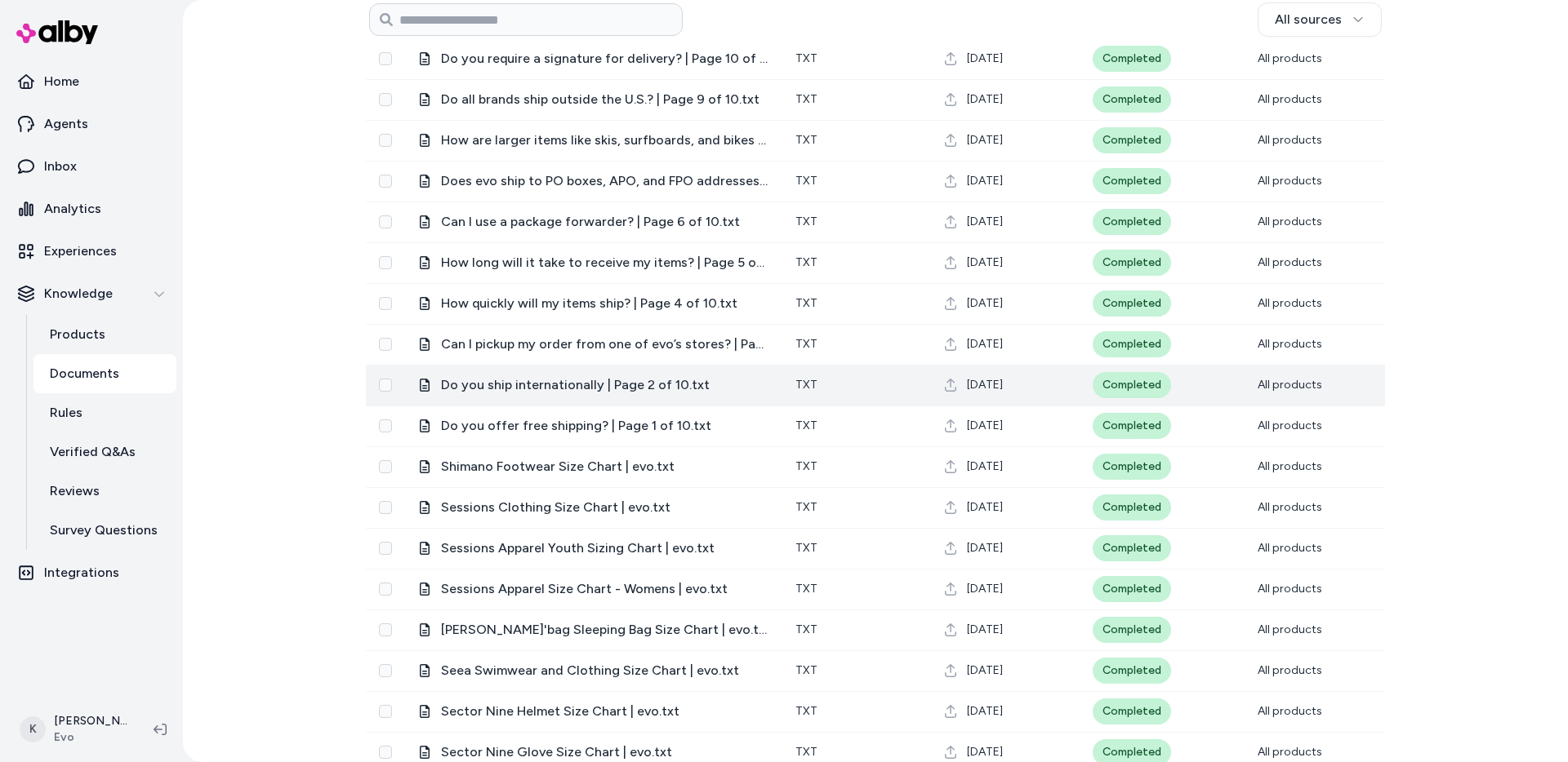
click at [611, 391] on span "Do you ship internationally | Page 2 of 10.txt" at bounding box center [605, 385] width 328 height 20
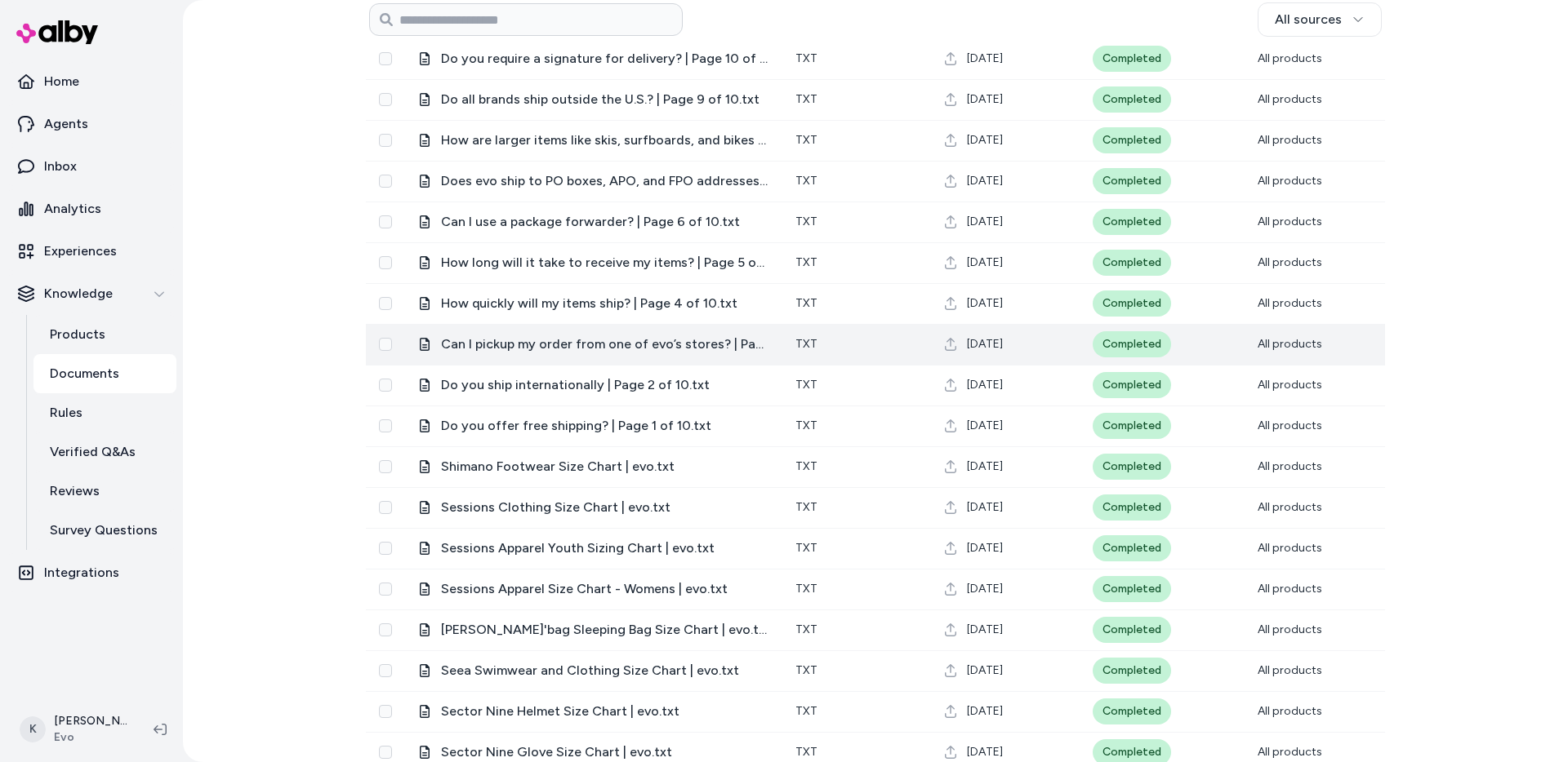
click at [598, 351] on span "Can I pickup my order from one of evo’s stores? | Page 3 of 10.txt" at bounding box center [605, 344] width 328 height 20
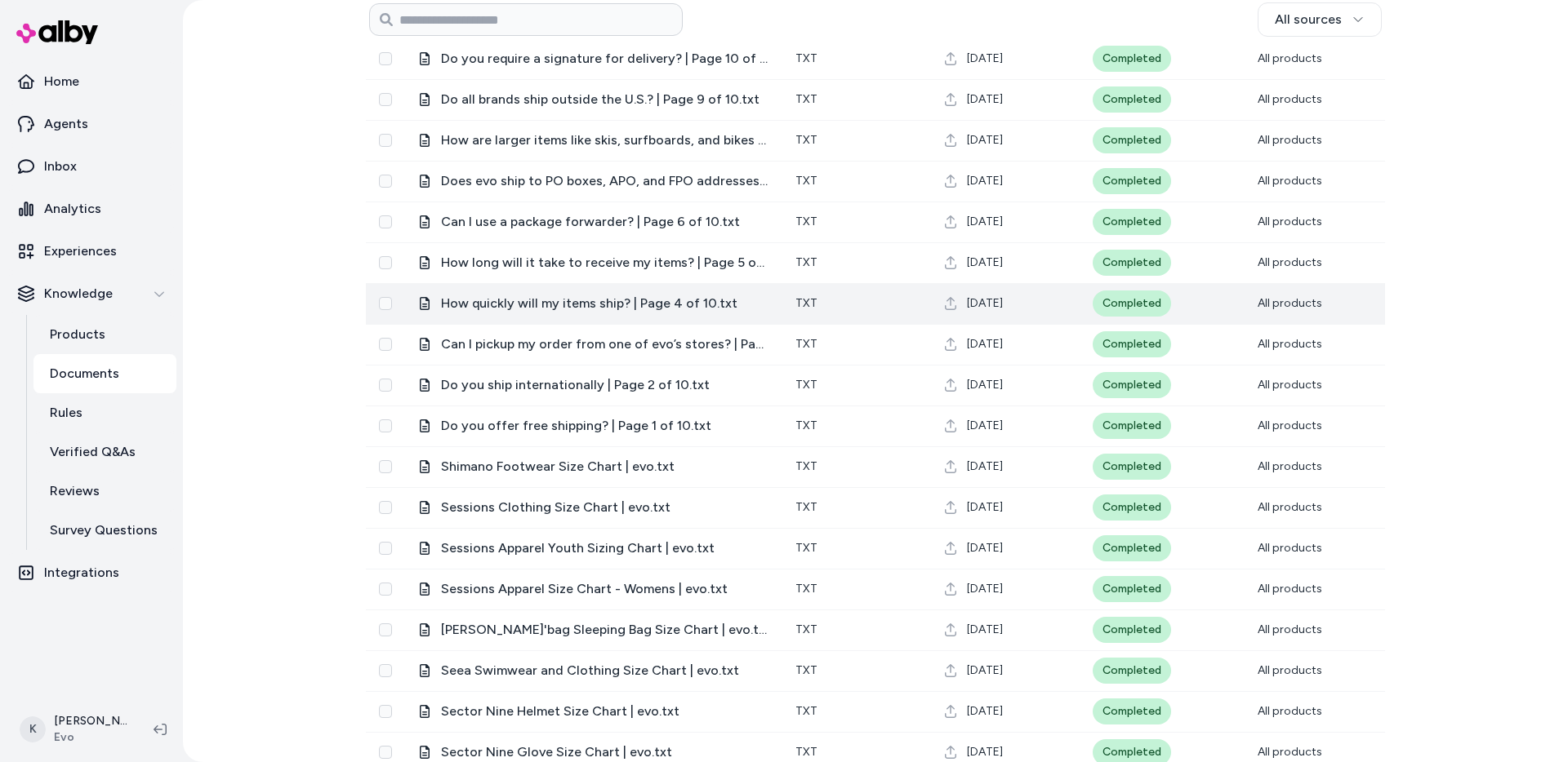
click at [597, 312] on span "How quickly will my items ship? | Page 4 of 10.txt" at bounding box center [605, 304] width 328 height 20
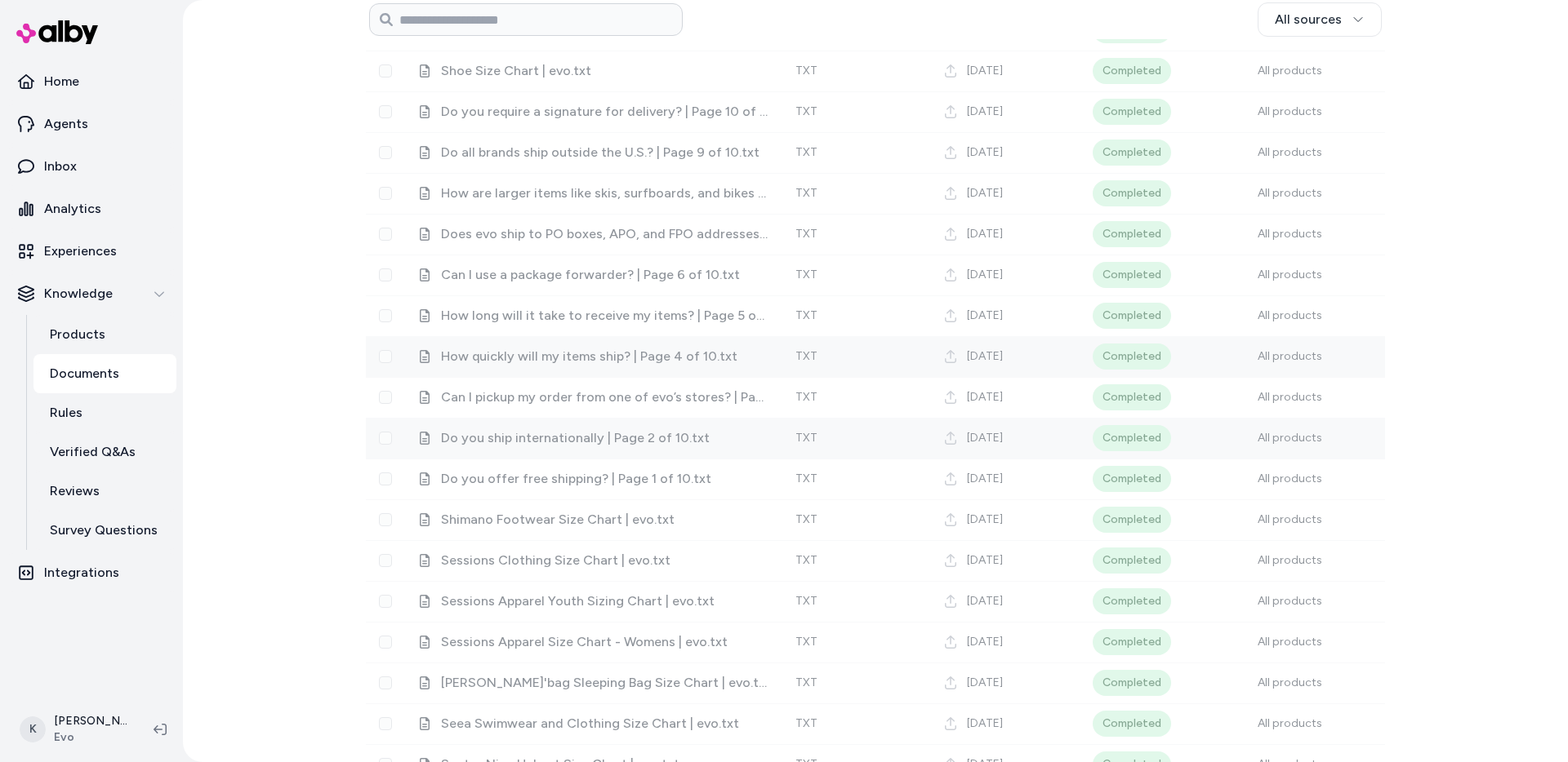
scroll to position [17169, 0]
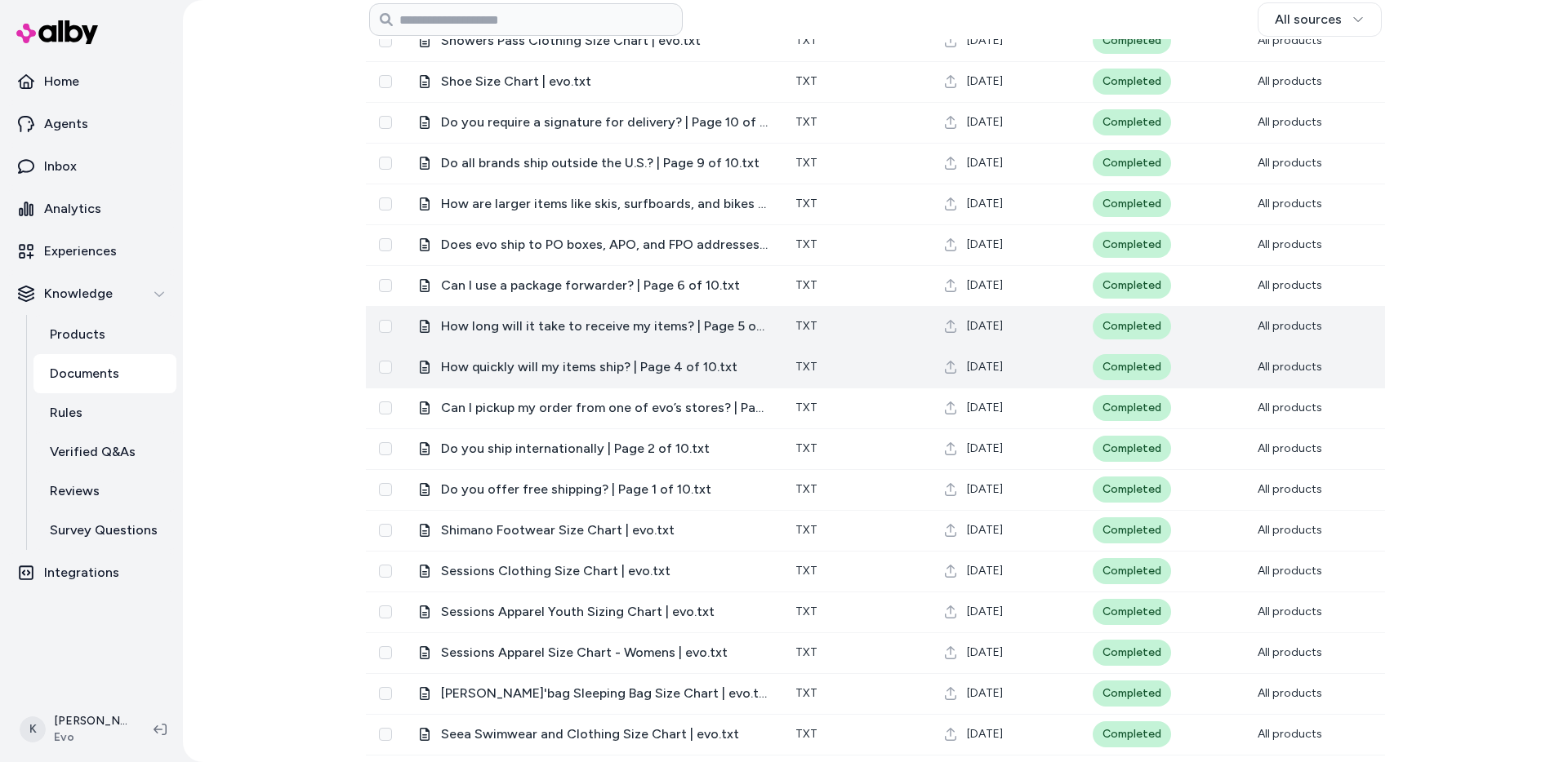
click at [579, 324] on span "How long will it take to receive my items? | Page 5 of 10.txt" at bounding box center [605, 326] width 328 height 20
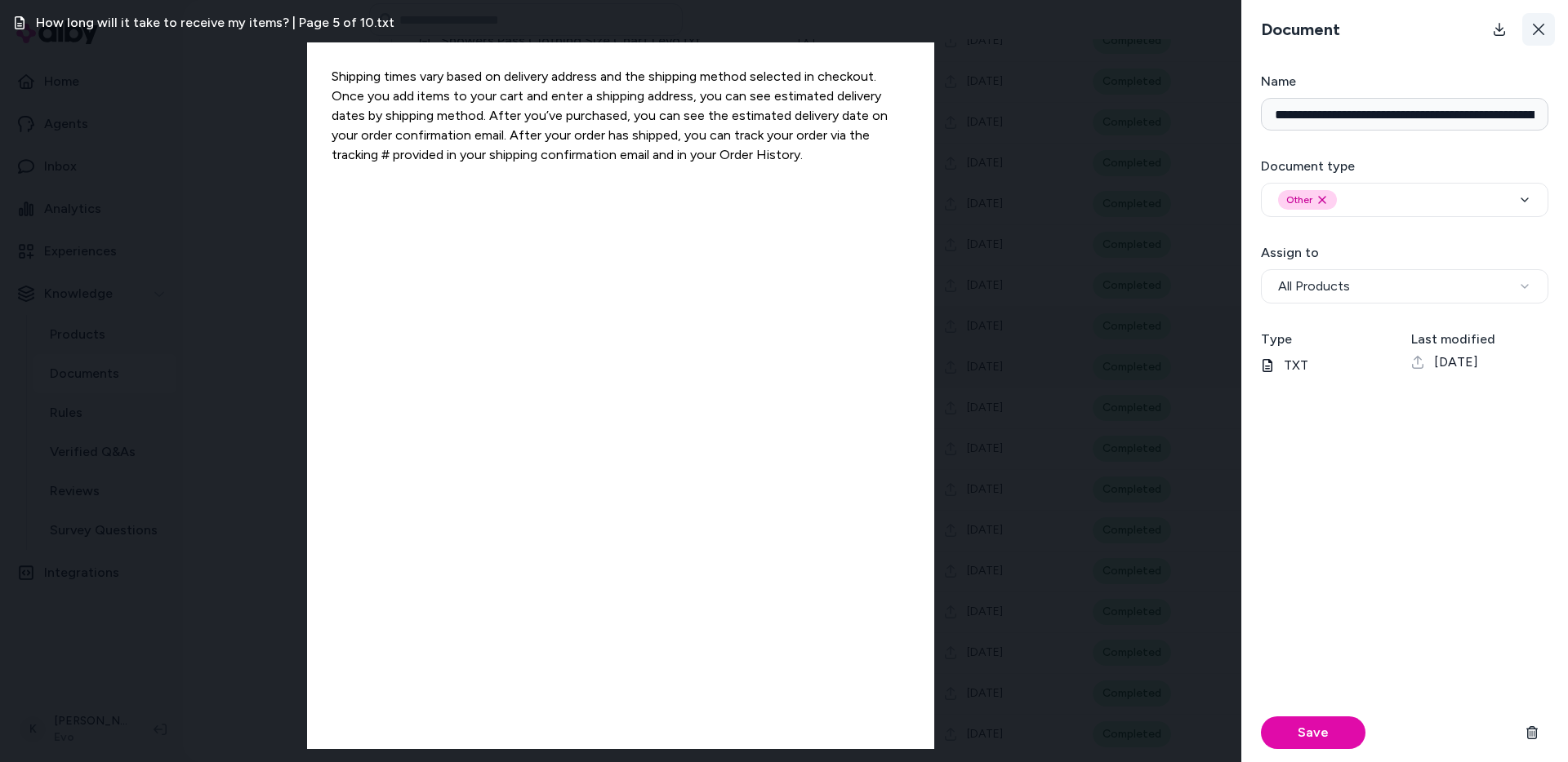
click at [1543, 32] on icon at bounding box center [1539, 28] width 13 height 13
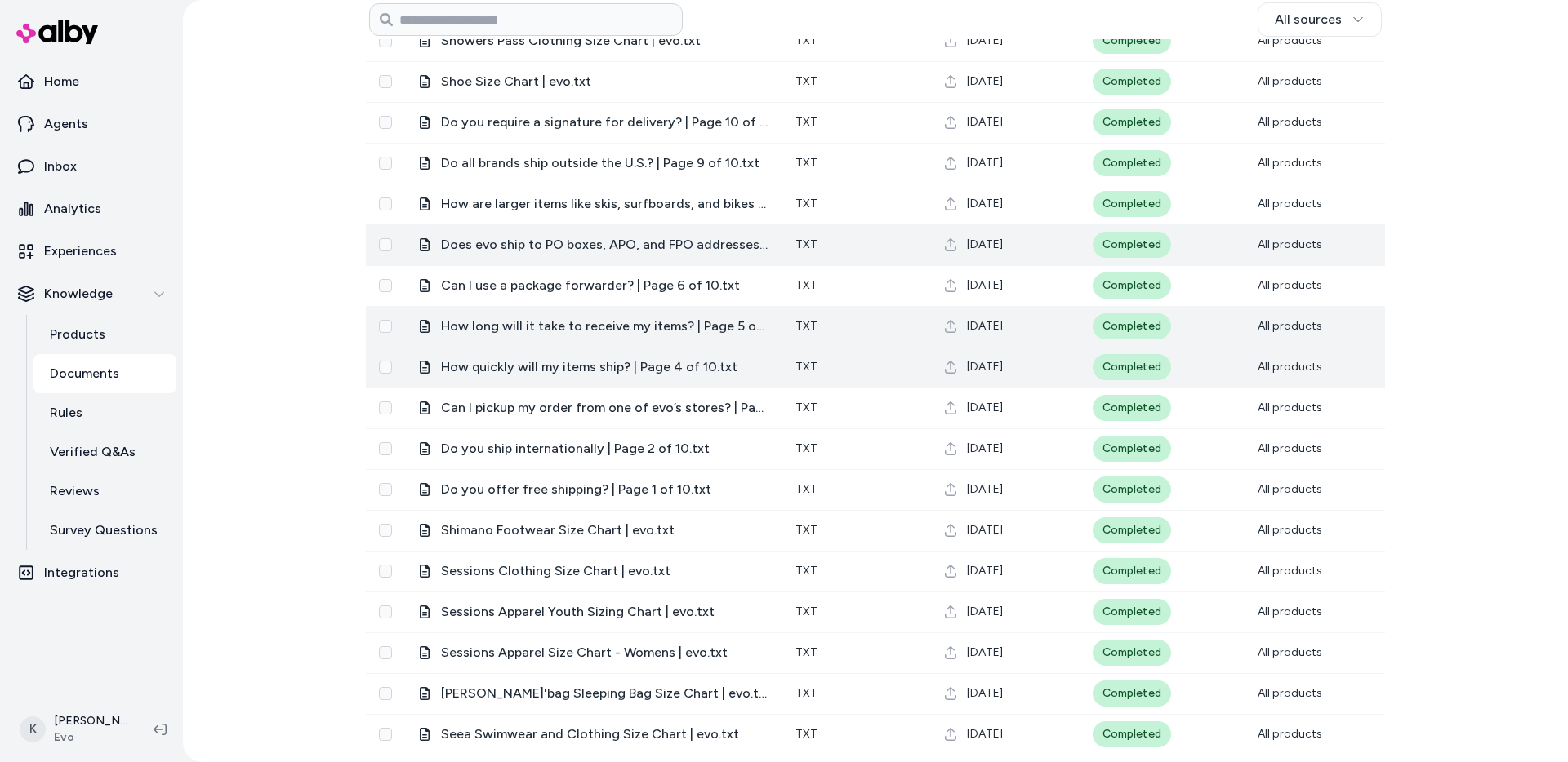
click at [541, 250] on span "Does evo ship to PO boxes, APO, and FPO addresses? | Page 7 of 10.txt" at bounding box center [605, 244] width 328 height 20
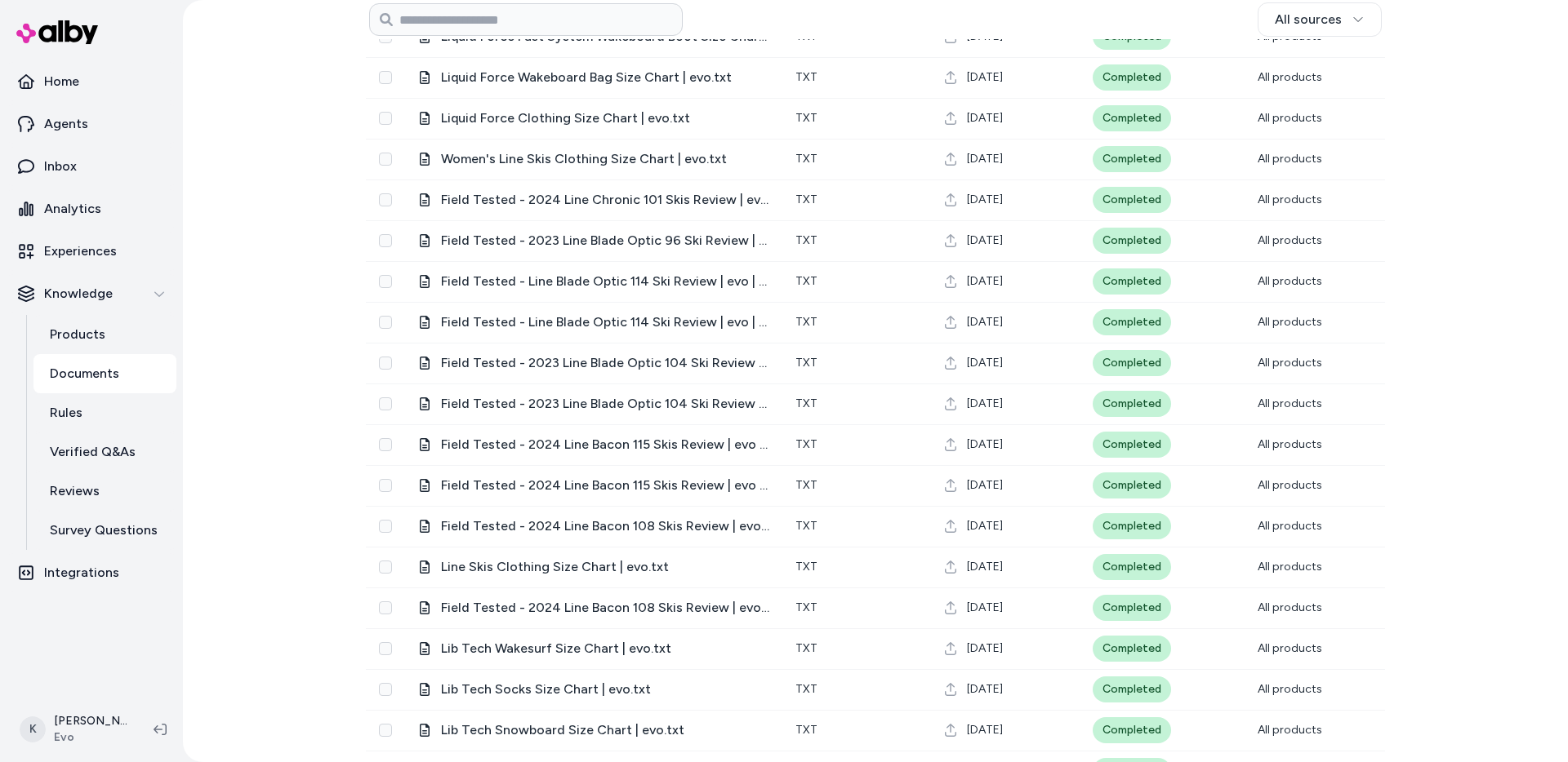
scroll to position [34520, 0]
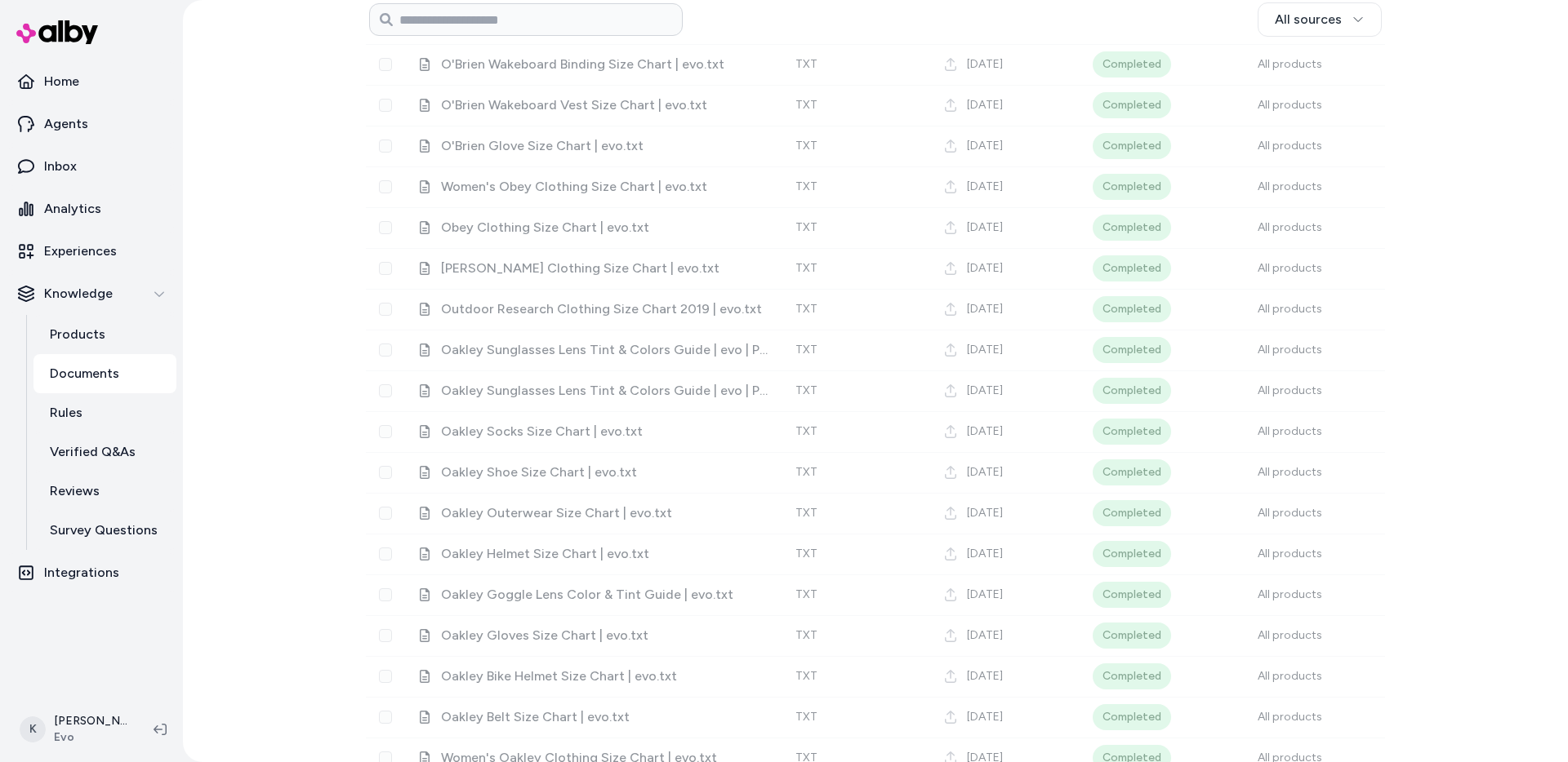
scroll to position [28160, 0]
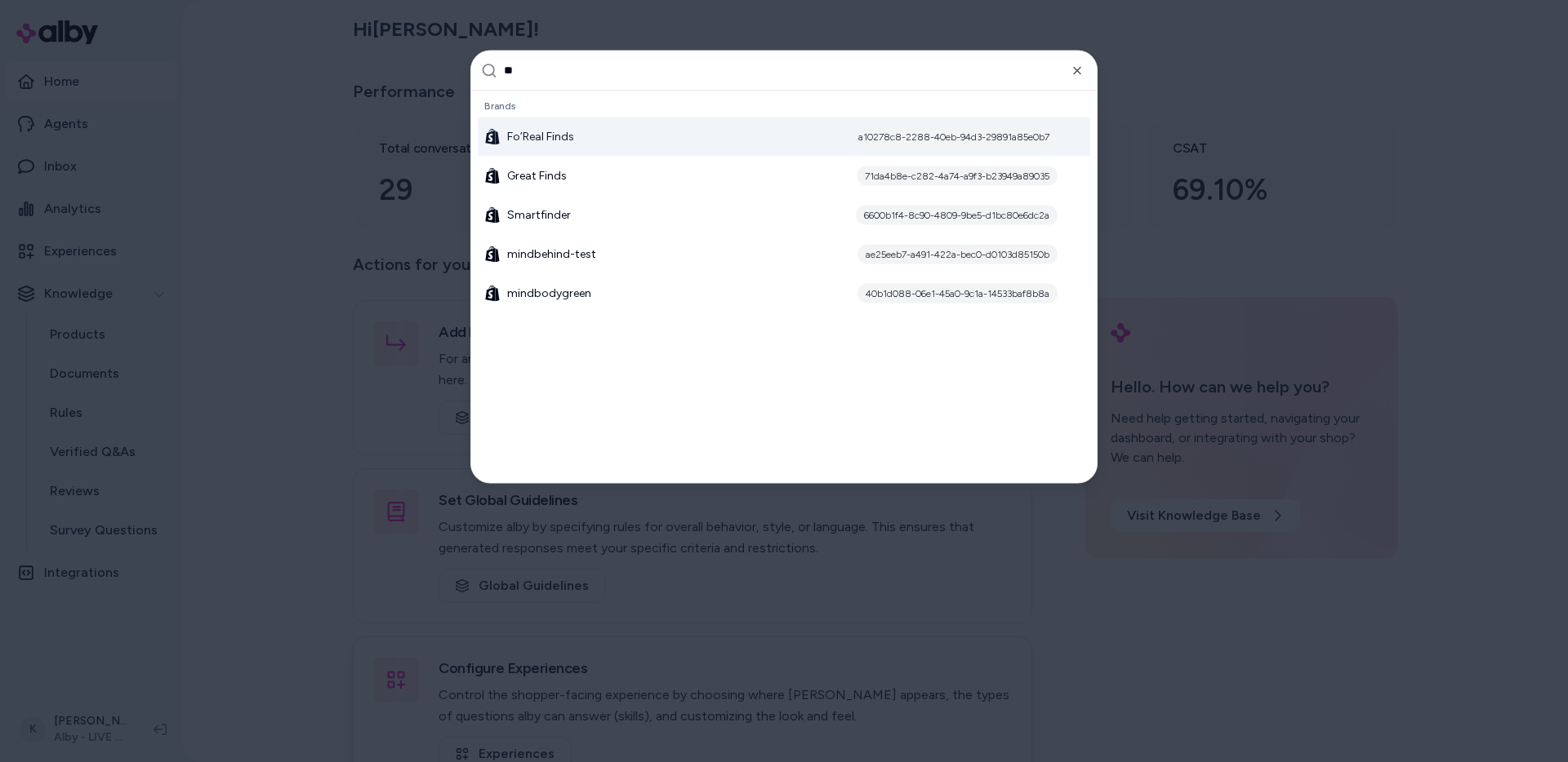
type input "*"
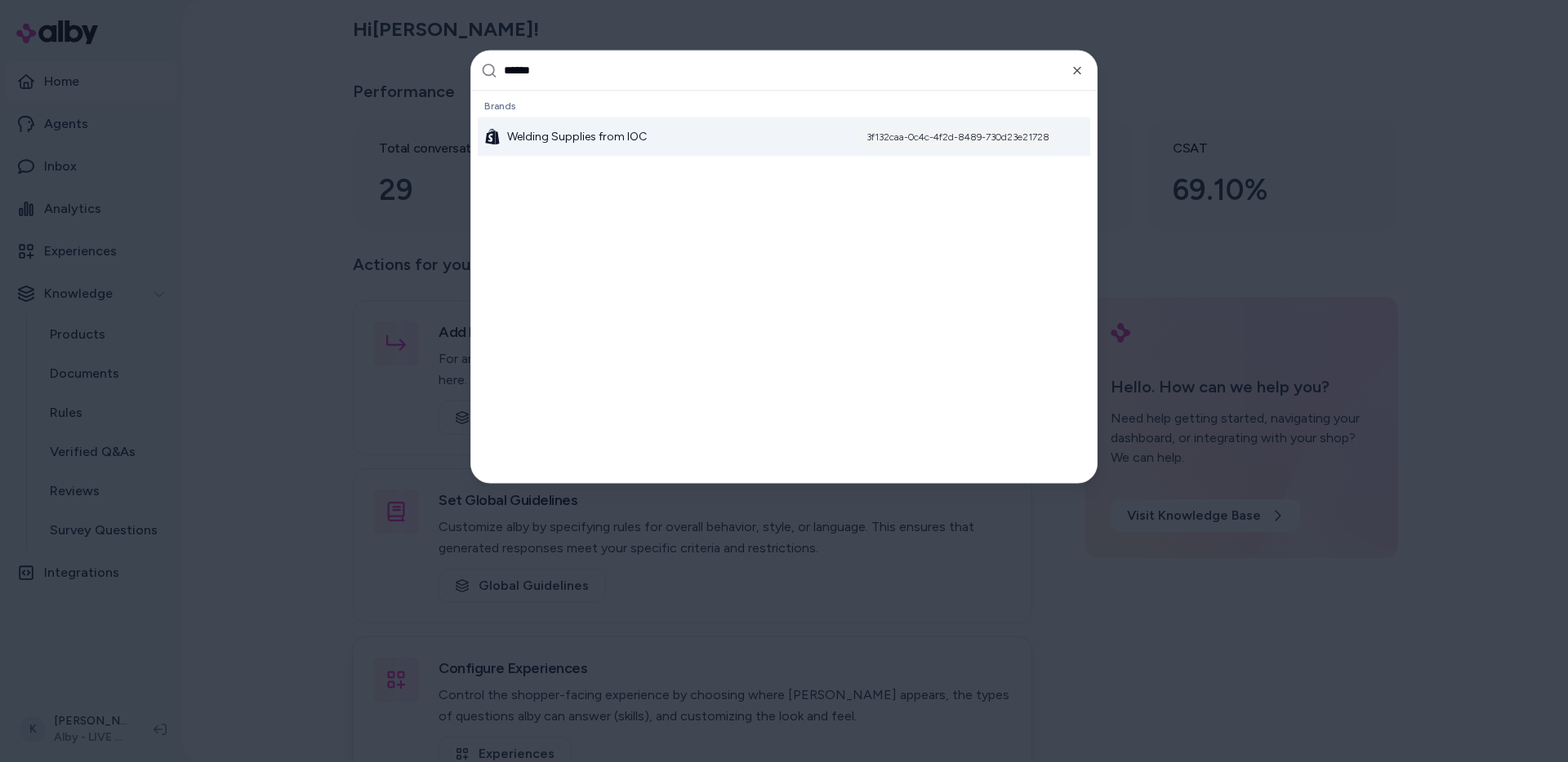
type input "*******"
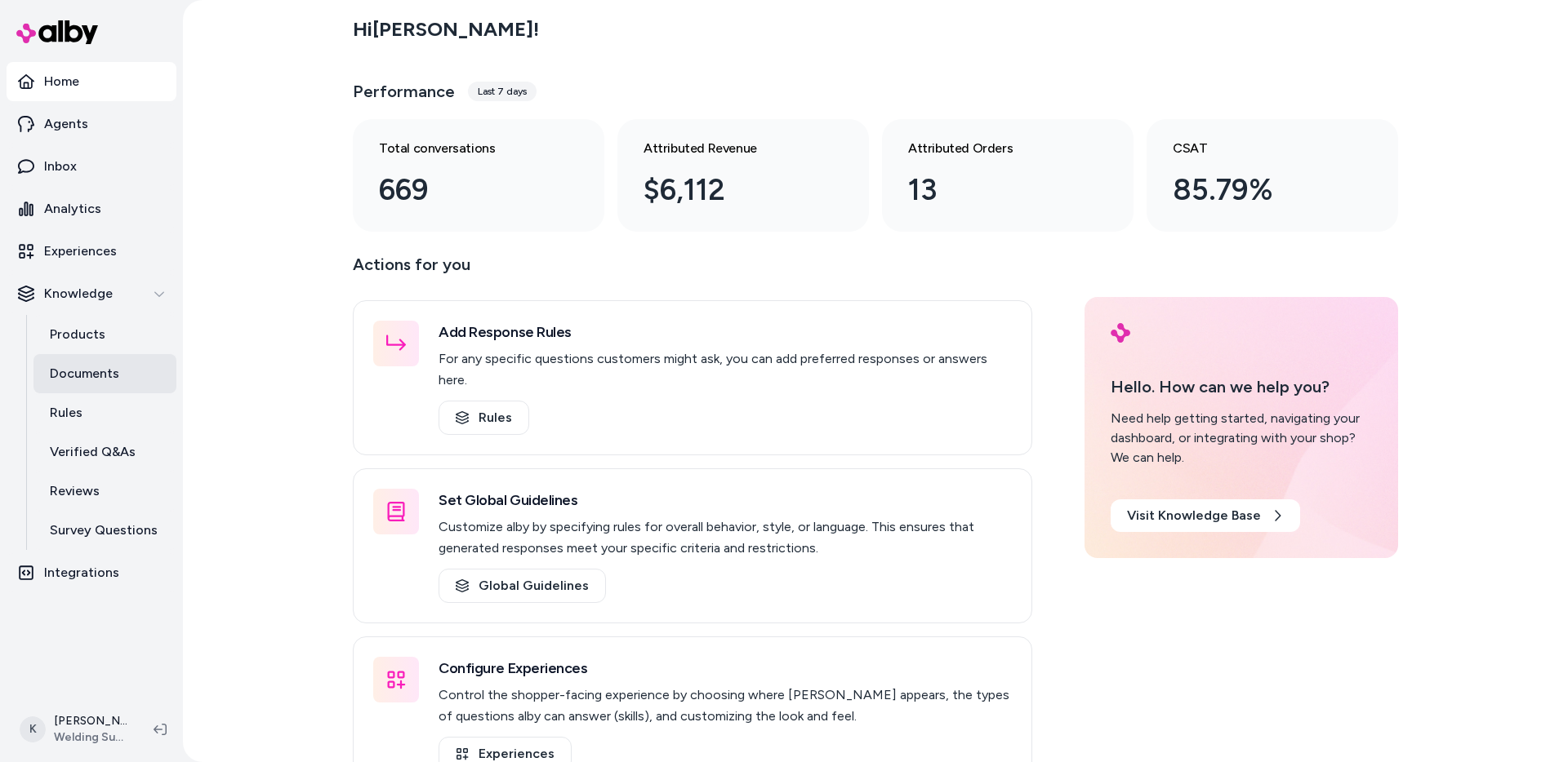
click at [126, 358] on link "Documents" at bounding box center [105, 374] width 143 height 39
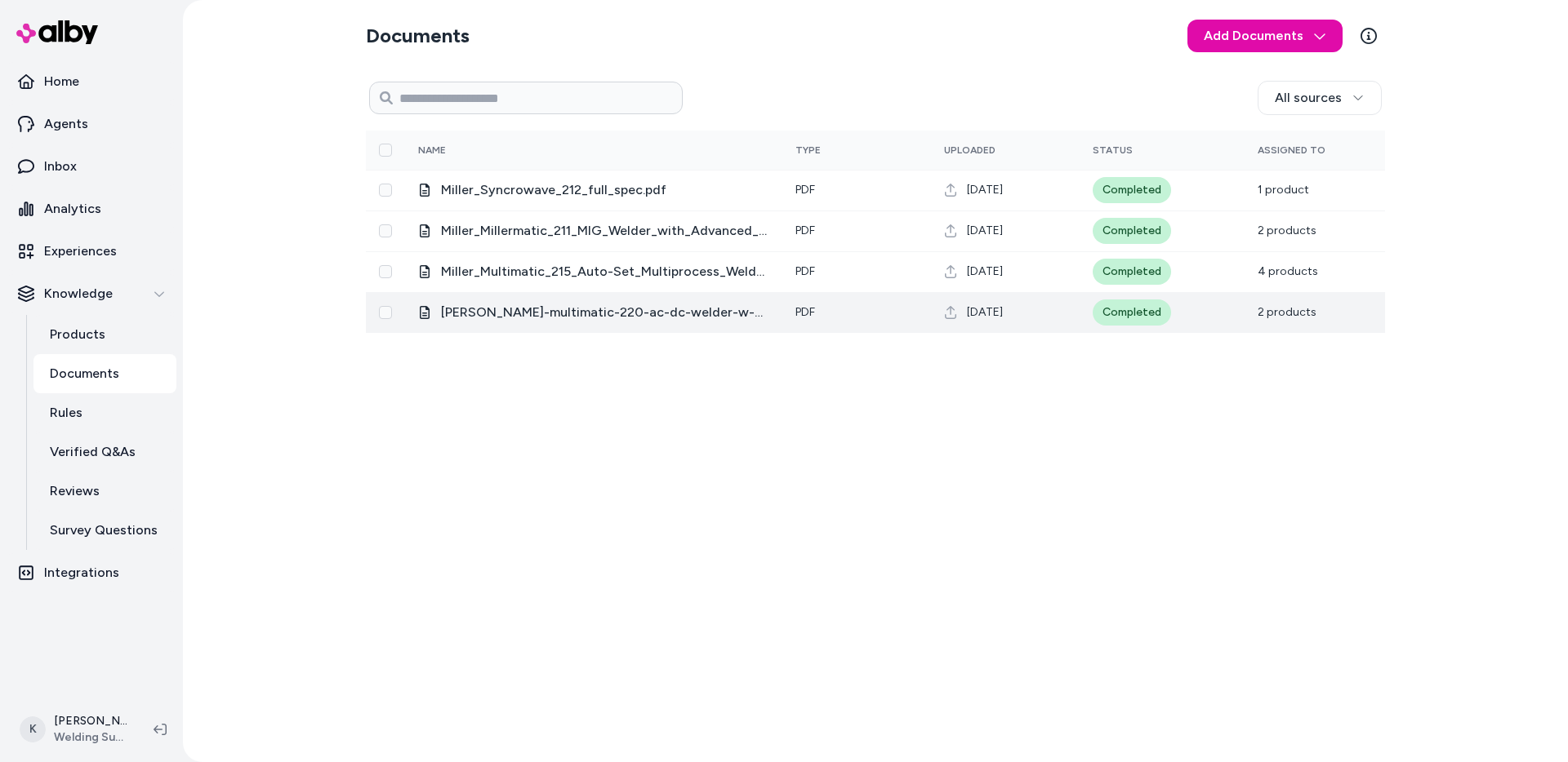
click at [707, 312] on span "miller-multimatic-220-ac-dc-welder-w-wireless-foot-control-907757002.pdf" at bounding box center [605, 312] width 328 height 20
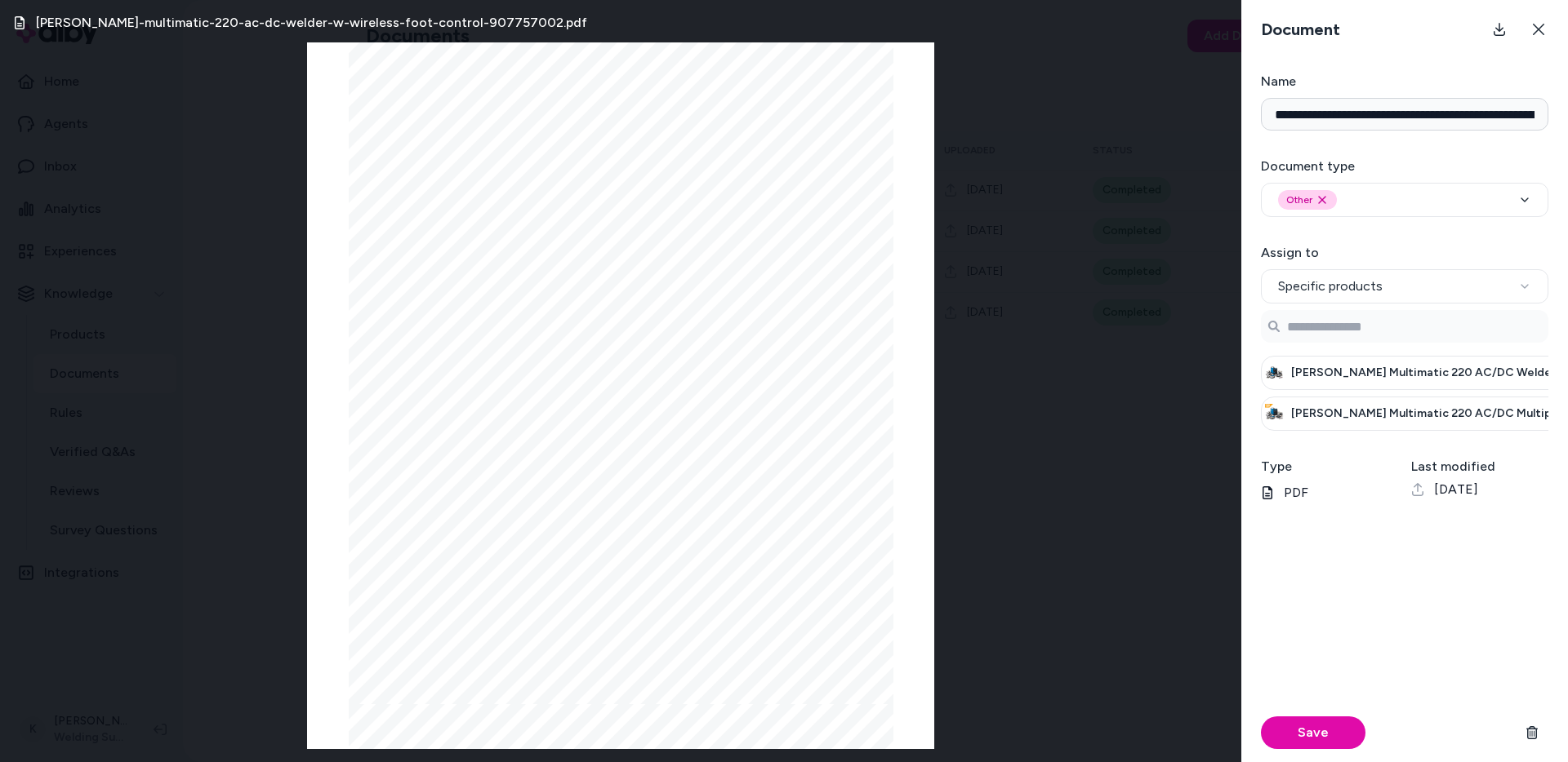
scroll to position [2865, 0]
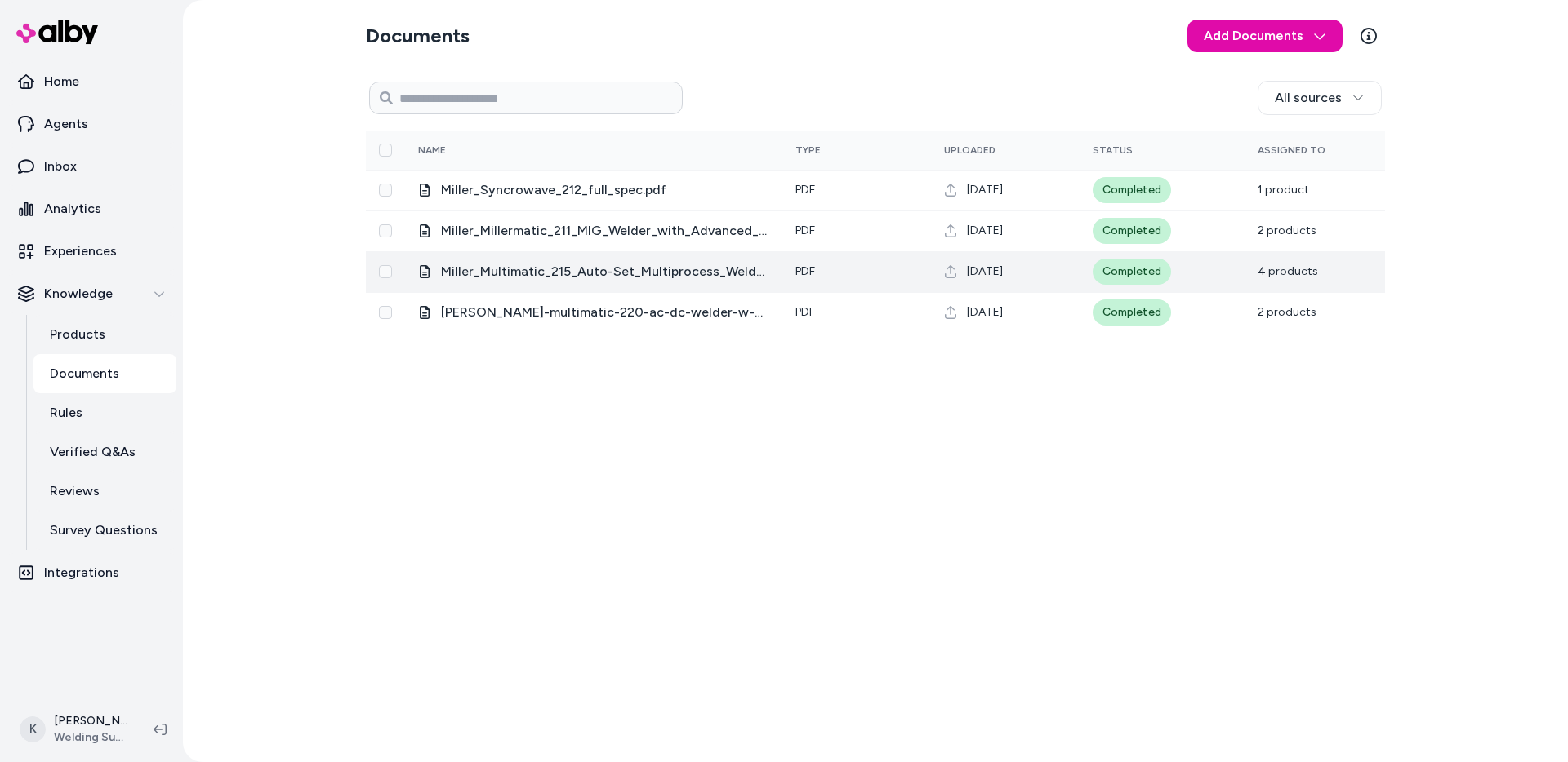
click at [648, 268] on span "Miller_Multimatic_215_Auto-Set_Multiprocess_Welder_(907693).pdf" at bounding box center [605, 272] width 328 height 20
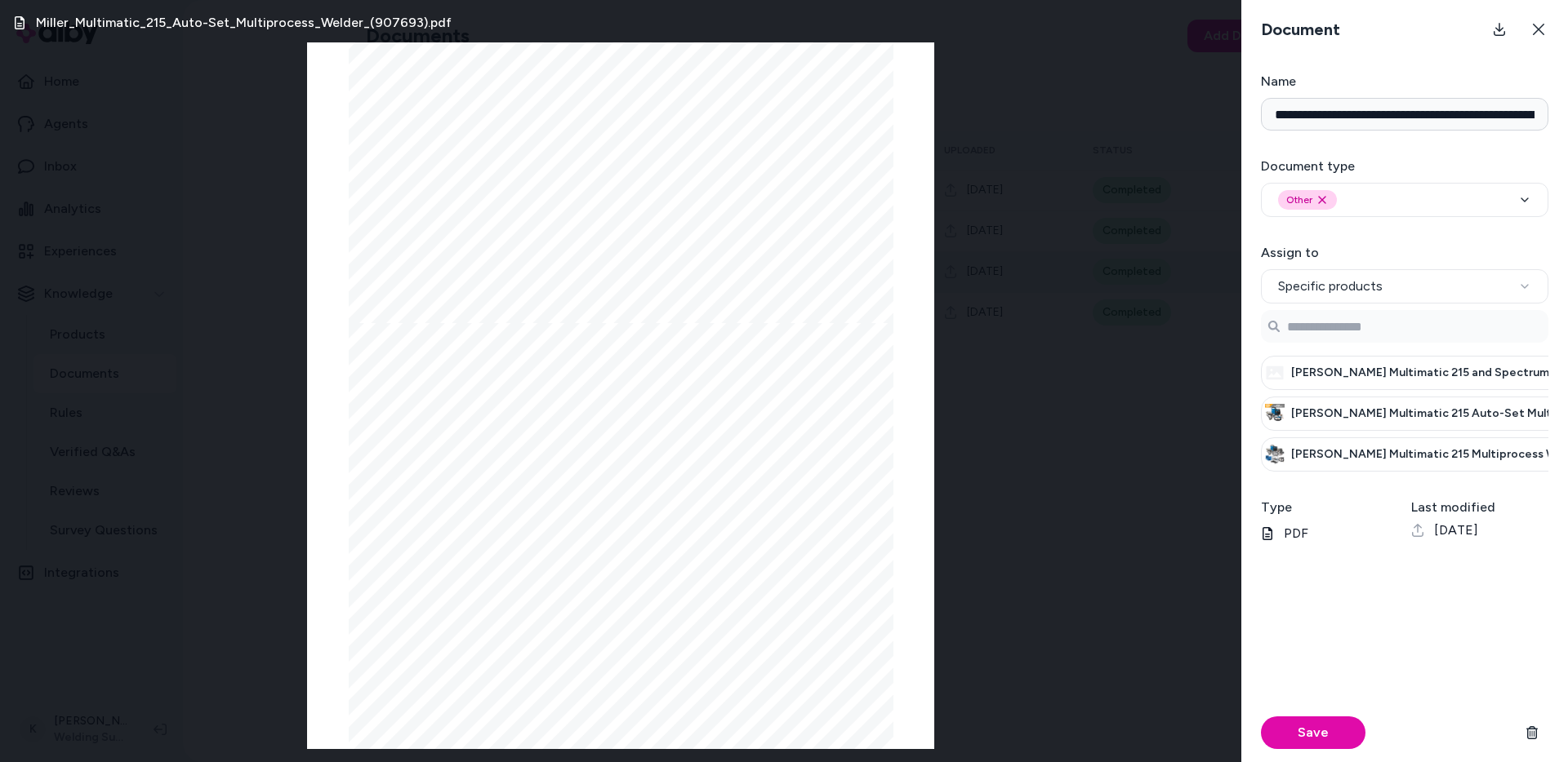
scroll to position [249, 0]
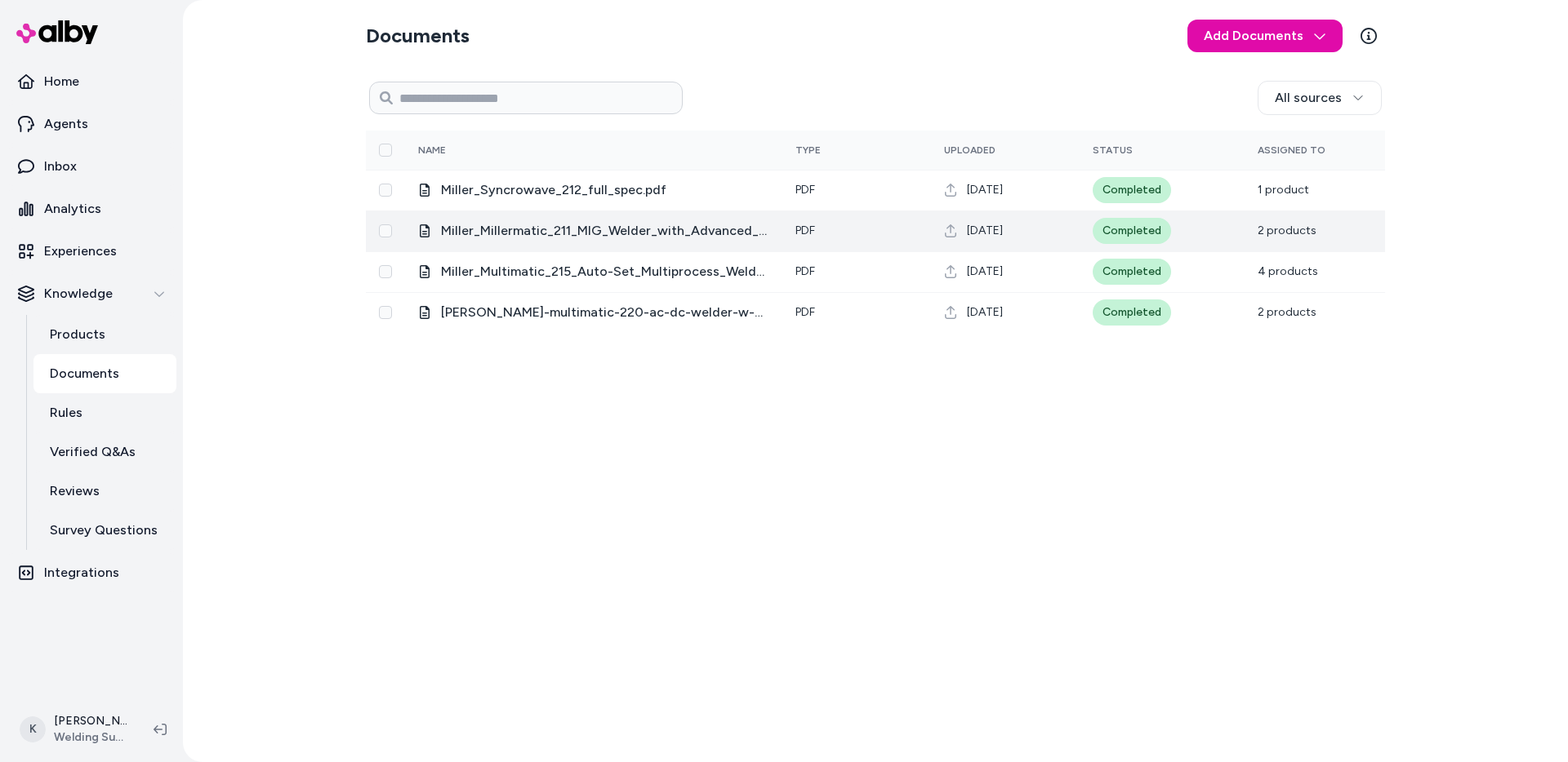
click at [643, 223] on span "Miller_Millermatic_211_MIG_Welder_with_Advanced_Auto-Set_(907614).pdf" at bounding box center [605, 230] width 328 height 20
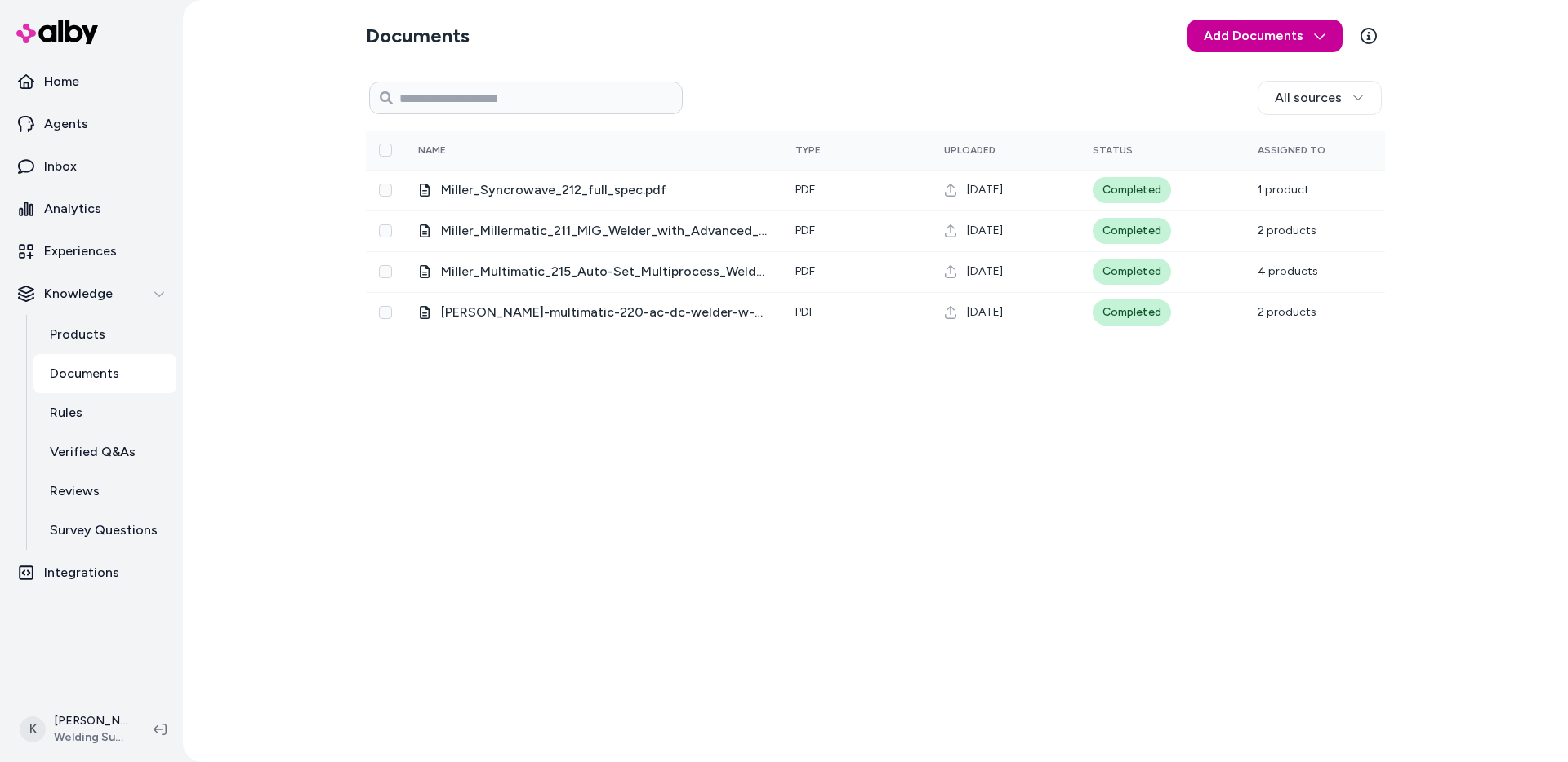
click at [1266, 39] on html "Home Agents Inbox Analytics Experiences Knowledge Products Documents Rules Veri…" at bounding box center [784, 381] width 1568 height 762
click at [300, 391] on html "Home Agents Inbox Analytics Experiences Knowledge Products Documents Rules Veri…" at bounding box center [784, 381] width 1568 height 762
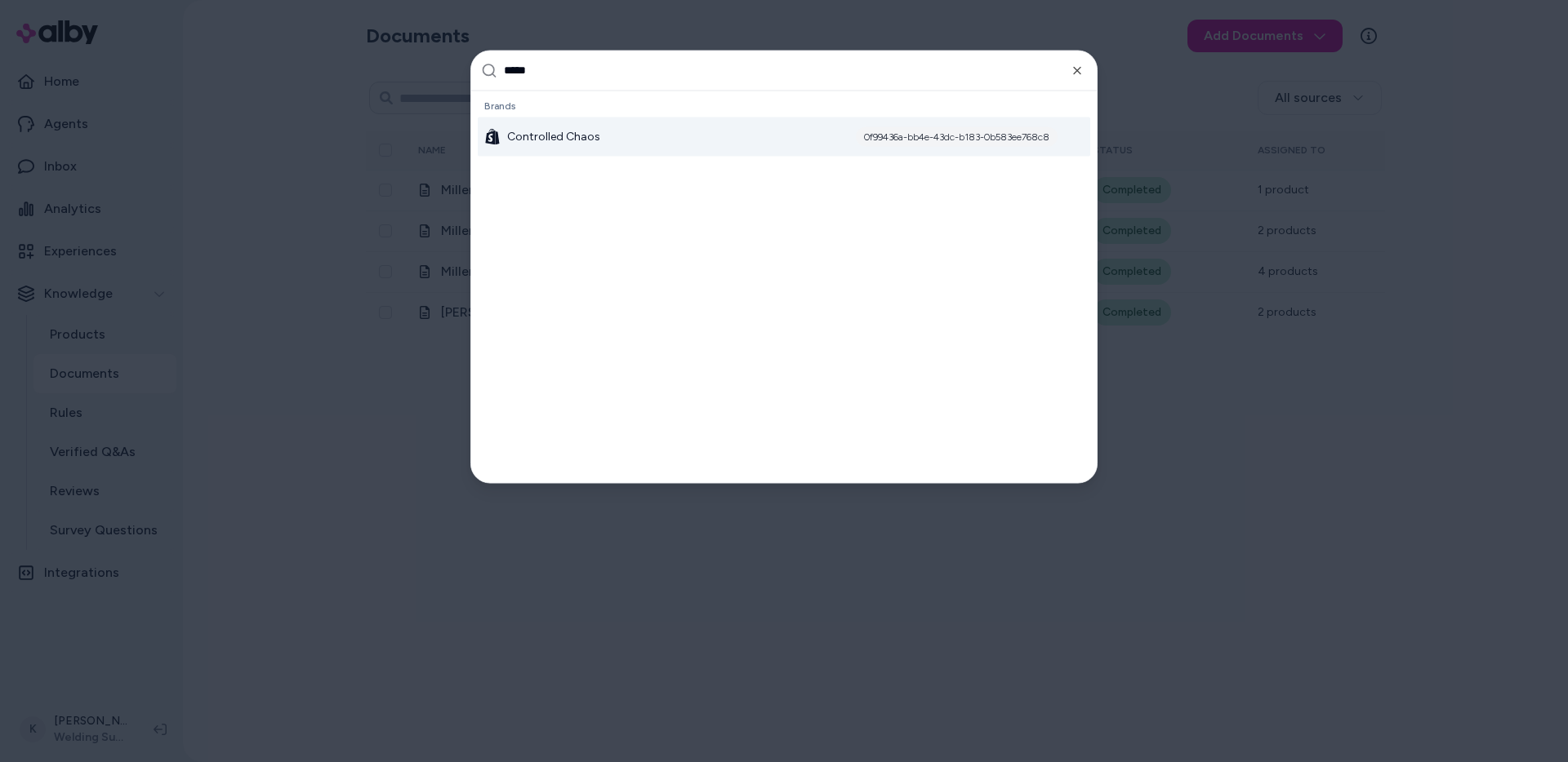
type input "******"
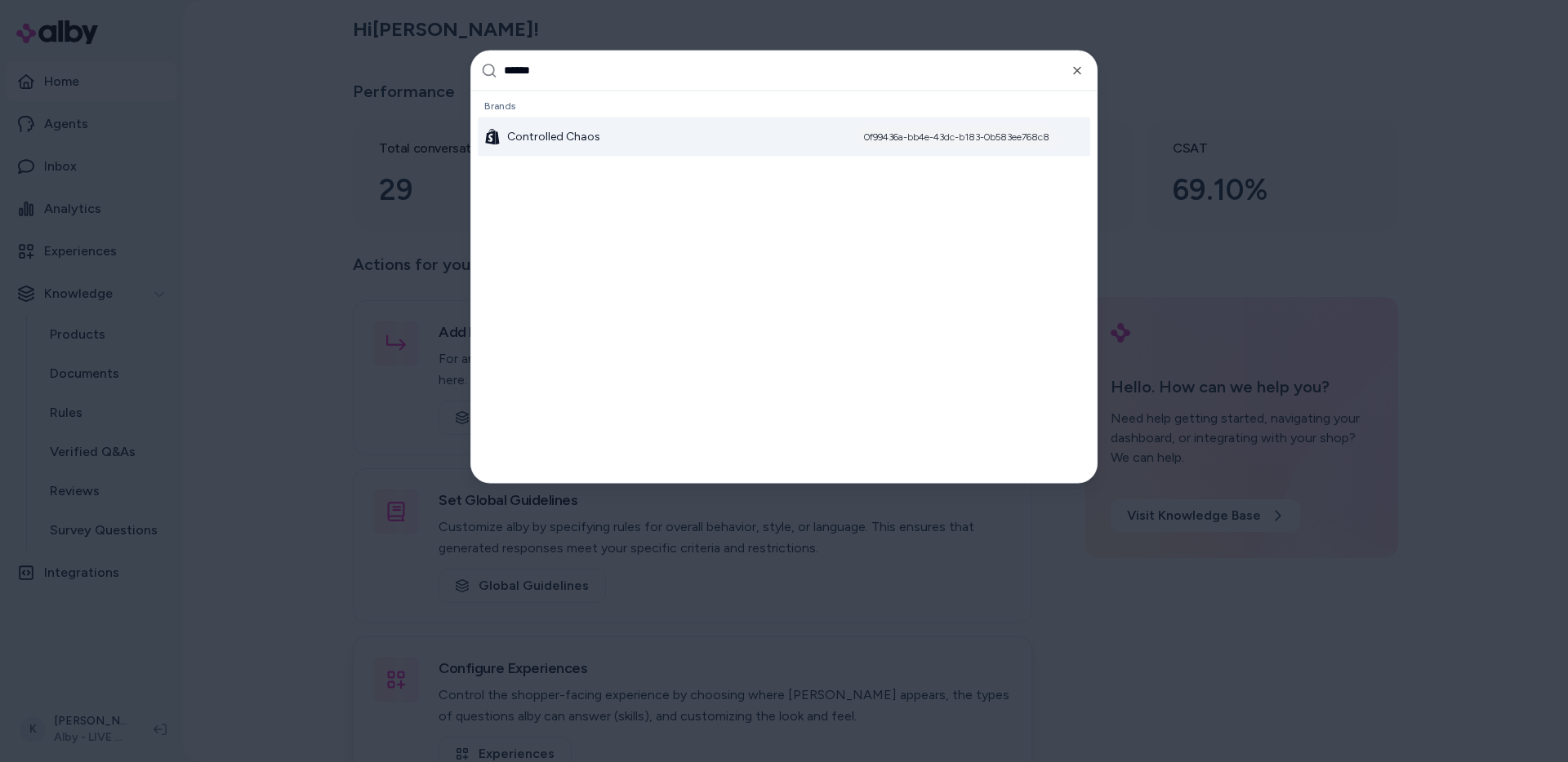
type input "*******"
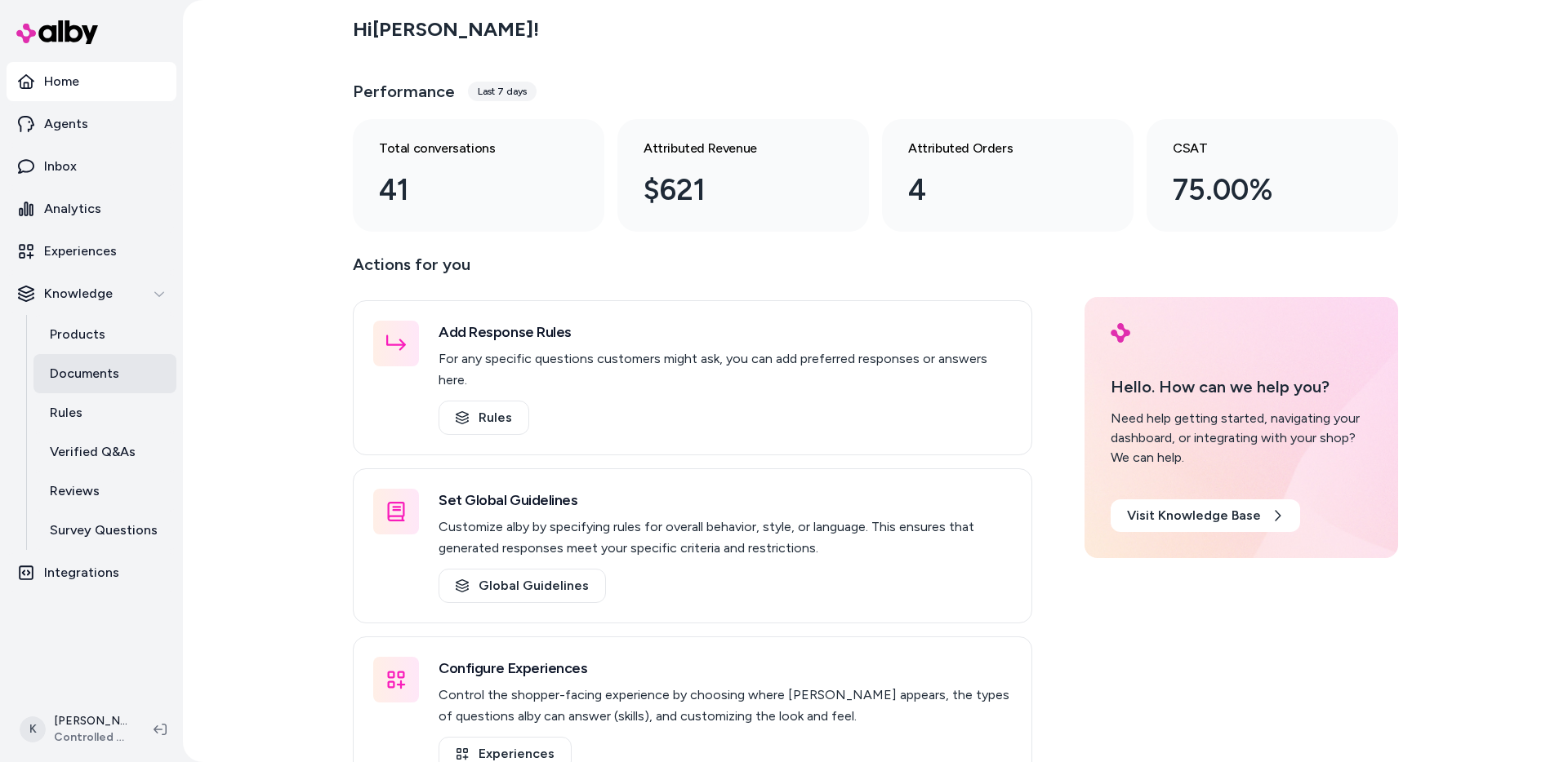
click at [107, 384] on link "Documents" at bounding box center [105, 374] width 143 height 39
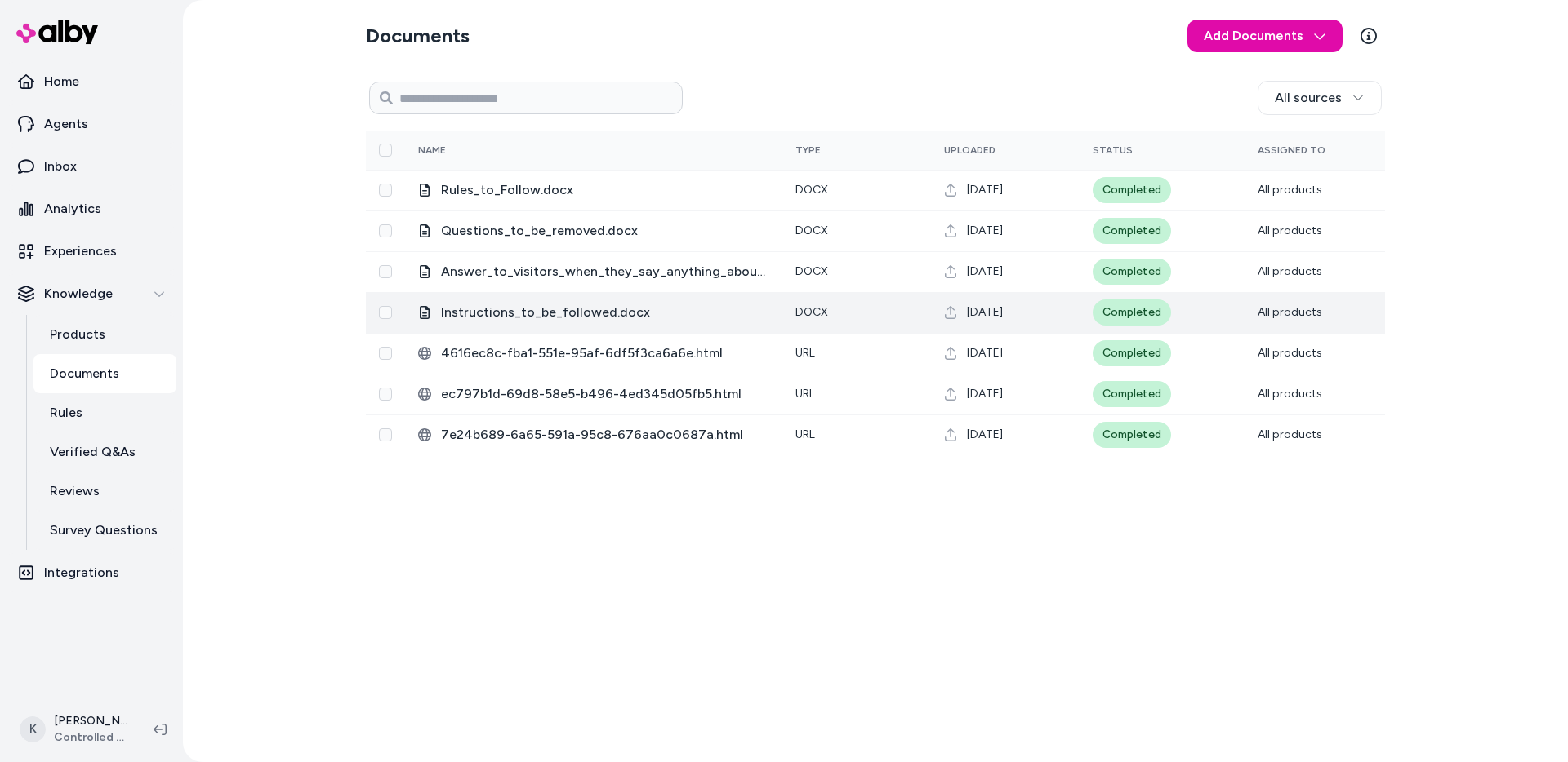
click at [583, 305] on span "Instructions_to_be_followed.docx" at bounding box center [605, 312] width 328 height 20
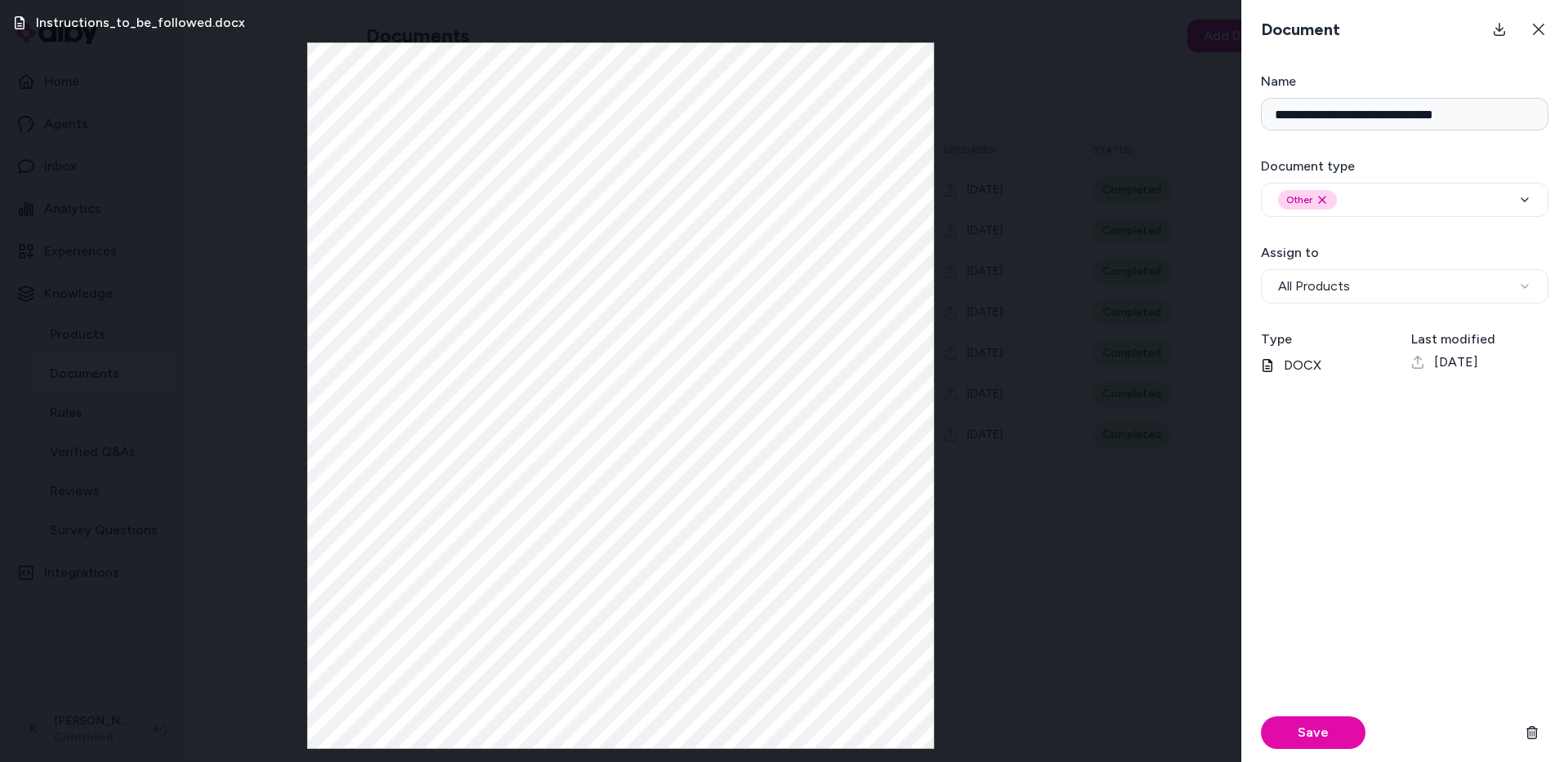
click at [119, 273] on div "Instructions_to_be_followed.docx" at bounding box center [621, 381] width 1242 height 762
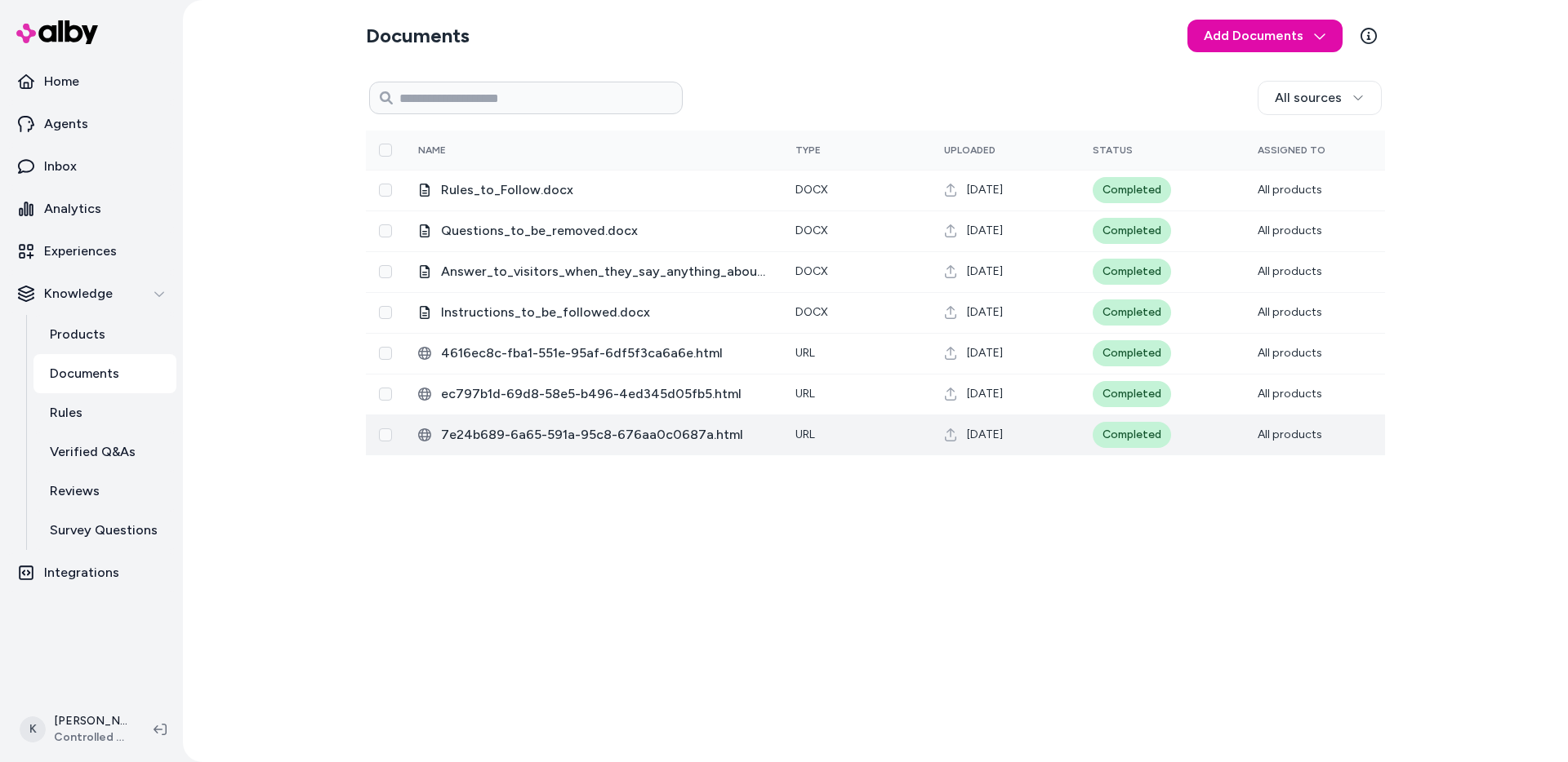
click at [653, 436] on span "7e24b689-6a65-591a-95c8-676aa0c0687a.html" at bounding box center [605, 435] width 328 height 20
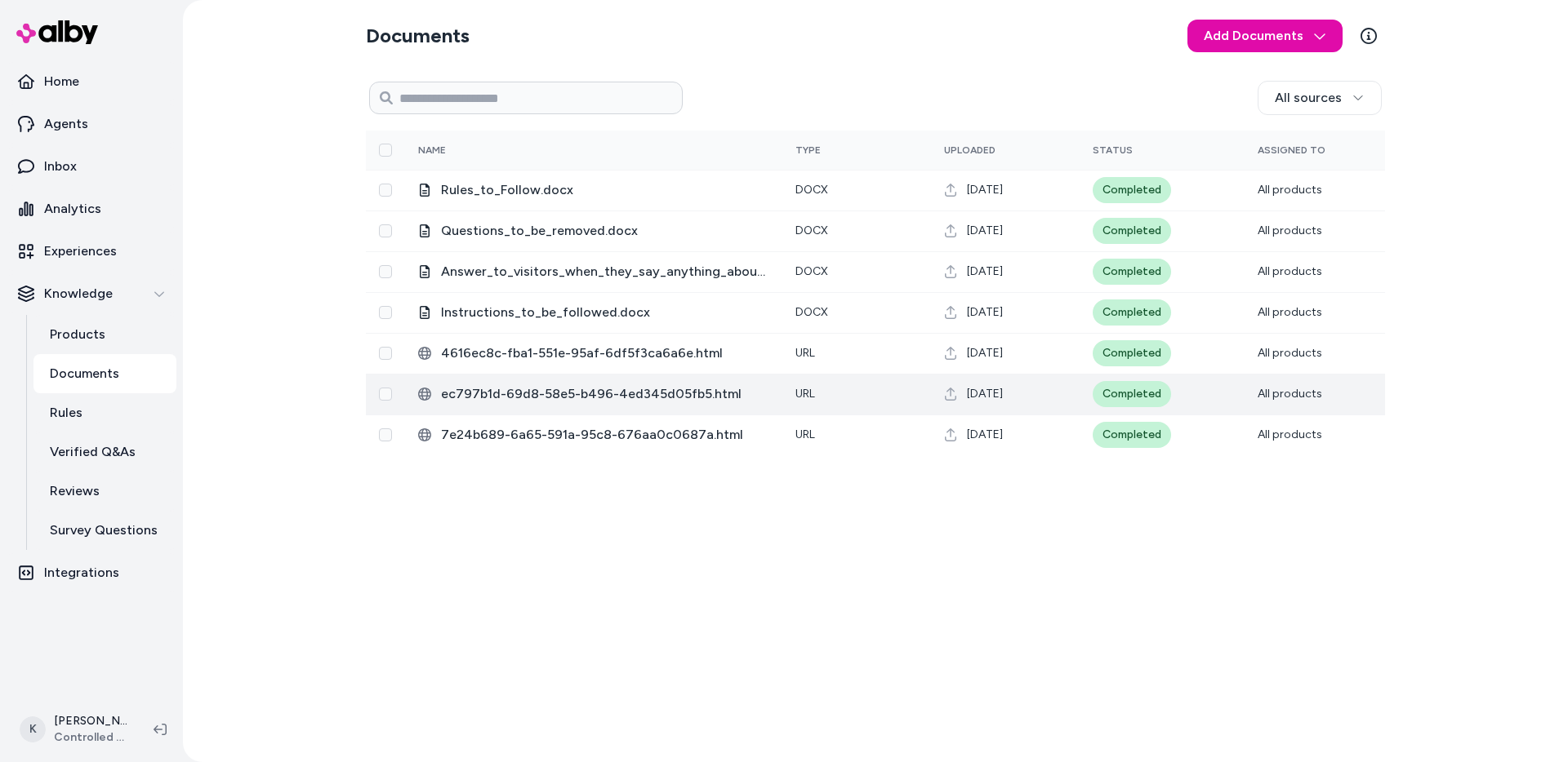
click at [626, 392] on span "ec797b1d-69d8-58e5-b496-4ed345d05fb5.html" at bounding box center [605, 394] width 328 height 20
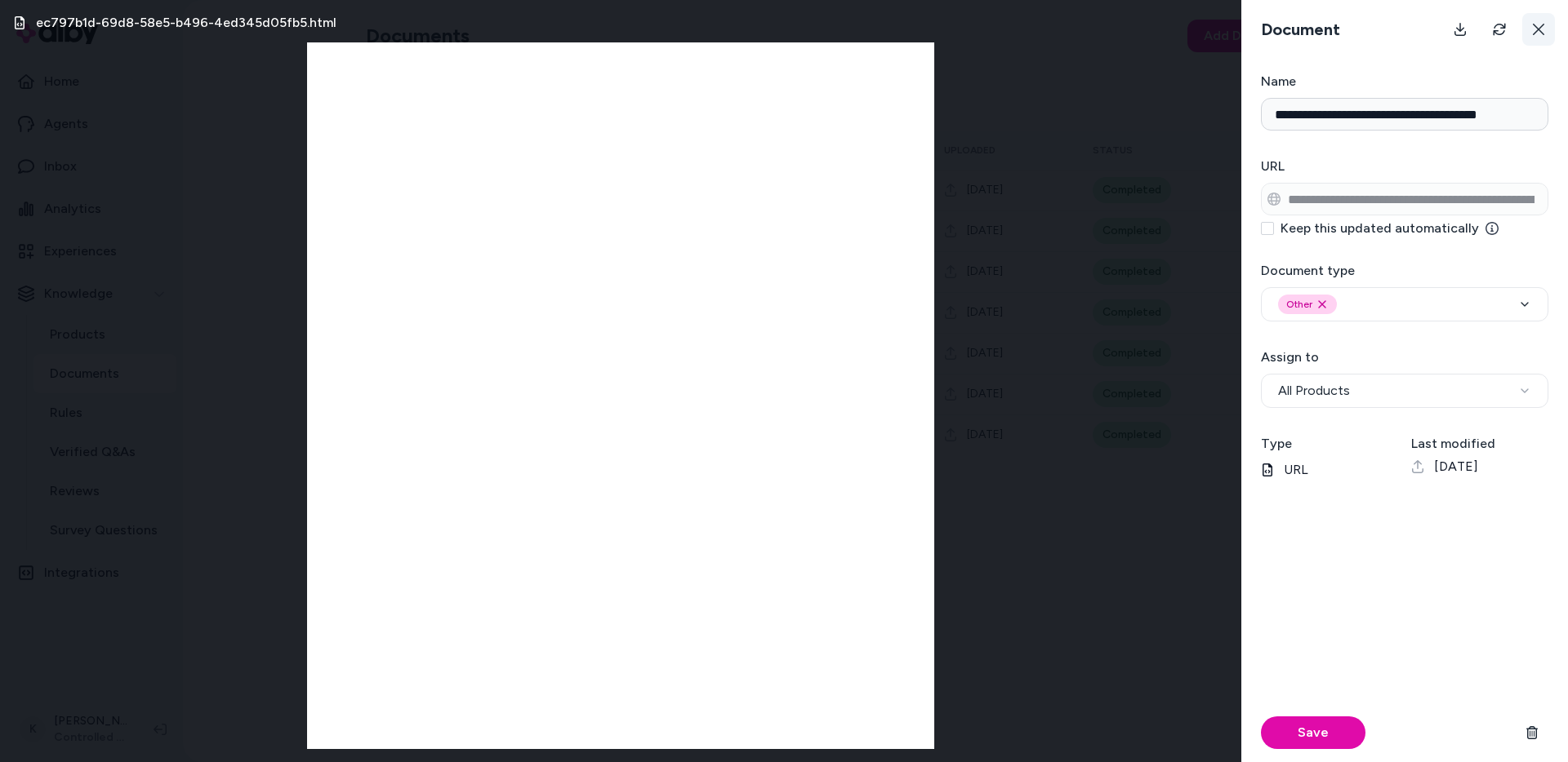
click at [1544, 21] on button at bounding box center [1539, 29] width 33 height 33
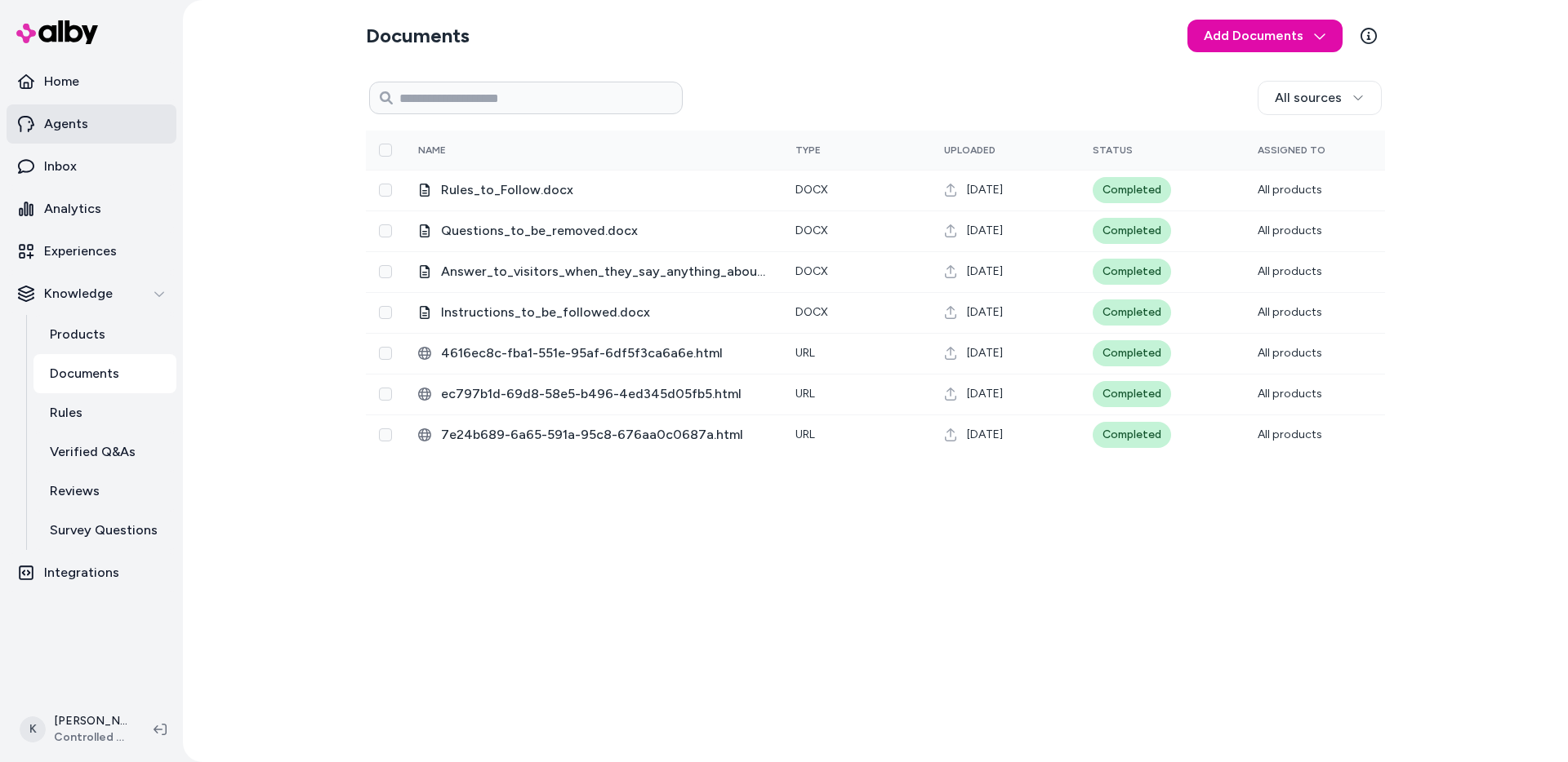
click at [92, 129] on link "Agents" at bounding box center [92, 123] width 170 height 39
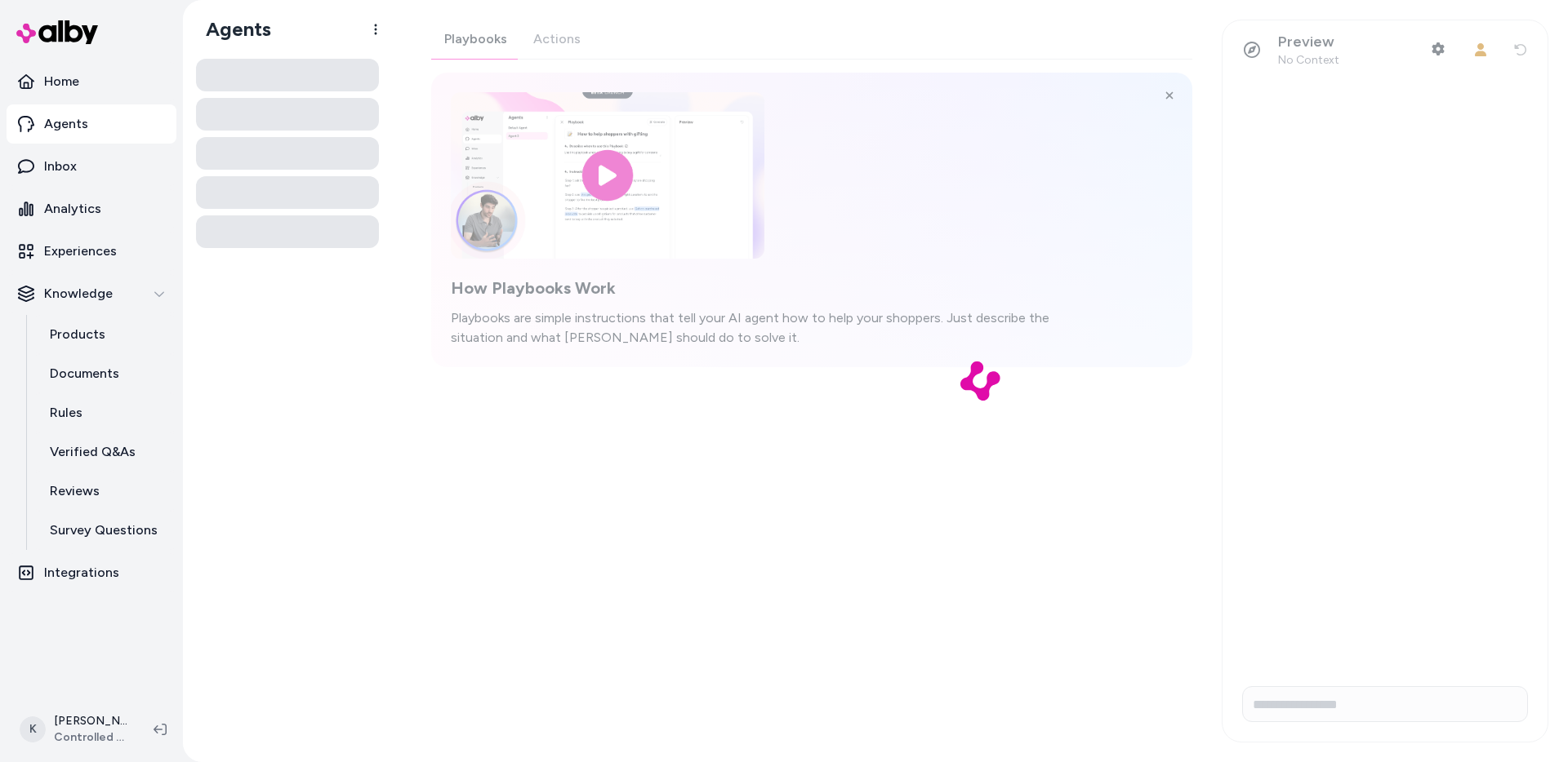
click at [1400, 697] on div at bounding box center [980, 381] width 1176 height 762
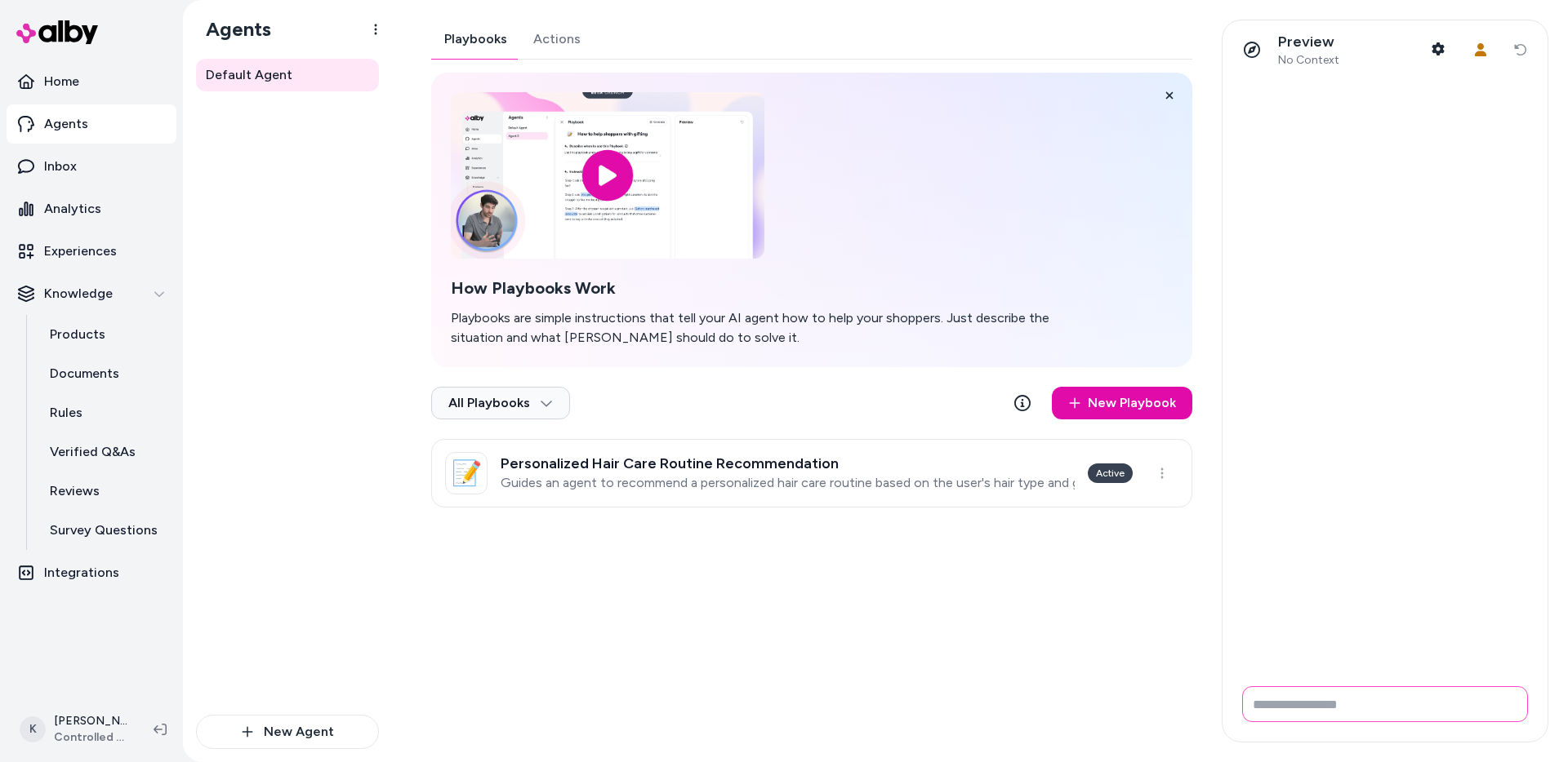
click at [1400, 697] on input "Write your prompt here" at bounding box center [1385, 705] width 286 height 36
type input "**********"
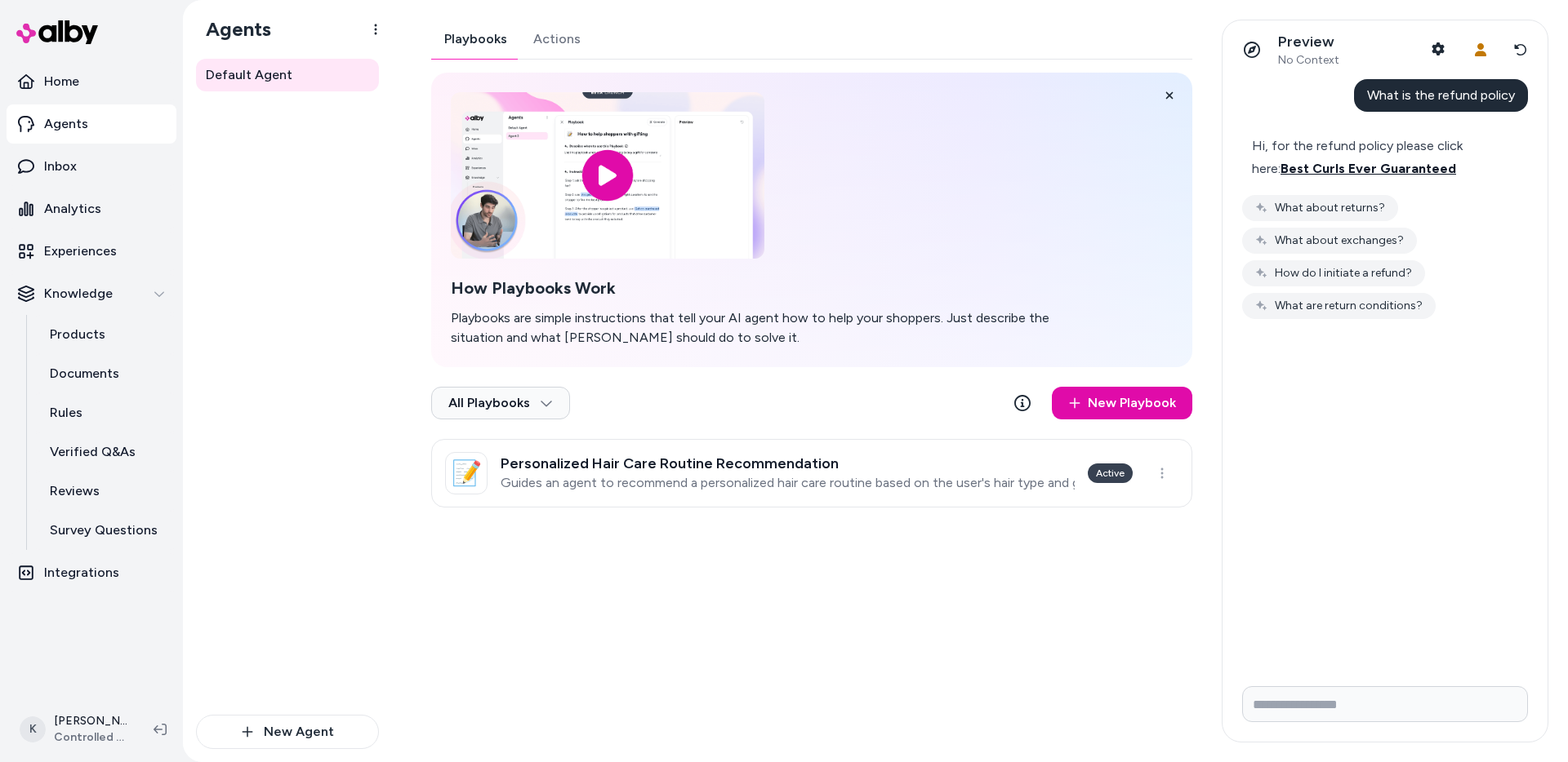
click at [1399, 168] on span "Best Curls Ever Guaranteed" at bounding box center [1368, 168] width 175 height 16
click at [113, 389] on link "Documents" at bounding box center [105, 374] width 143 height 39
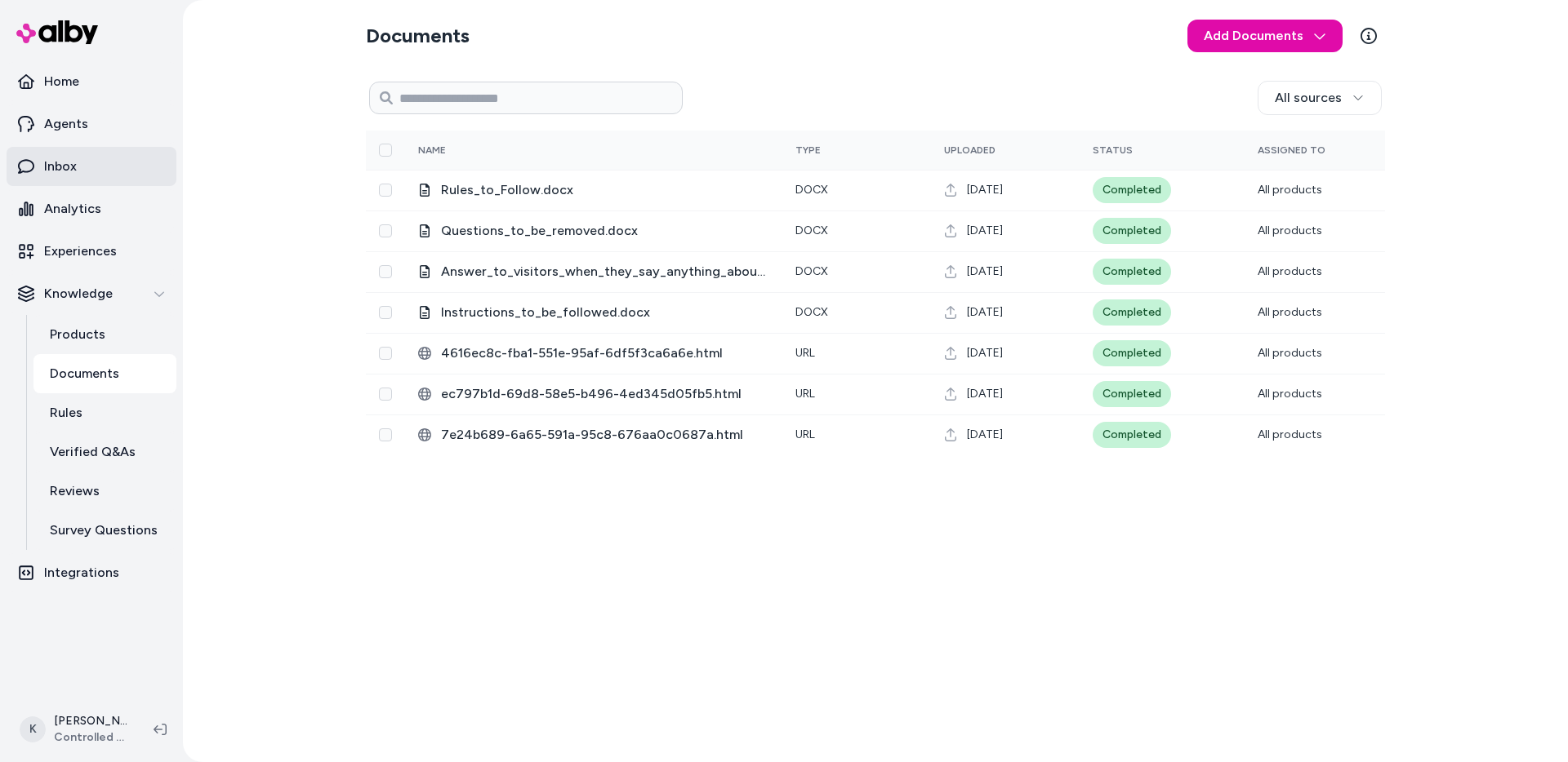
click at [117, 159] on link "Inbox" at bounding box center [92, 166] width 170 height 39
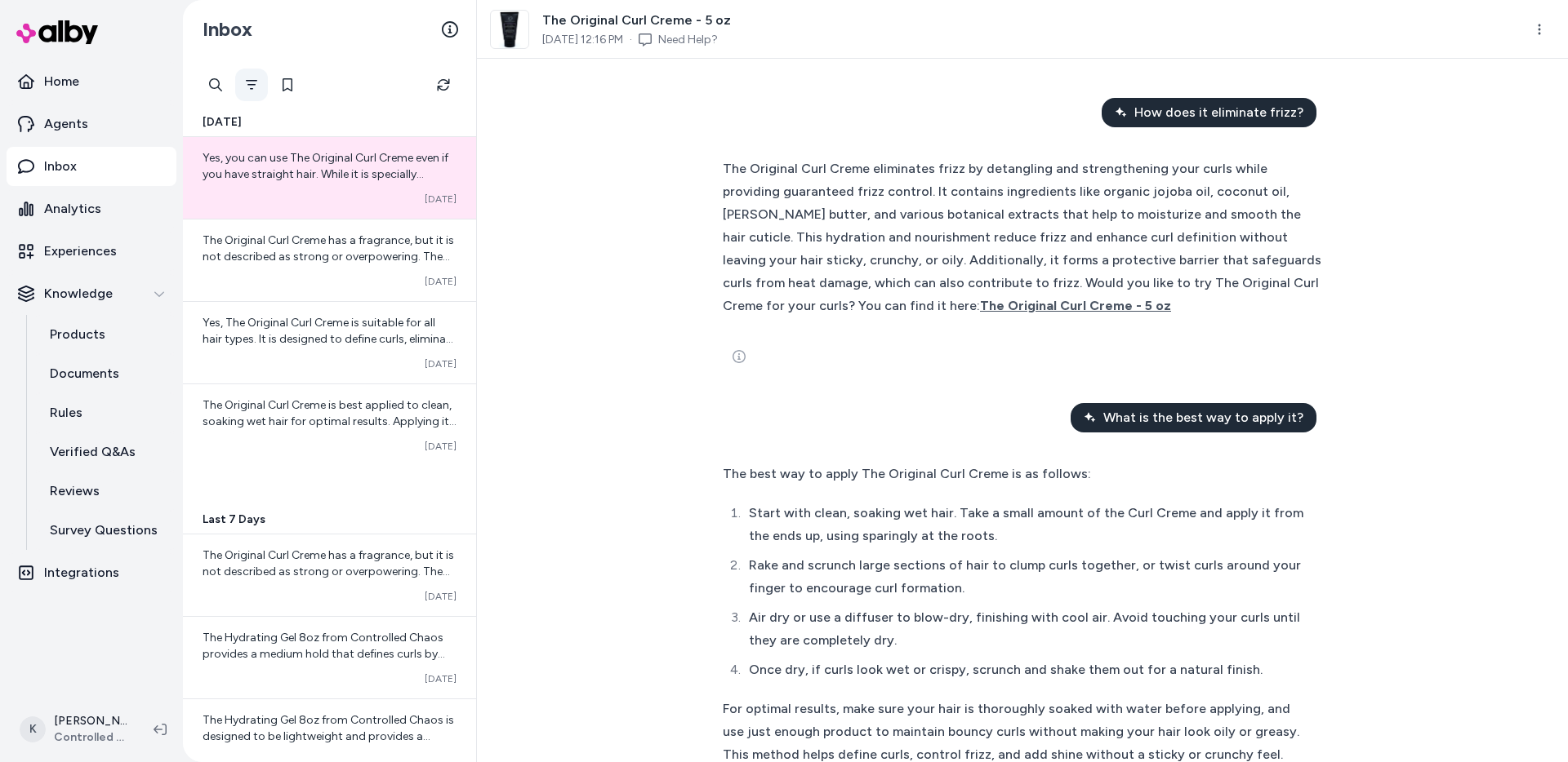
click at [250, 88] on icon "Filter" at bounding box center [251, 85] width 13 height 13
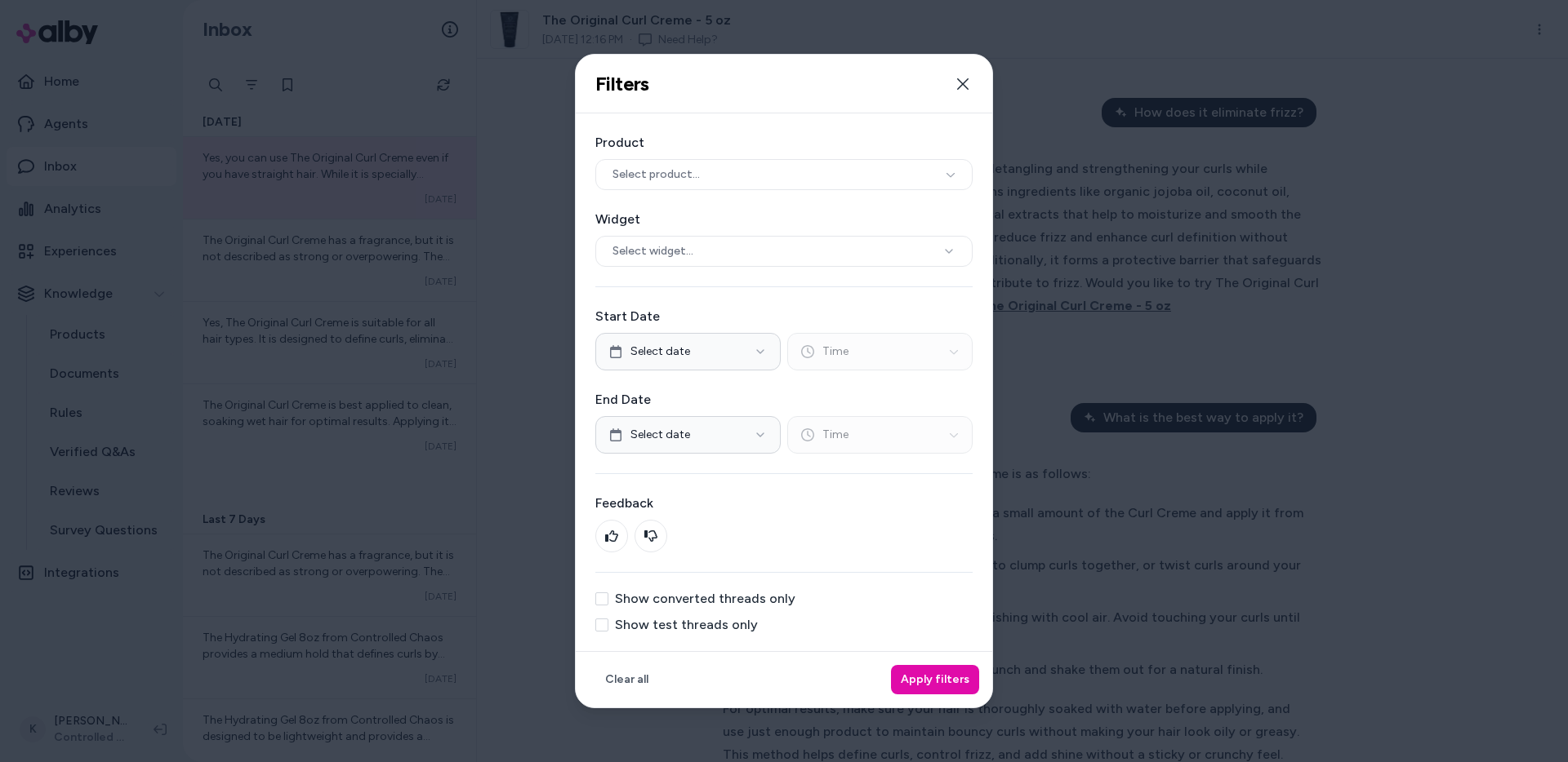
click at [599, 600] on button "Show converted threads only" at bounding box center [602, 599] width 13 height 13
click at [931, 673] on button "Apply filters" at bounding box center [935, 680] width 88 height 29
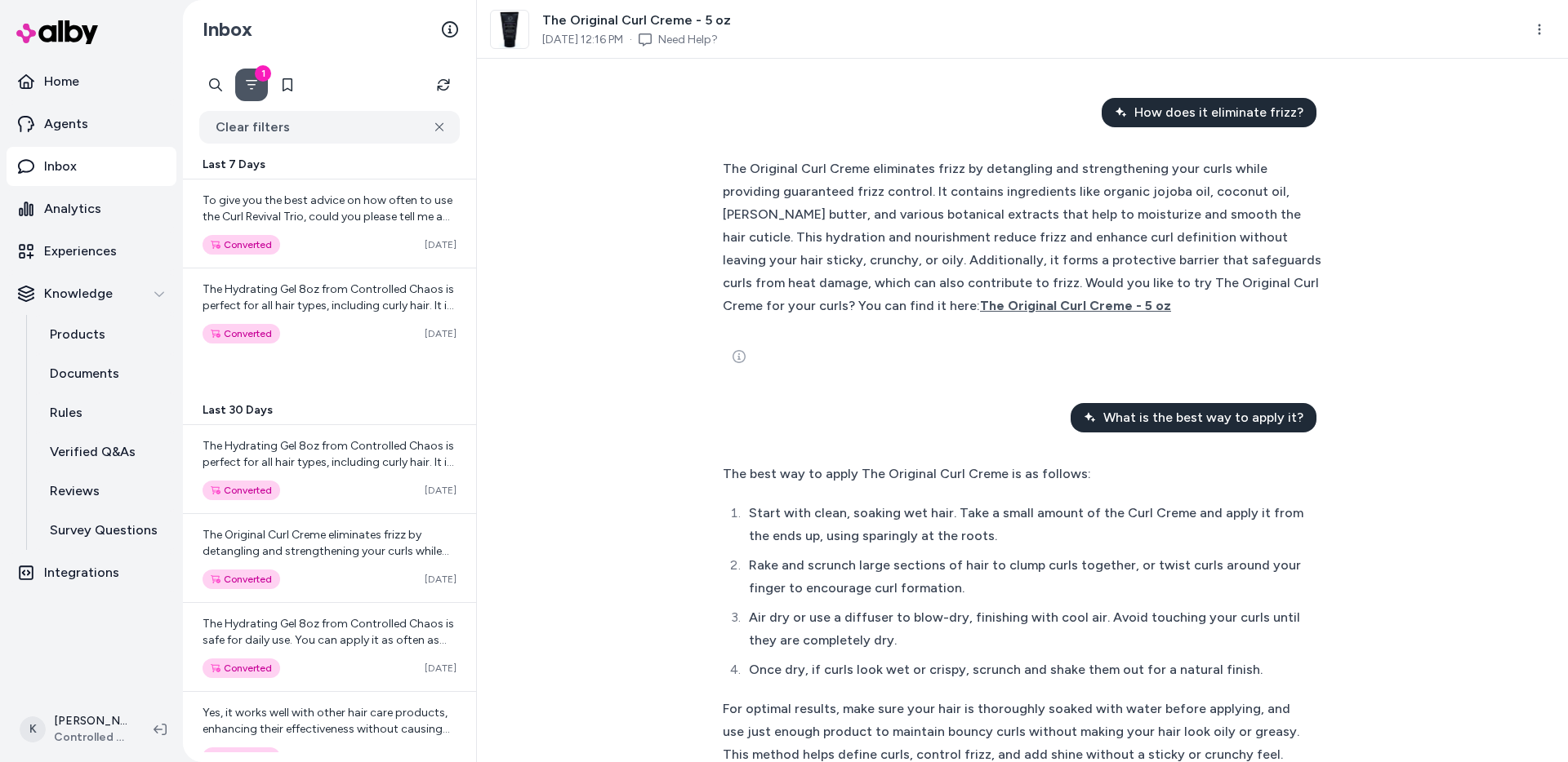
click at [262, 92] on button "1" at bounding box center [251, 85] width 33 height 33
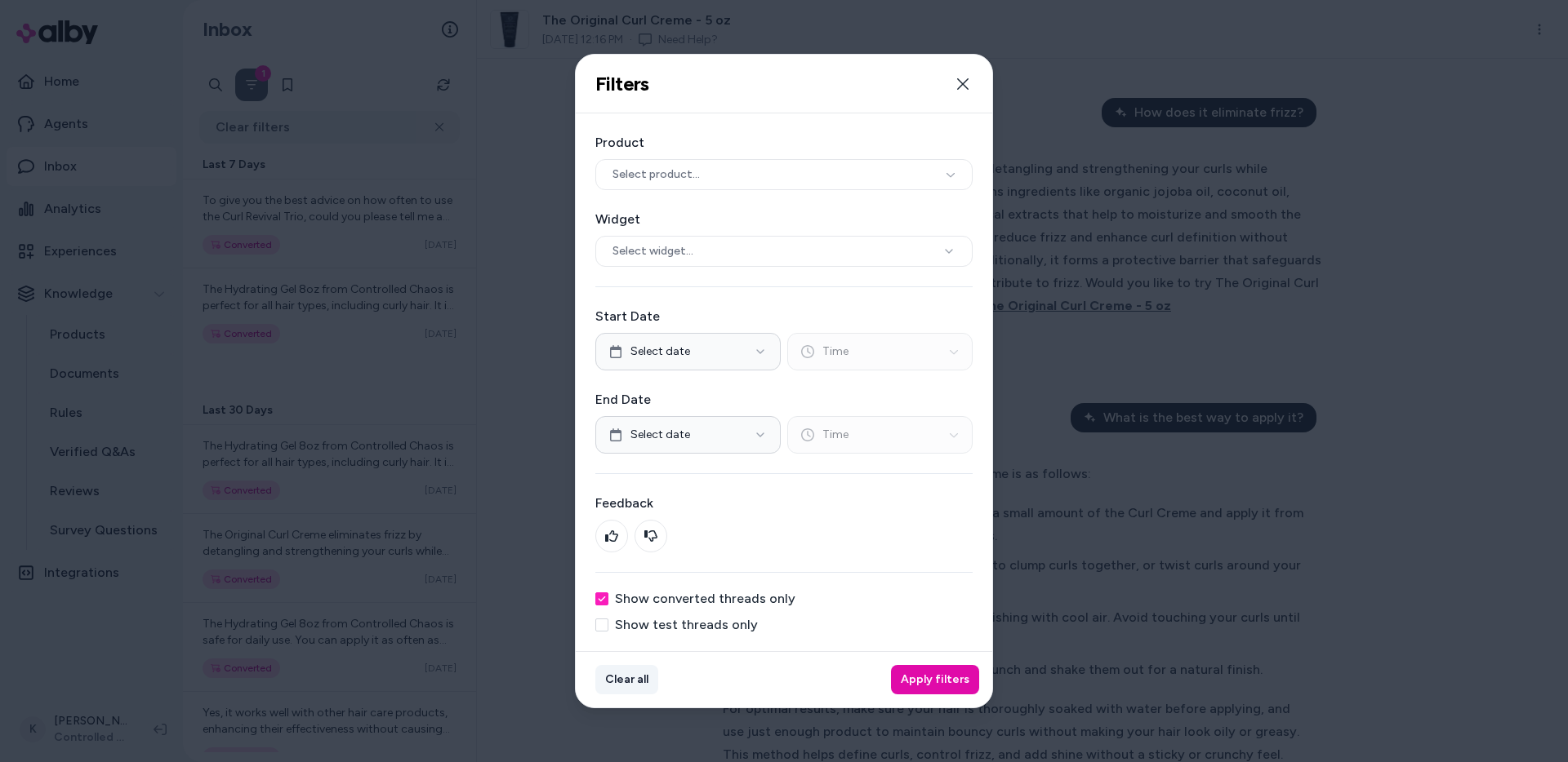
click at [633, 677] on button "Clear all" at bounding box center [627, 680] width 63 height 29
